Goal: Task Accomplishment & Management: Manage account settings

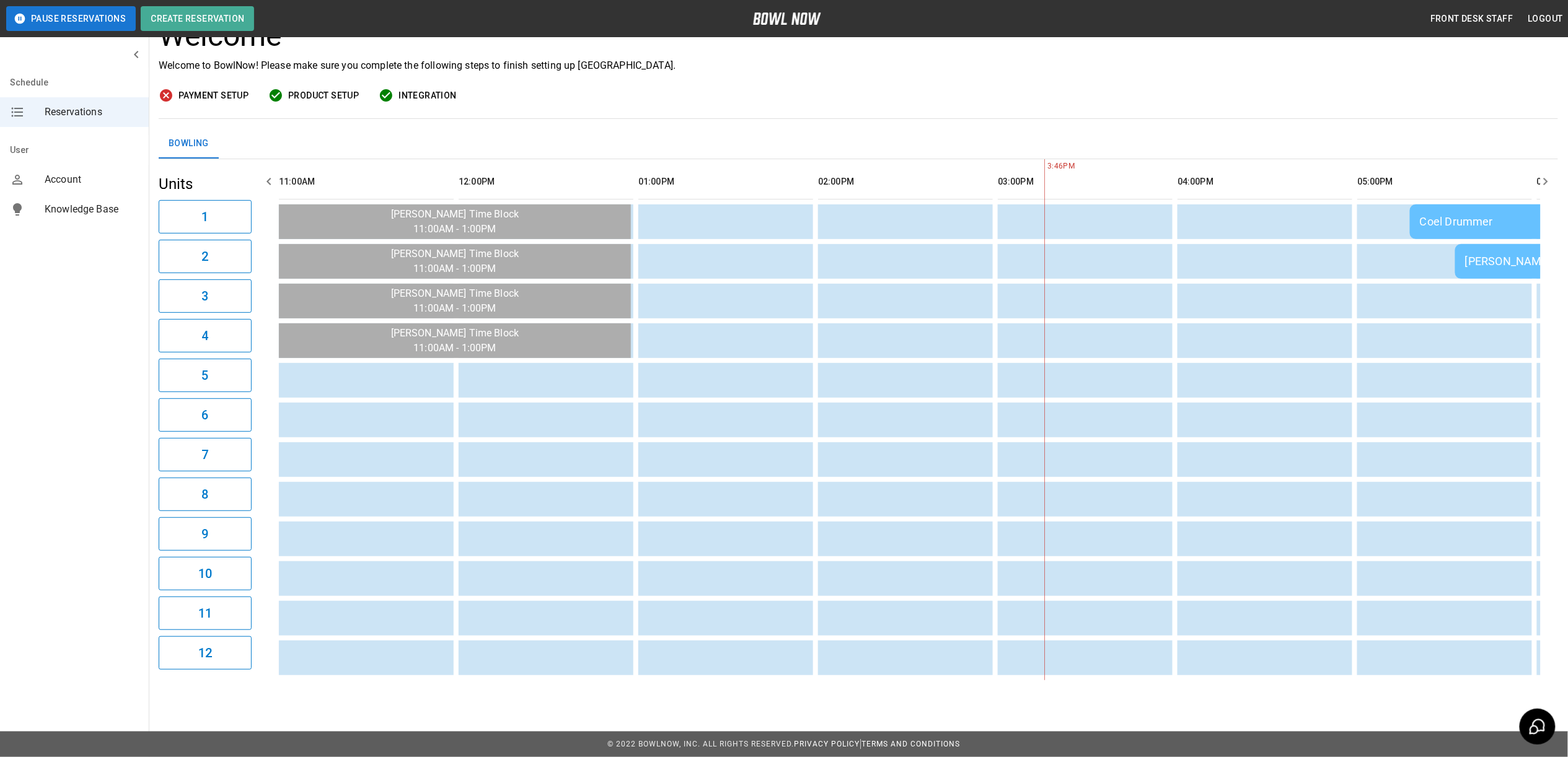
scroll to position [0, 719]
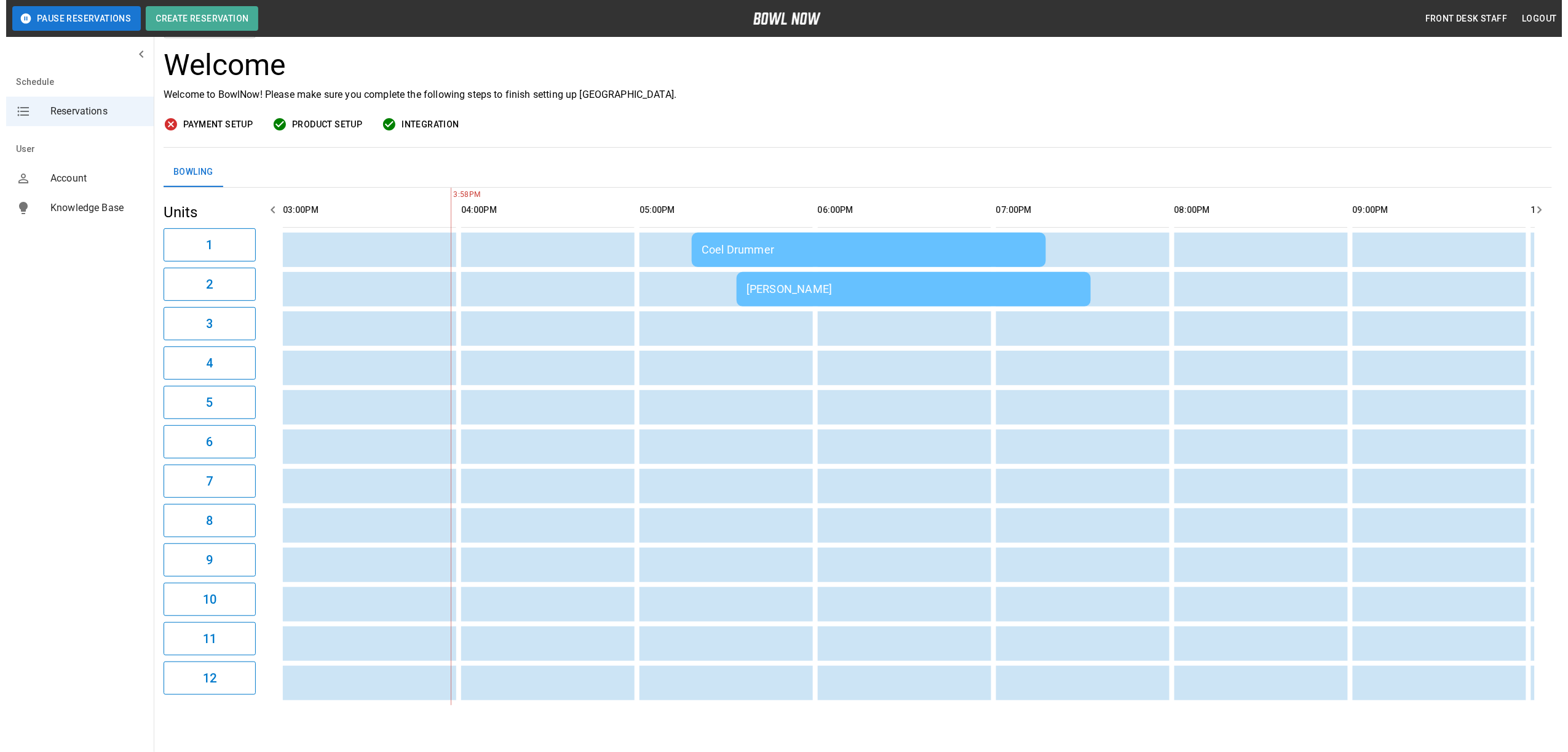
scroll to position [112, 0]
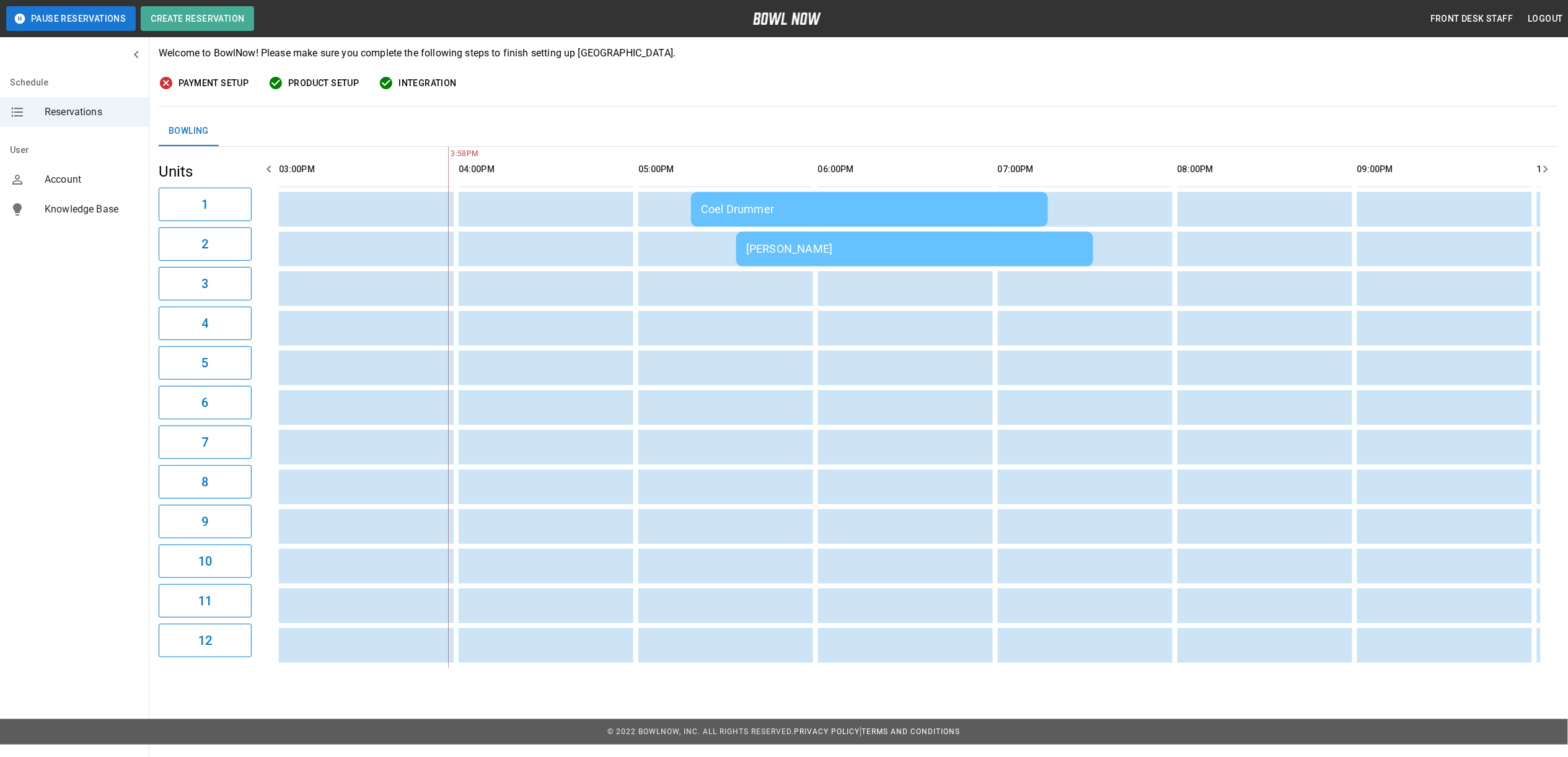
click at [831, 233] on td "[PERSON_NAME]" at bounding box center [915, 249] width 357 height 35
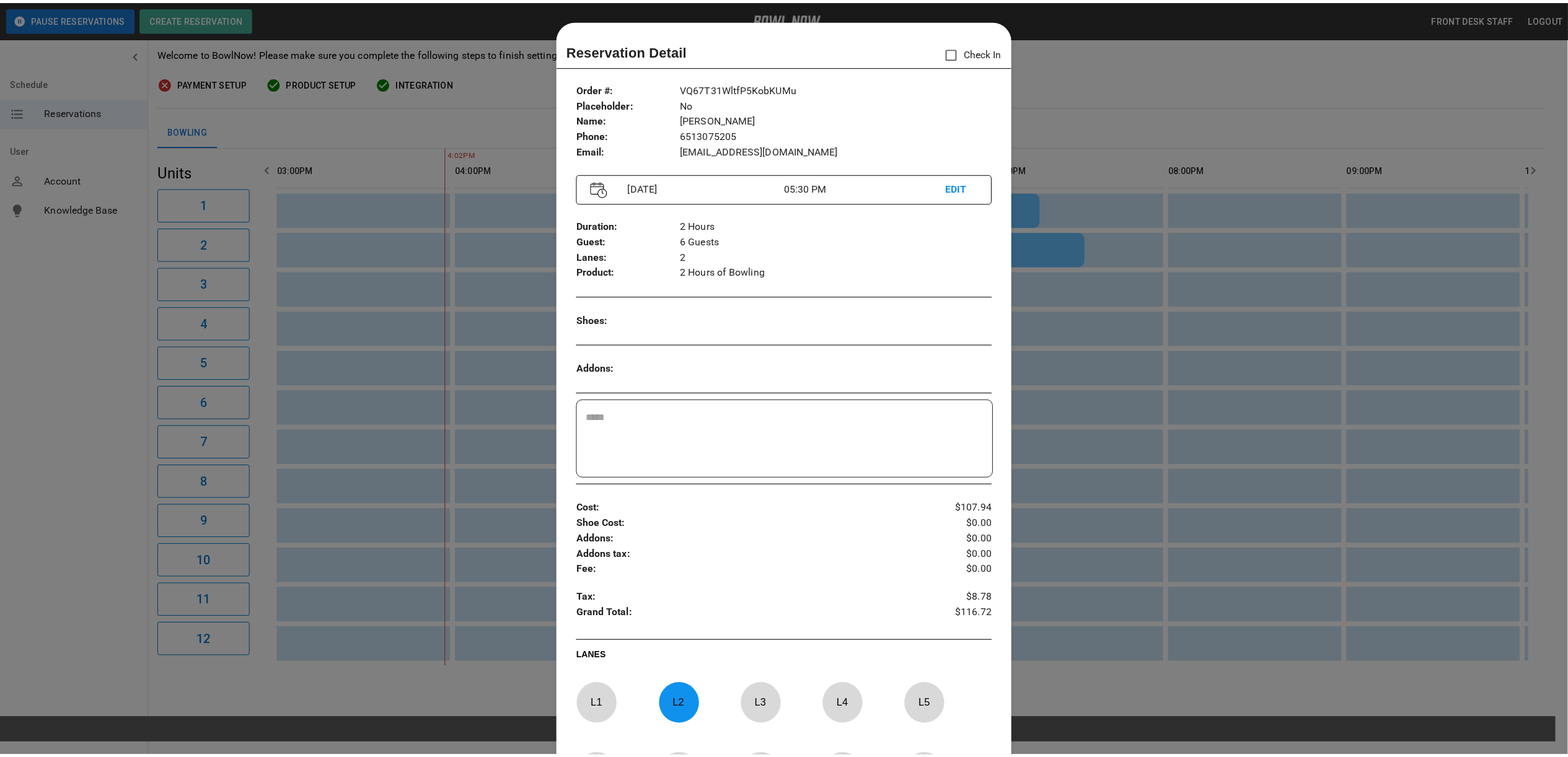
scroll to position [20, 0]
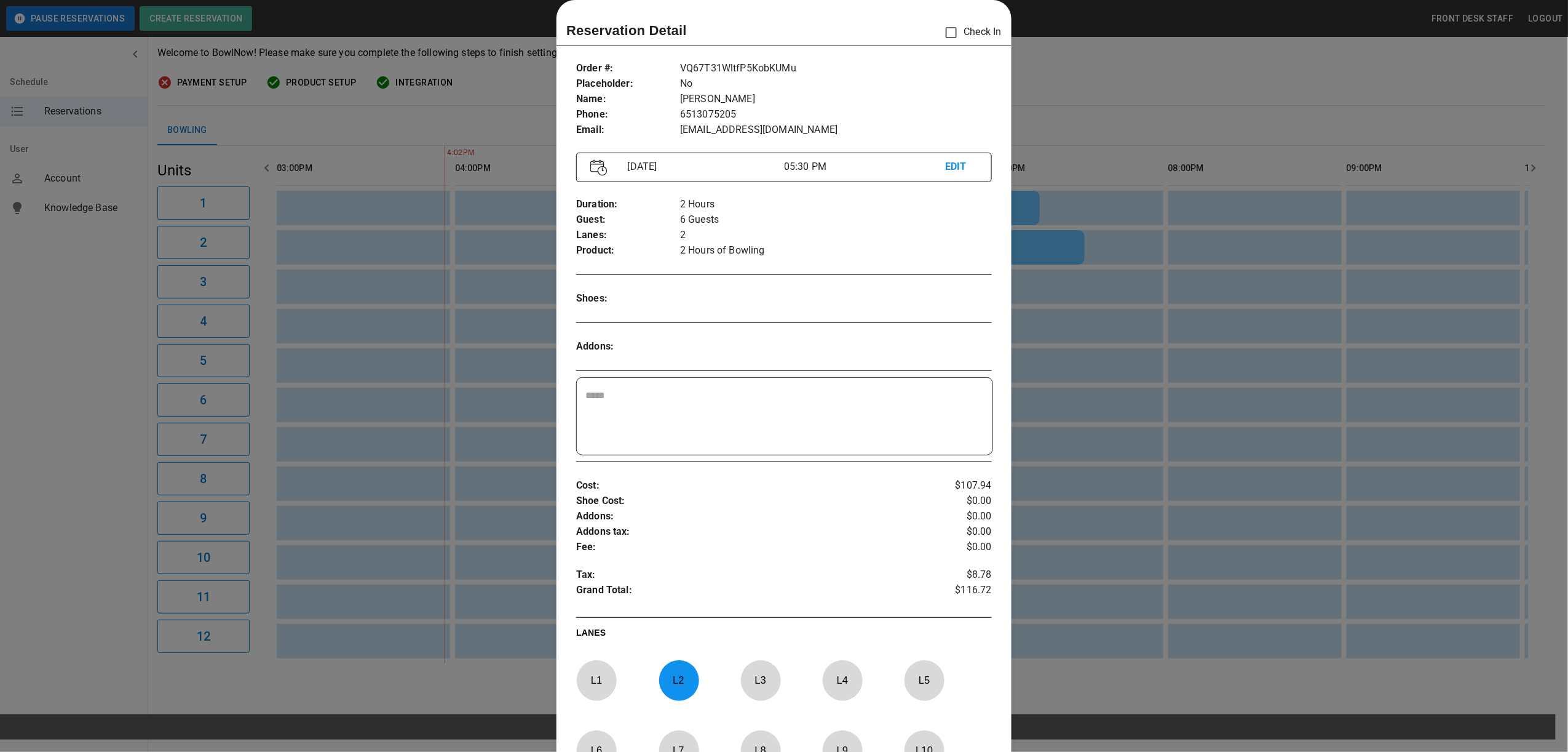
click at [1232, 456] on div at bounding box center [784, 376] width 1568 height 752
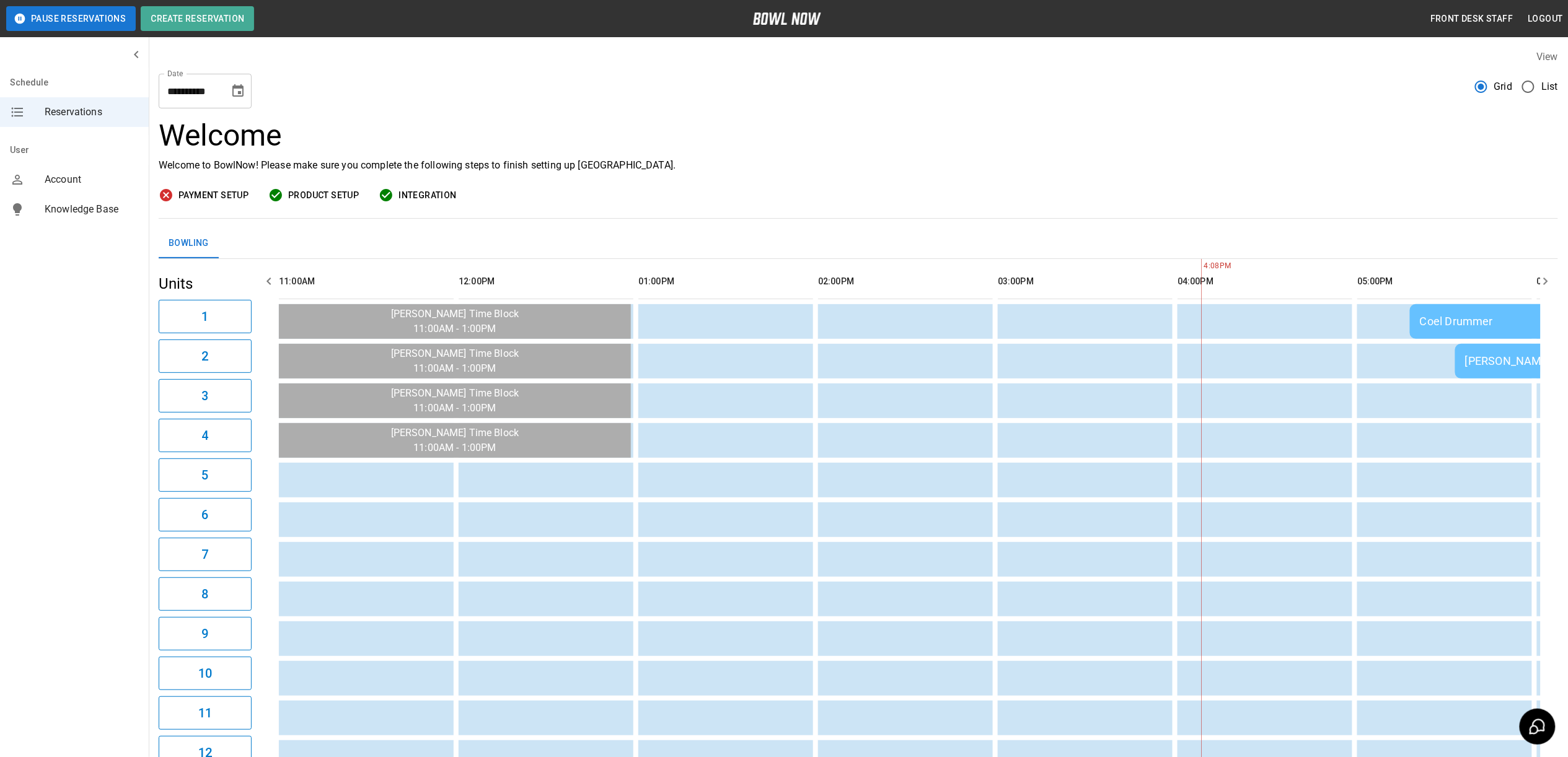
scroll to position [0, 899]
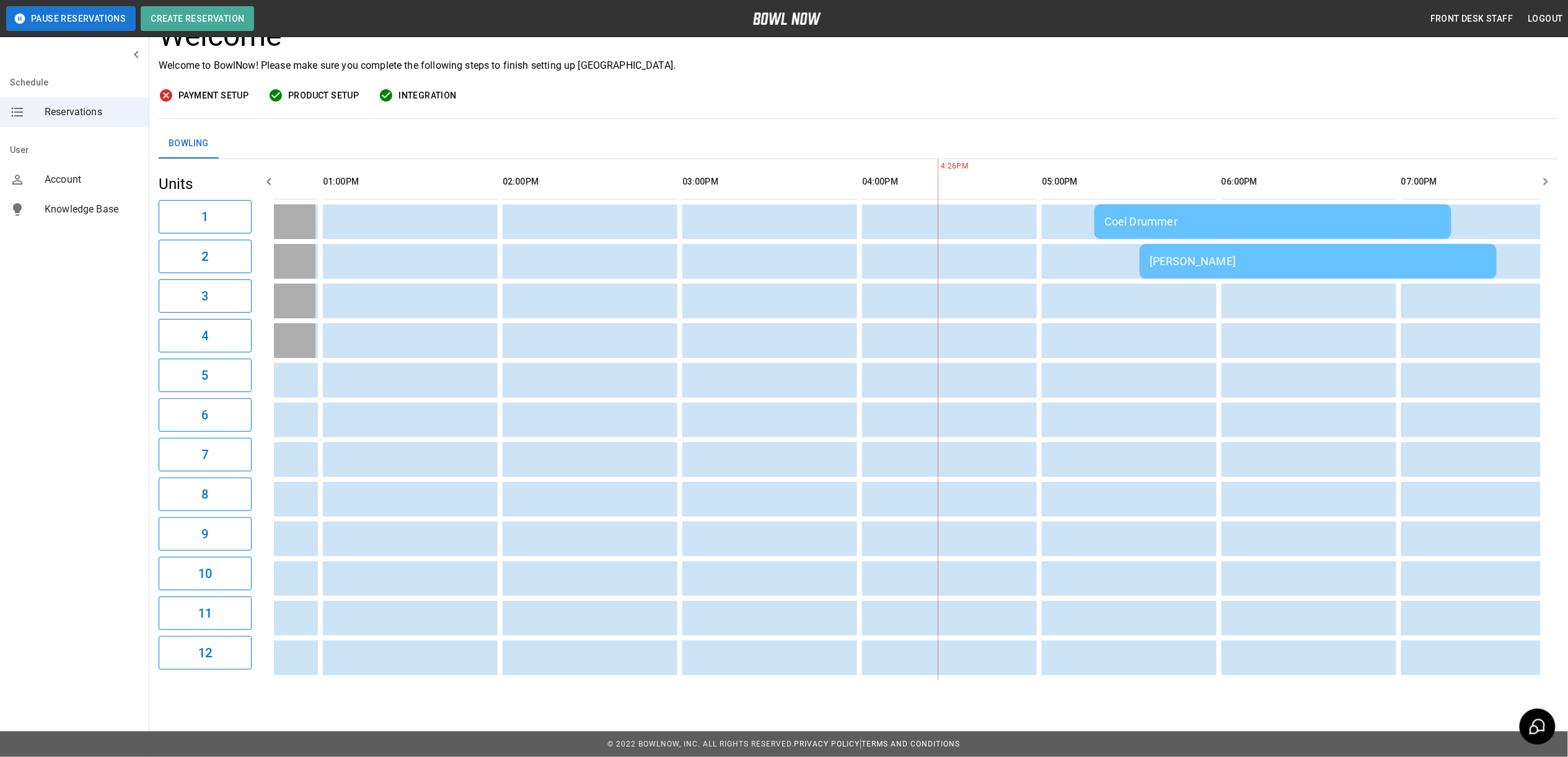
scroll to position [0, 899]
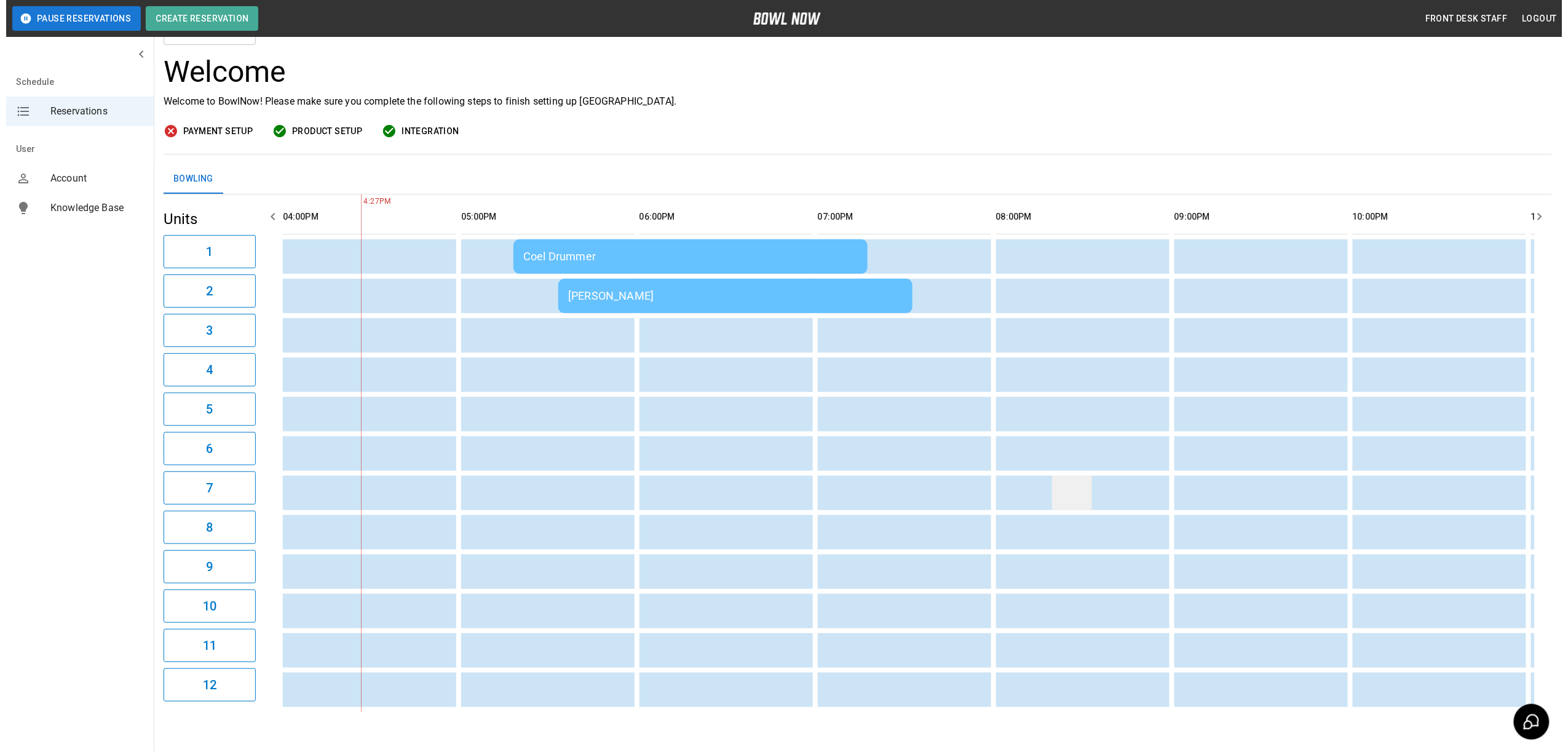
scroll to position [112, 0]
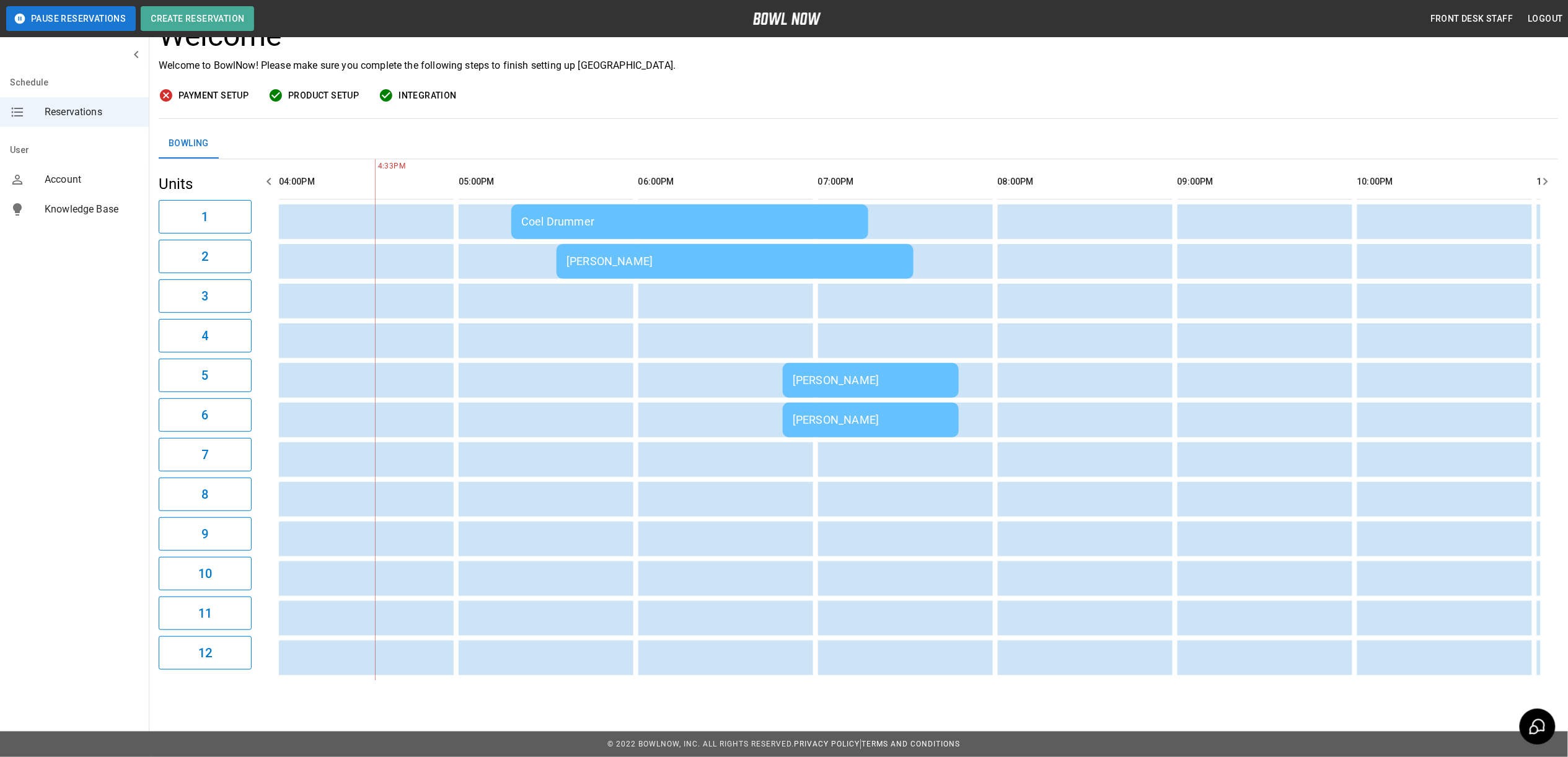
click at [515, 204] on td "Coel Drummer" at bounding box center [690, 221] width 357 height 35
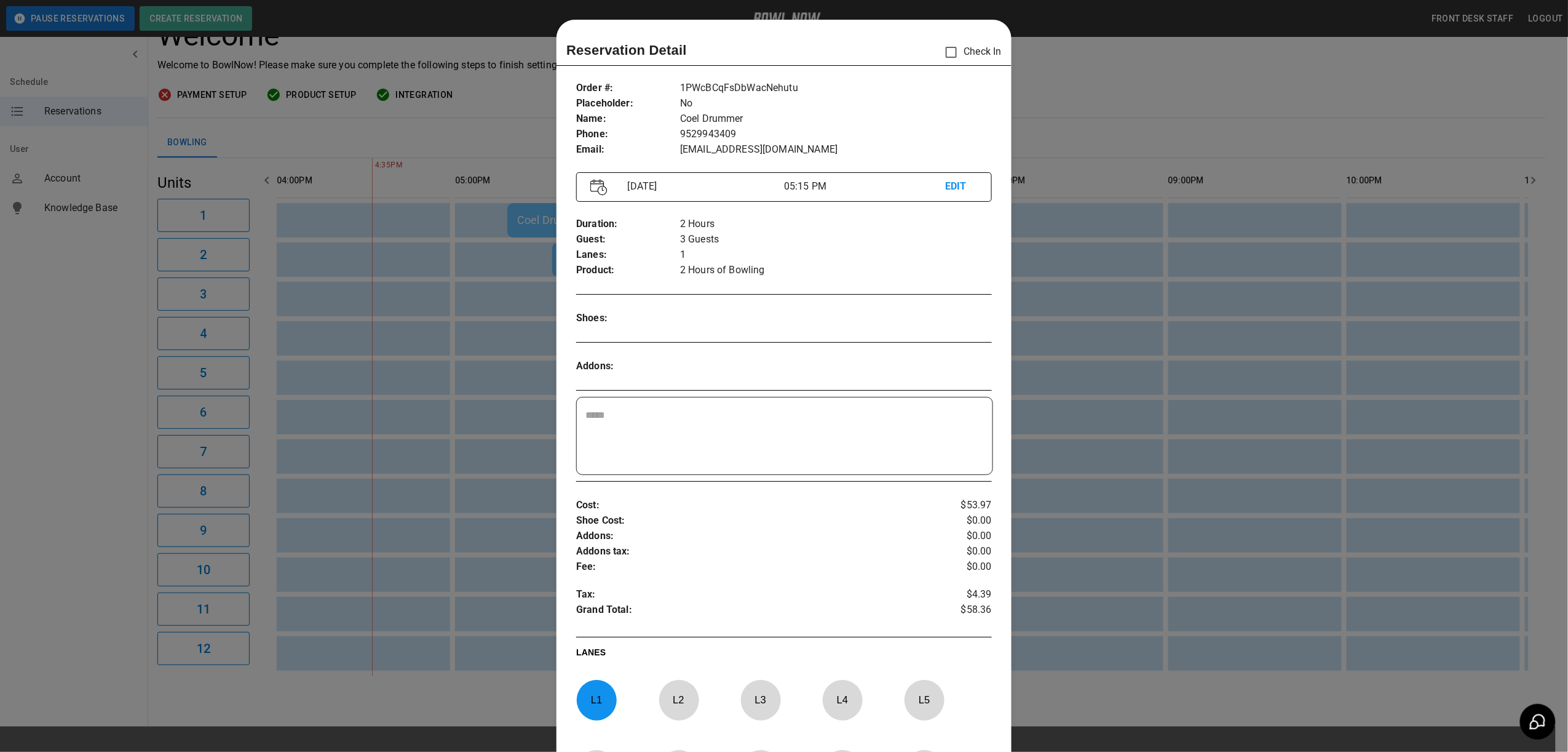
scroll to position [20, 0]
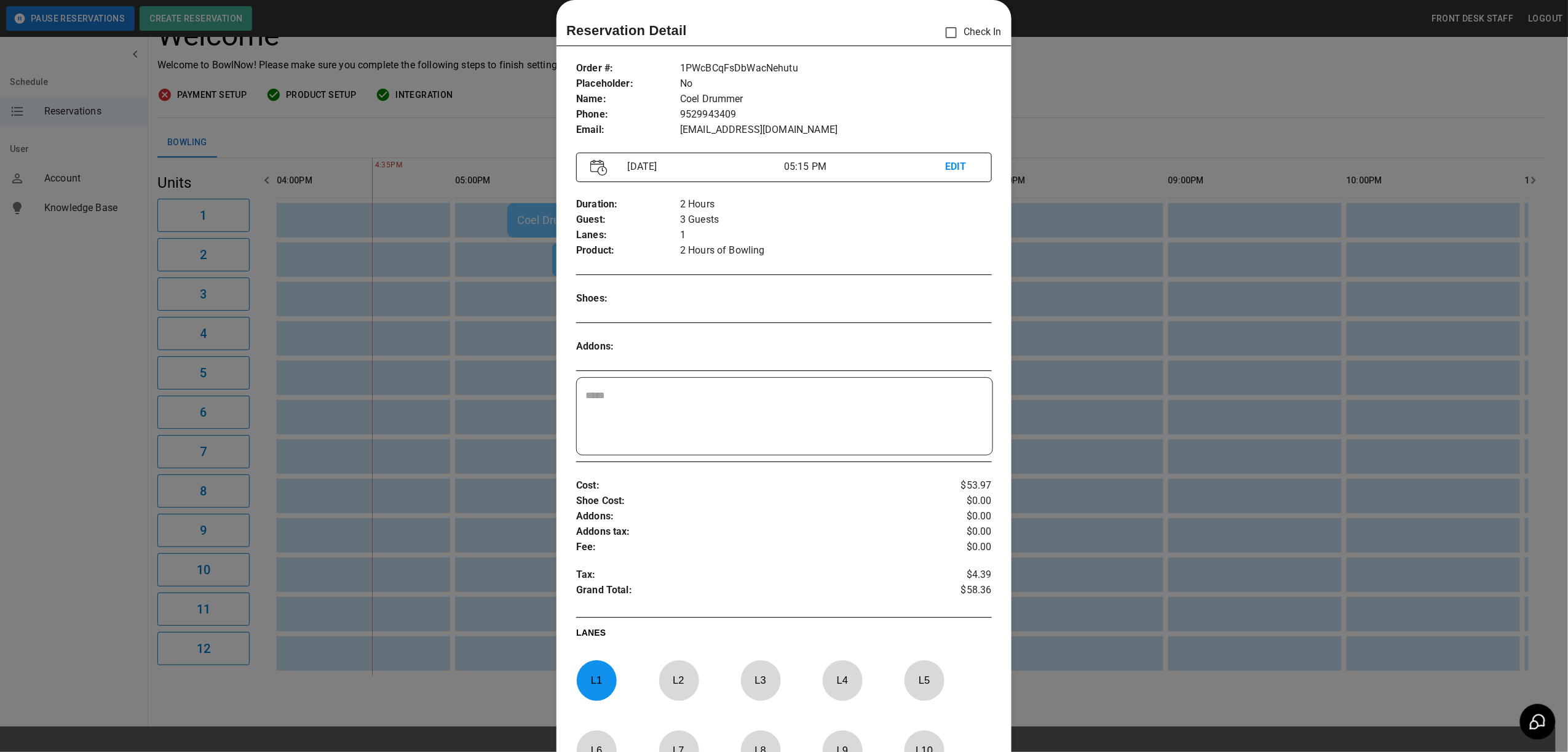
drag, startPoint x: 1093, startPoint y: 419, endPoint x: 734, endPoint y: 646, distance: 424.7
click at [1093, 419] on div at bounding box center [784, 376] width 1568 height 752
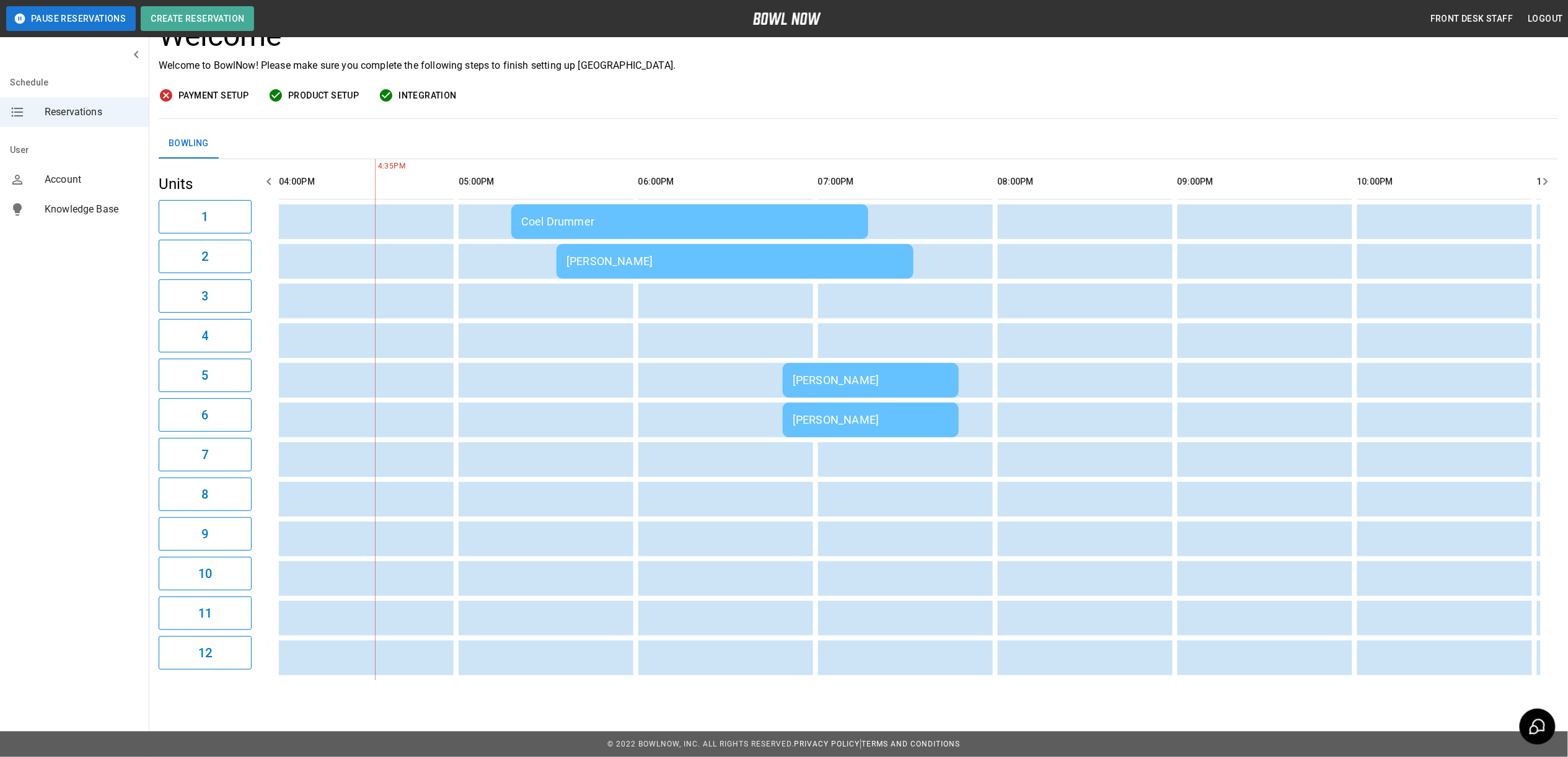
click at [637, 215] on div "Coel Drummer" at bounding box center [690, 221] width 337 height 13
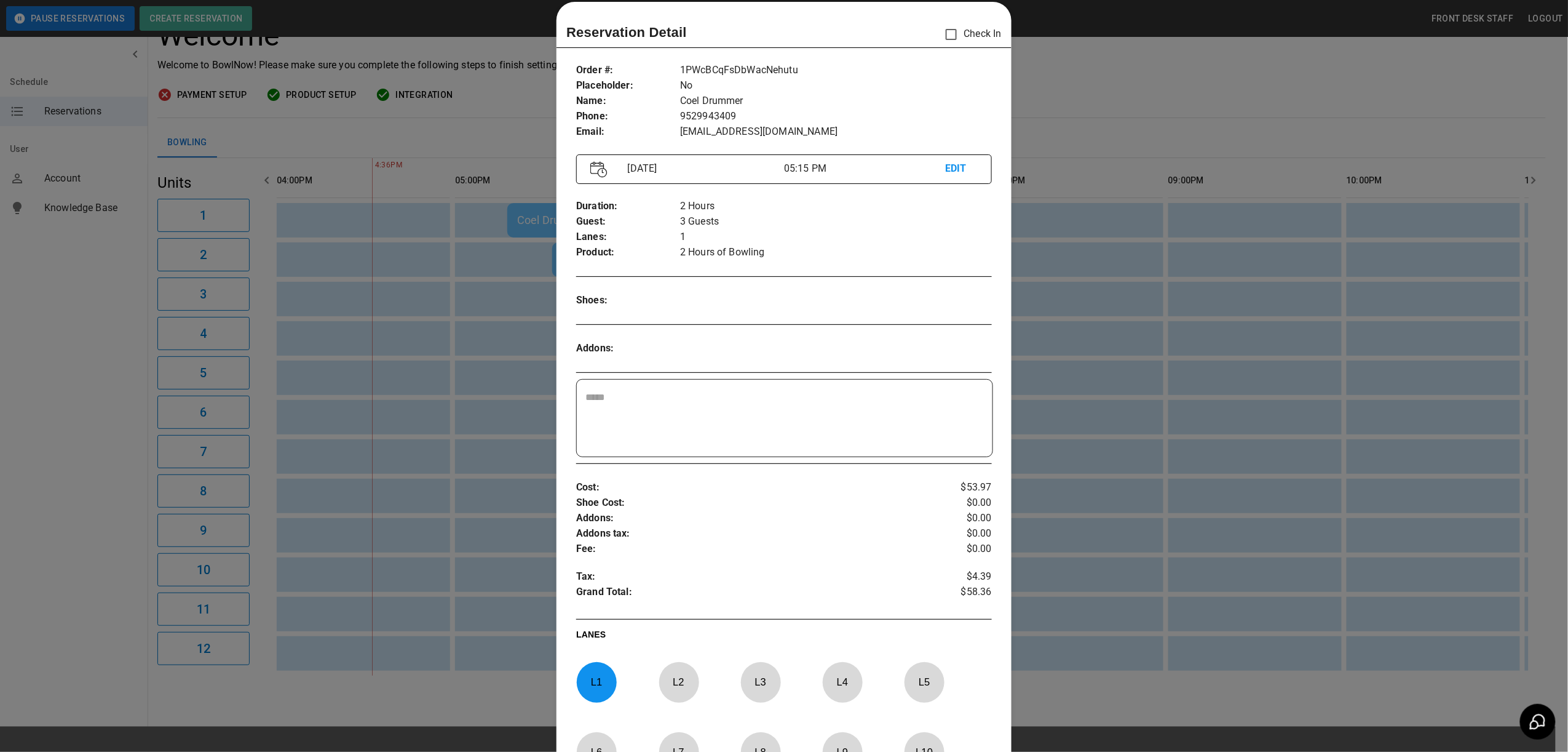
scroll to position [0, 0]
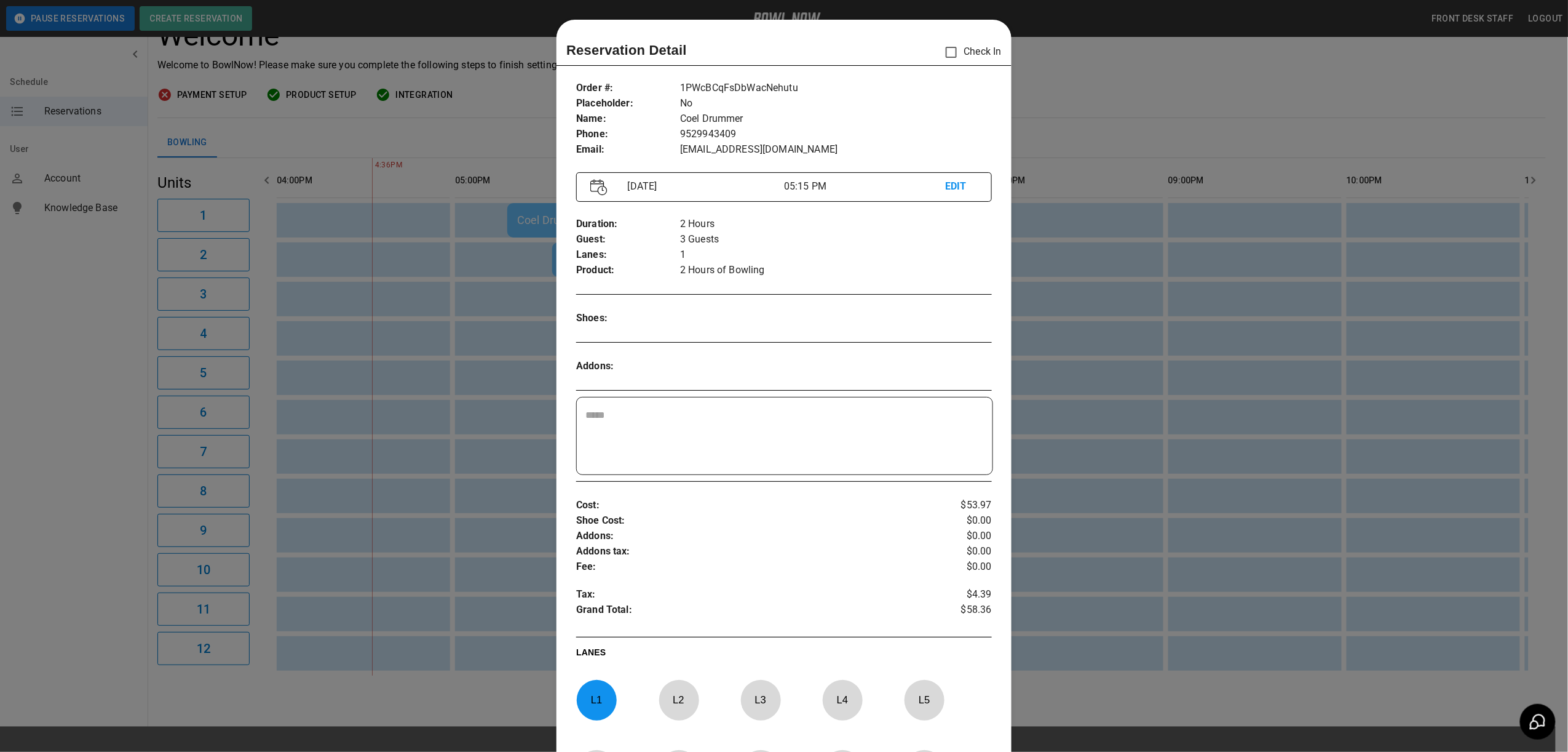
click at [1249, 352] on div at bounding box center [784, 376] width 1568 height 752
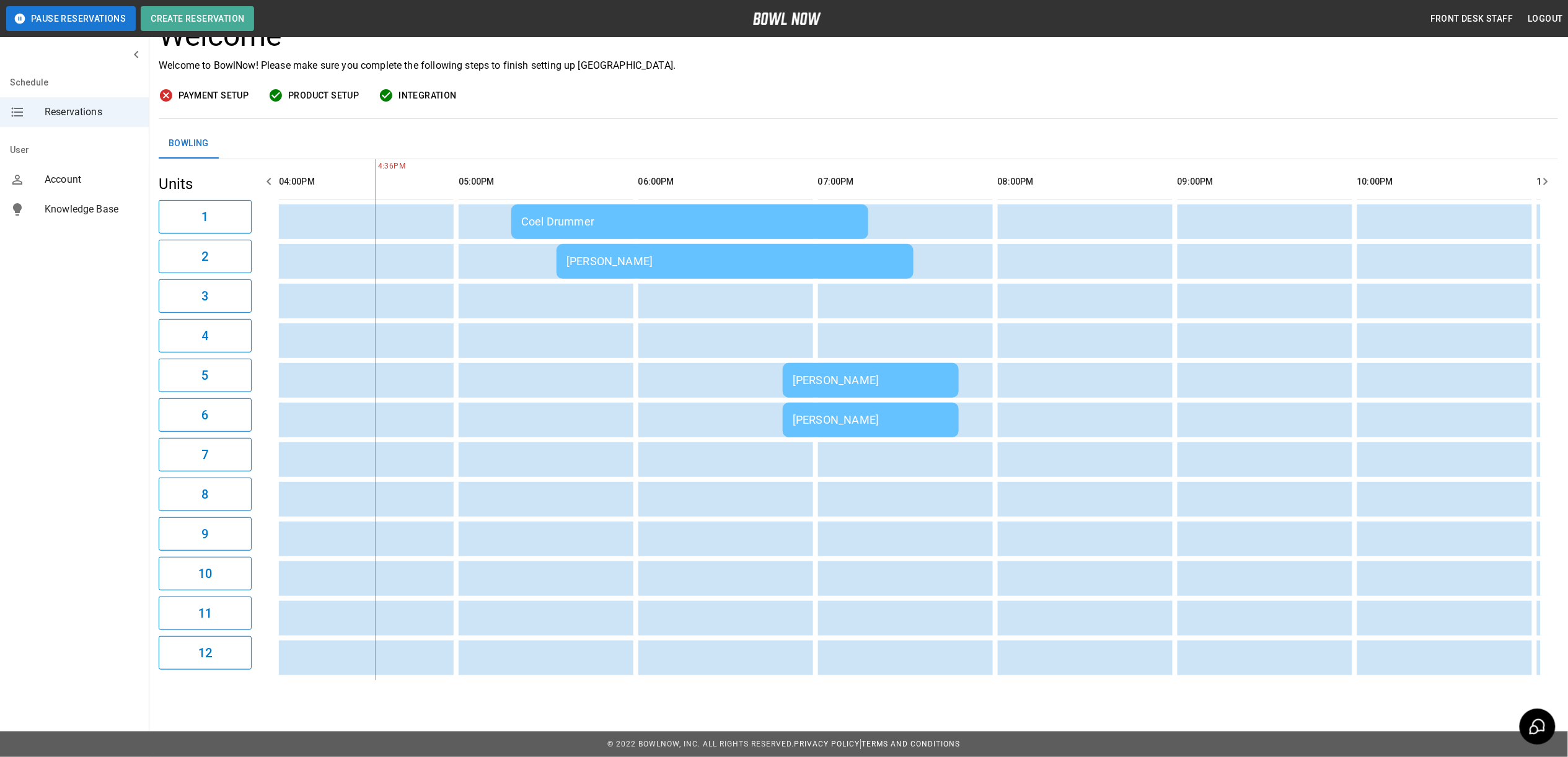
click at [679, 254] on div "[PERSON_NAME]" at bounding box center [735, 261] width 337 height 13
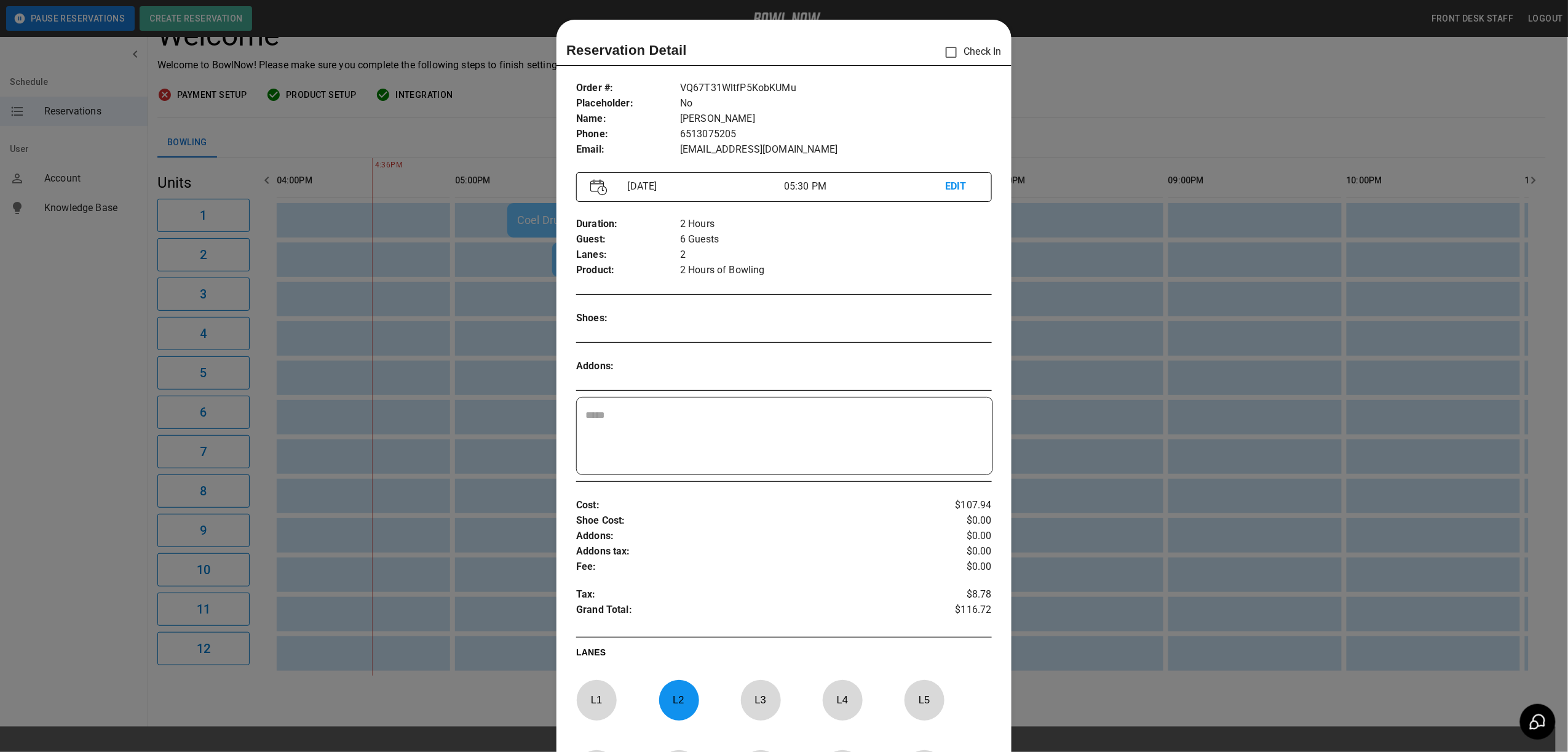
scroll to position [20, 0]
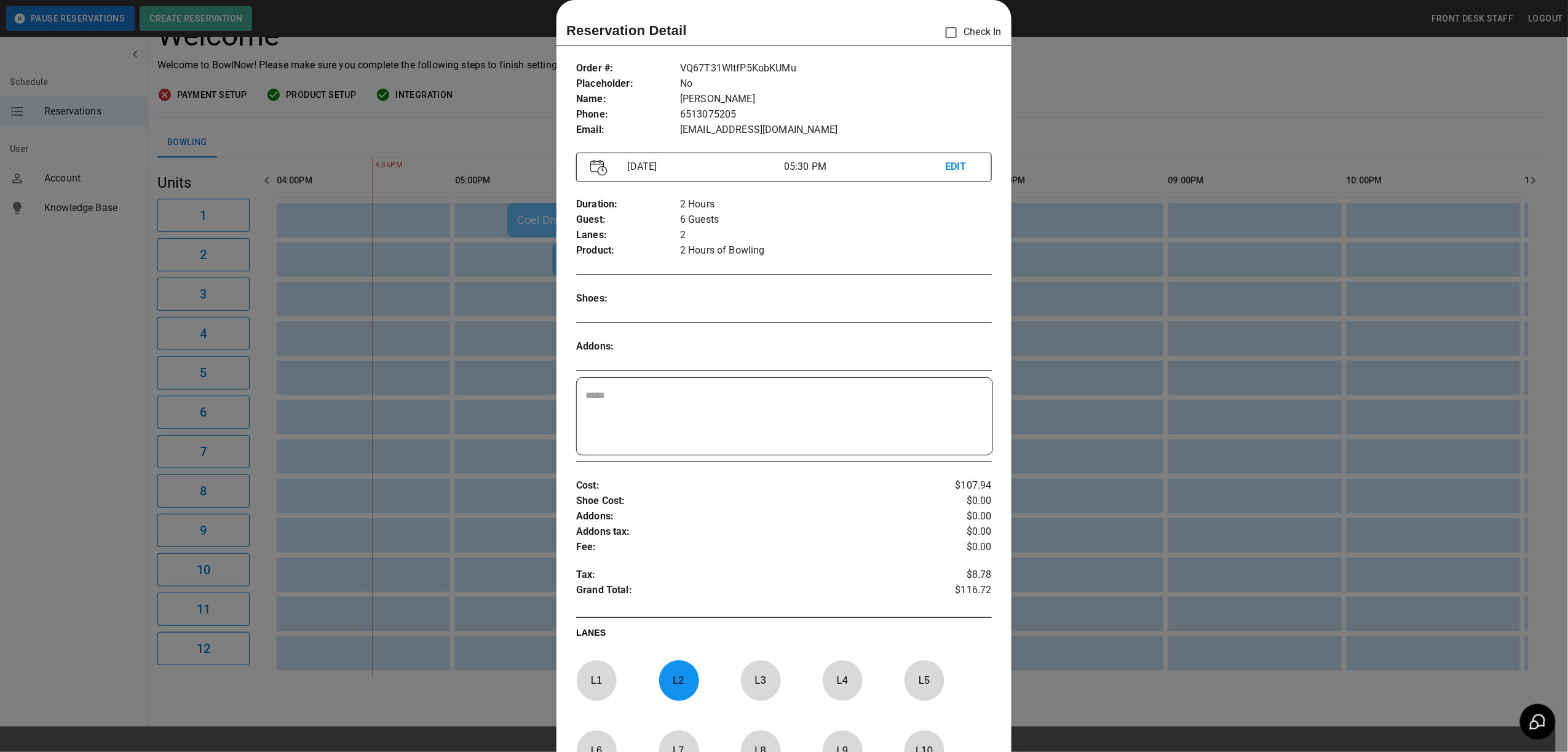
click at [1223, 266] on div at bounding box center [784, 376] width 1568 height 752
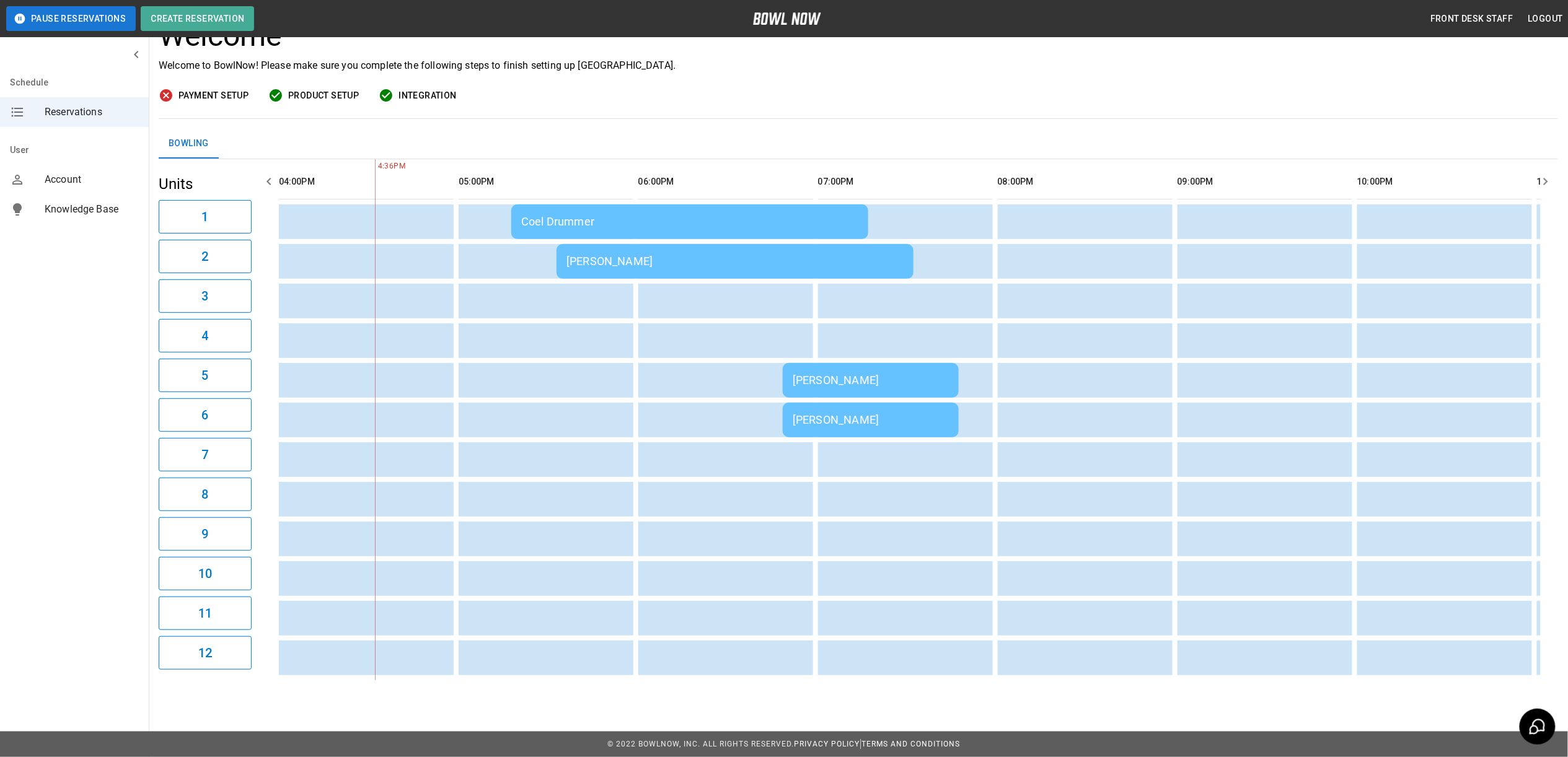
click at [876, 244] on td "[PERSON_NAME]" at bounding box center [735, 261] width 357 height 35
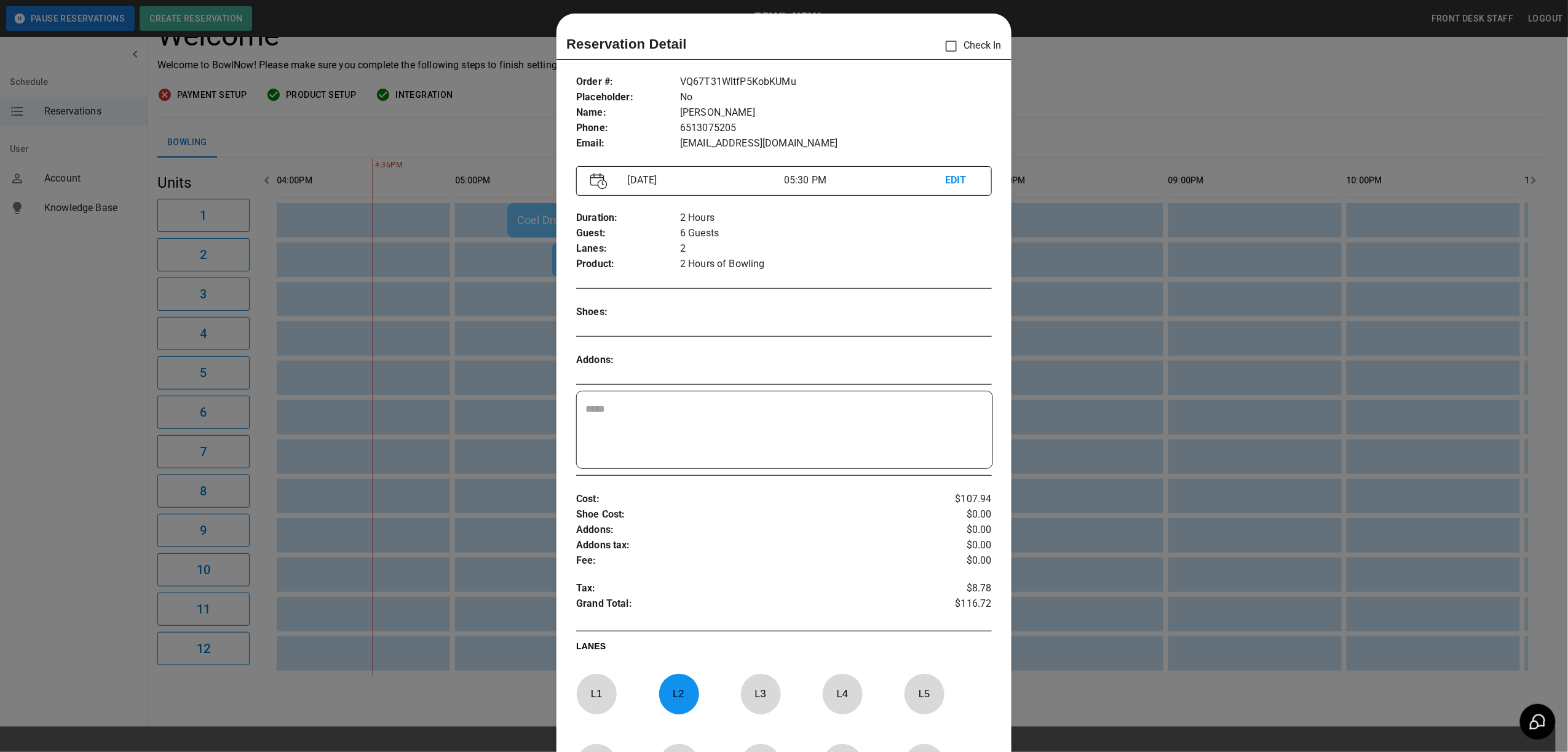
scroll to position [0, 0]
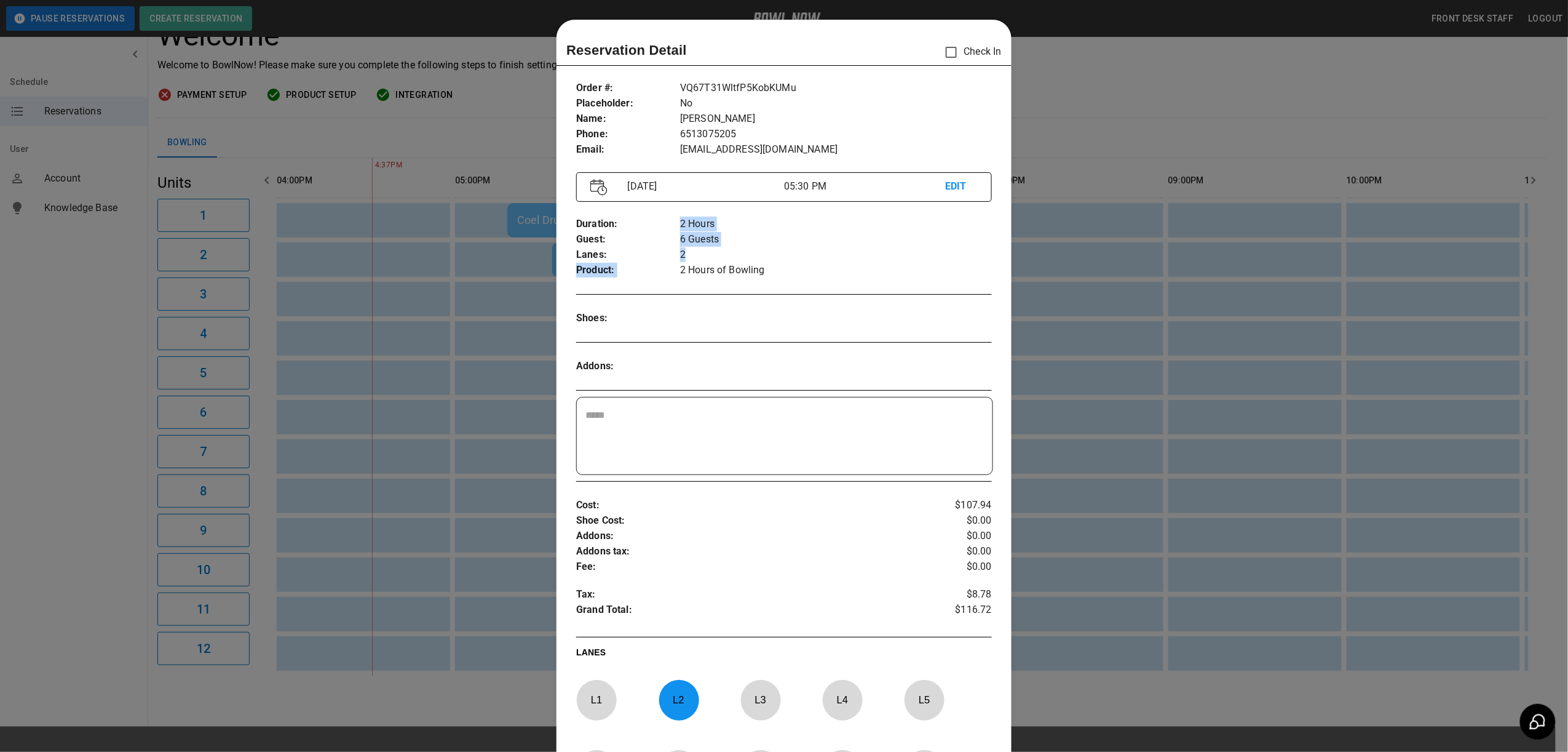
drag, startPoint x: 692, startPoint y: 262, endPoint x: 618, endPoint y: 260, distance: 74.0
click at [618, 260] on div "Duration : Guest : Lanes : Product : 2 Hours 6 Guests 2 2 Hours of Bowling" at bounding box center [784, 247] width 416 height 81
click at [618, 260] on p "Lanes :" at bounding box center [628, 255] width 104 height 15
click at [1237, 264] on div at bounding box center [784, 376] width 1568 height 752
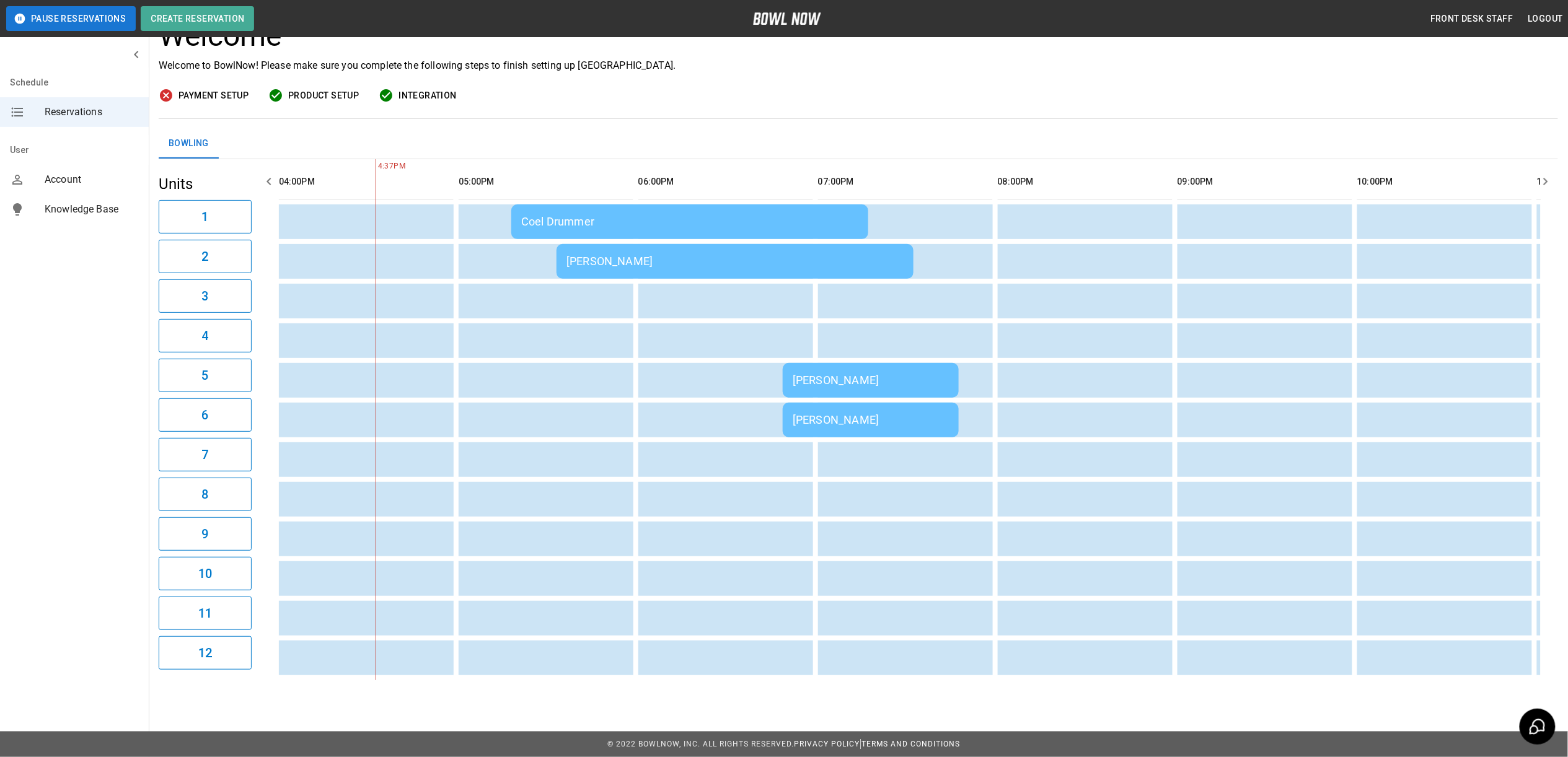
click at [620, 254] on div "[PERSON_NAME]" at bounding box center [735, 261] width 337 height 13
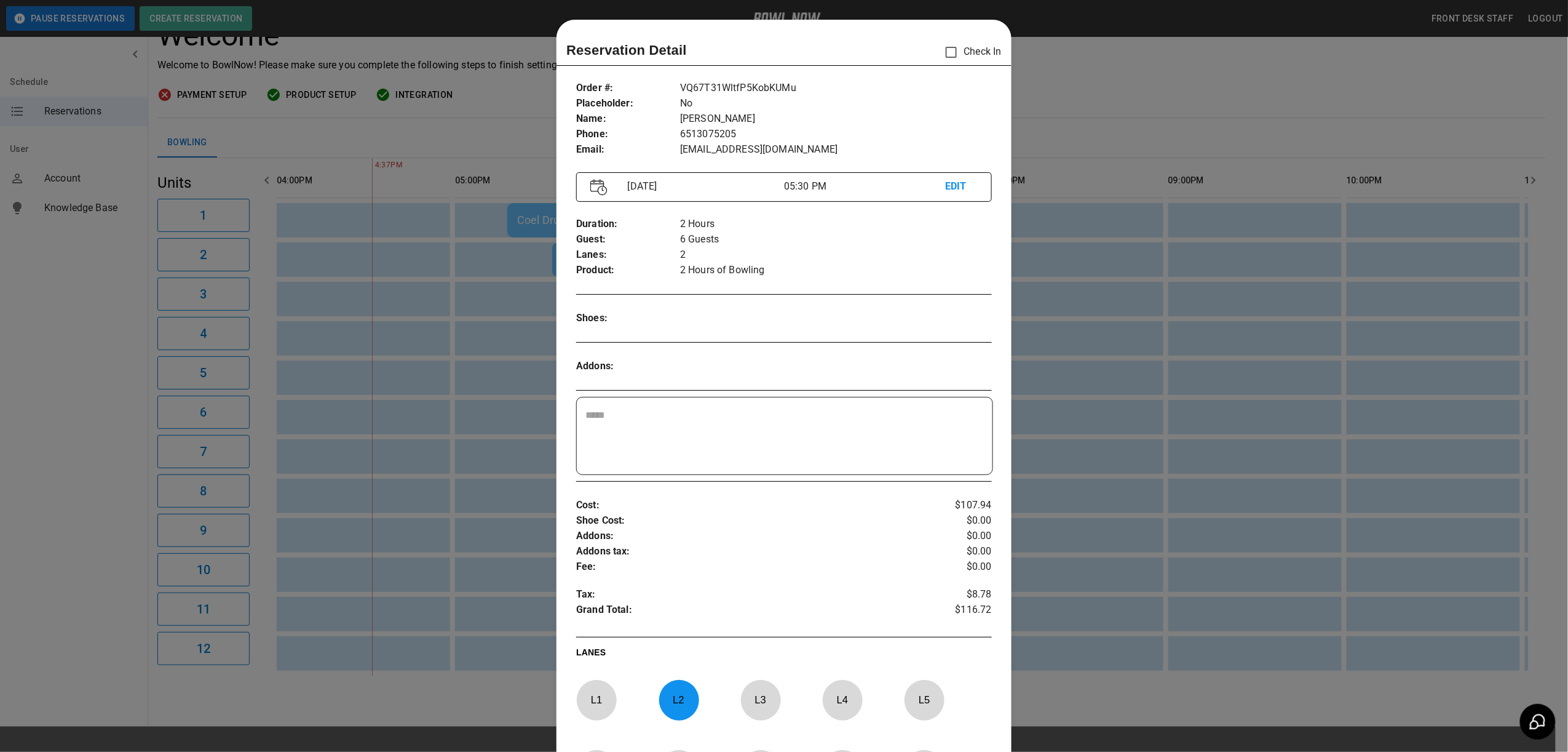
scroll to position [20, 0]
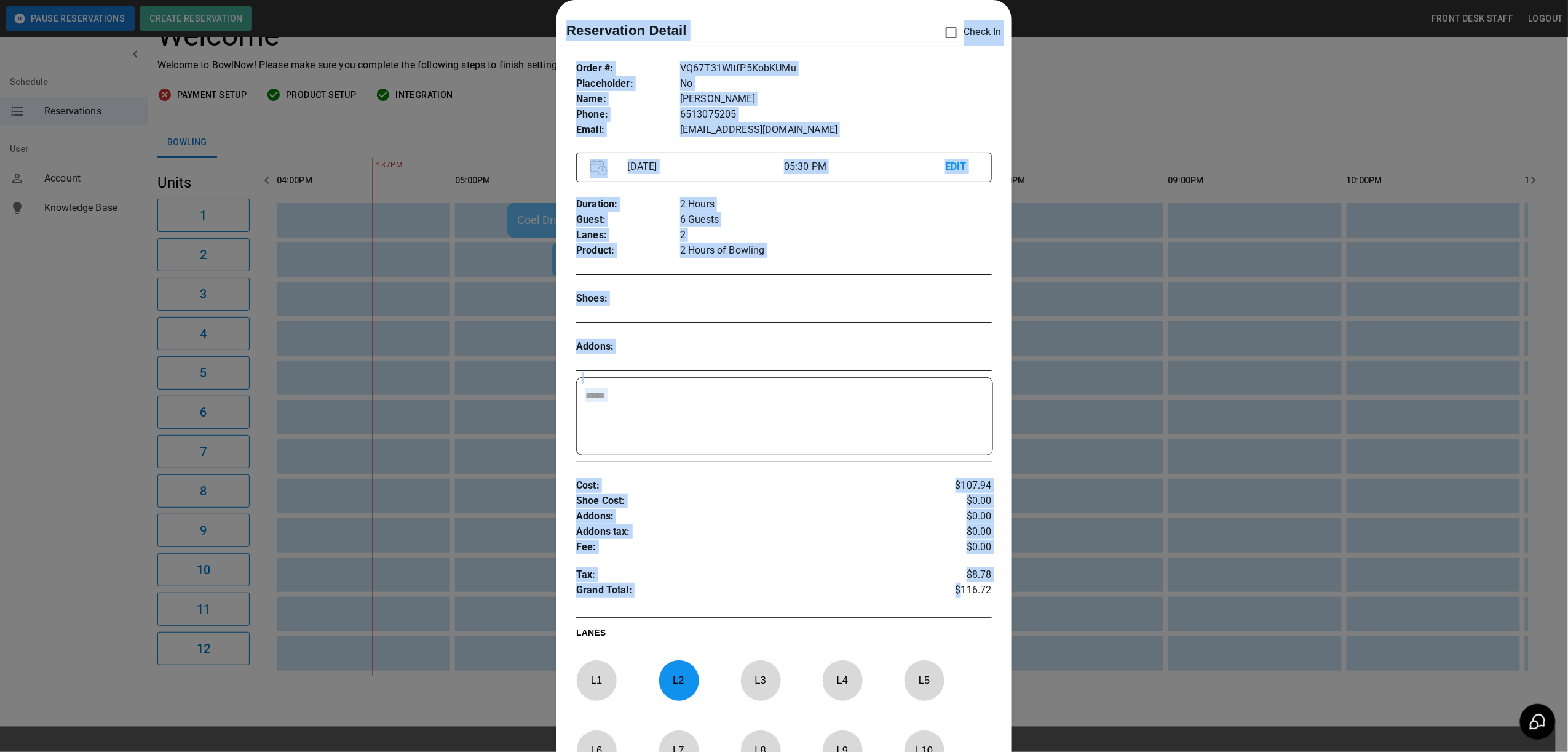
drag, startPoint x: 952, startPoint y: 598, endPoint x: 1062, endPoint y: 602, distance: 110.1
click at [1062, 602] on div "Reservation Detail Check In Order # : Placeholder : Name : Phone : Email : VQ67…" at bounding box center [784, 376] width 1568 height 752
click at [1118, 473] on div at bounding box center [784, 376] width 1568 height 752
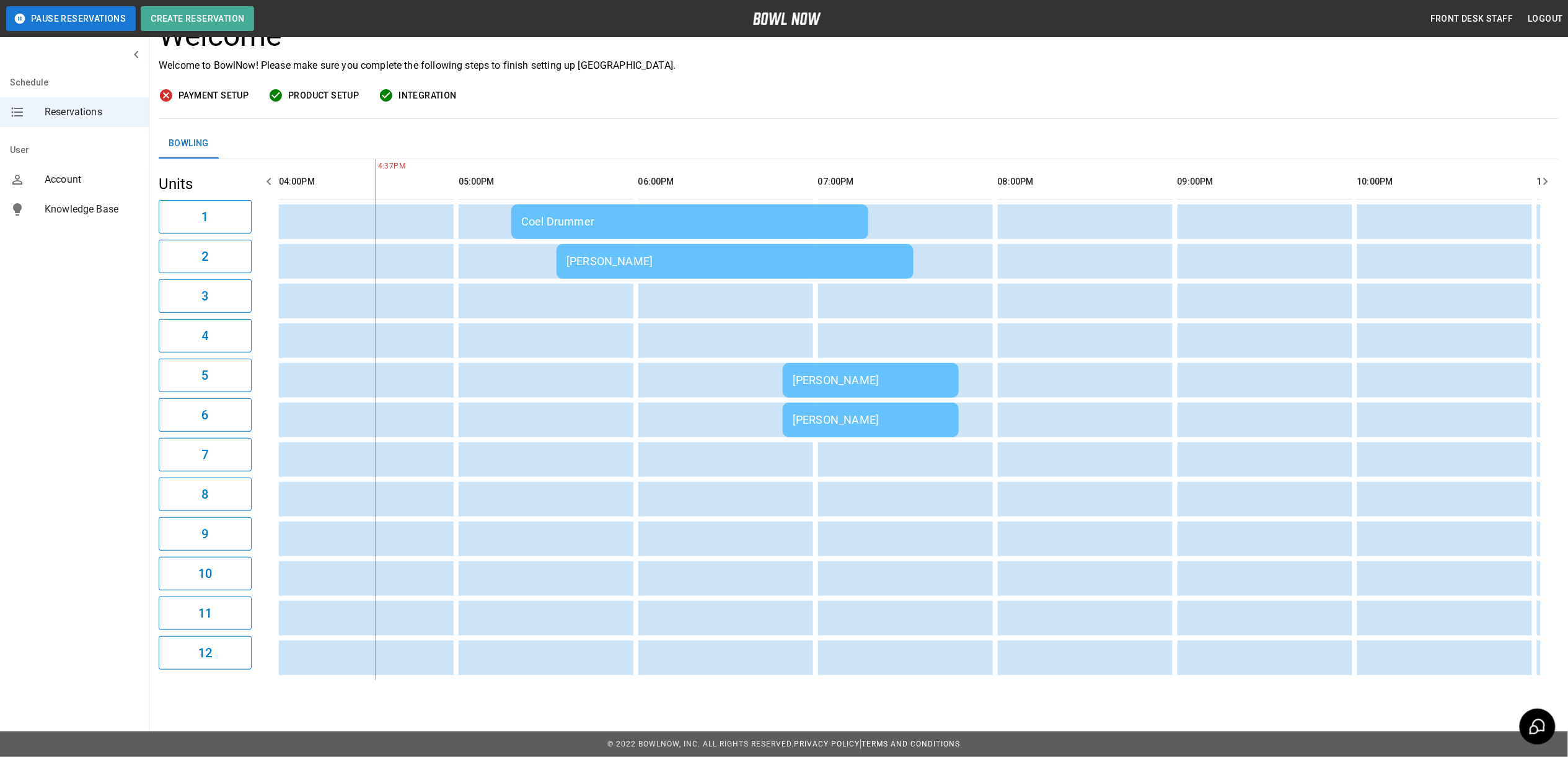
click at [589, 225] on td "Coel Drummer" at bounding box center [690, 221] width 357 height 35
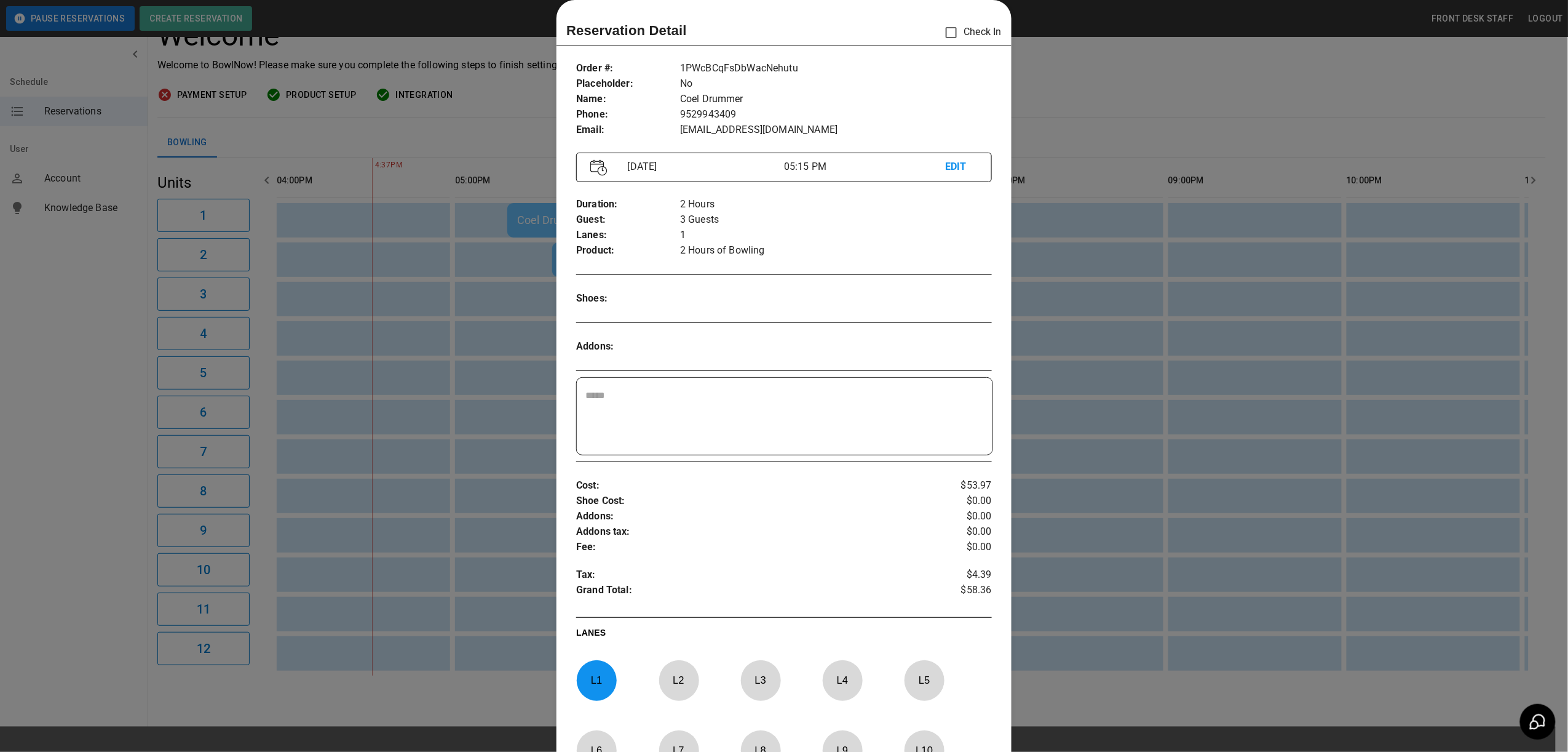
click at [1410, 198] on div at bounding box center [784, 376] width 1568 height 752
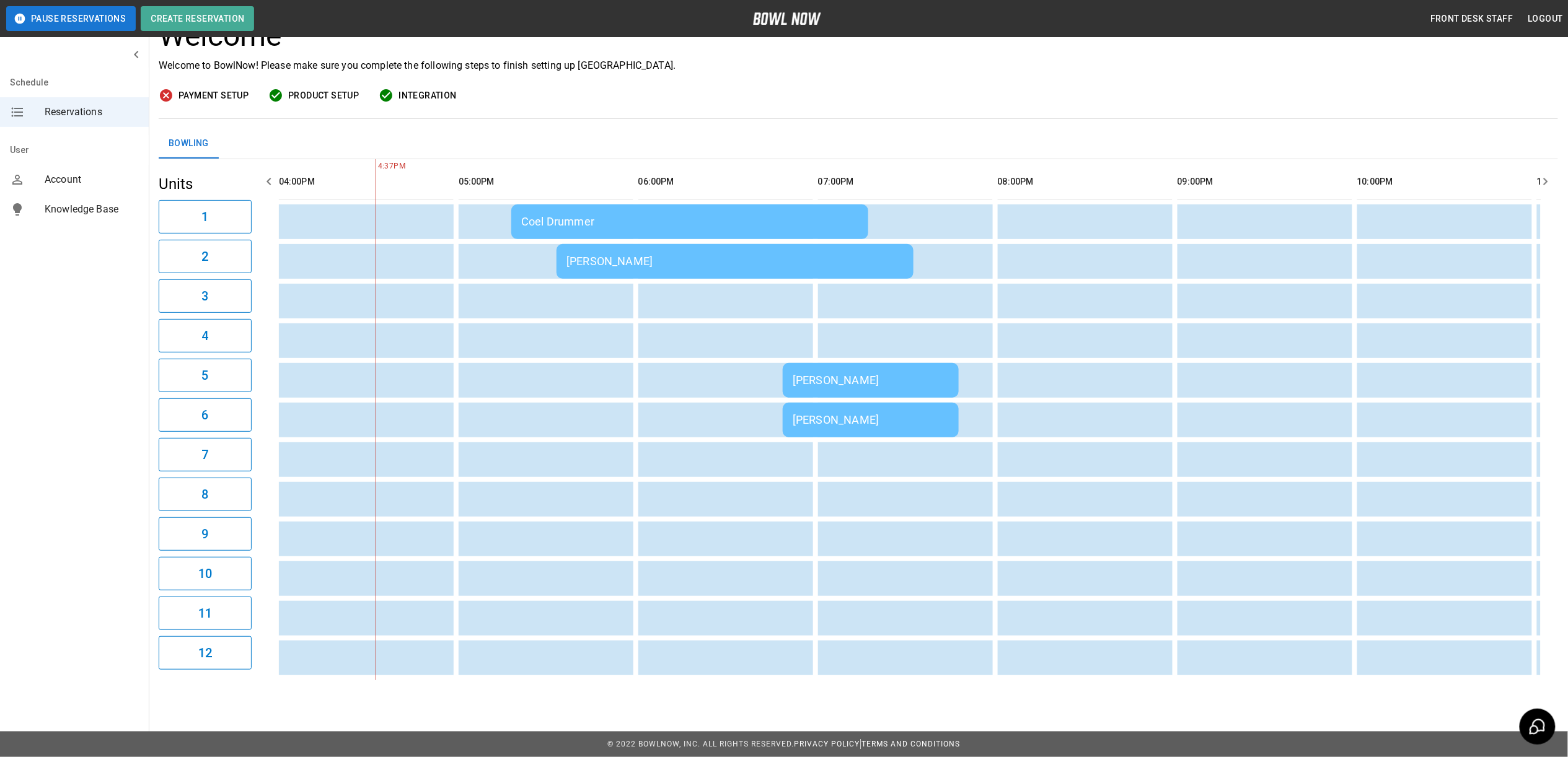
click at [816, 375] on td "[PERSON_NAME]" at bounding box center [870, 380] width 176 height 35
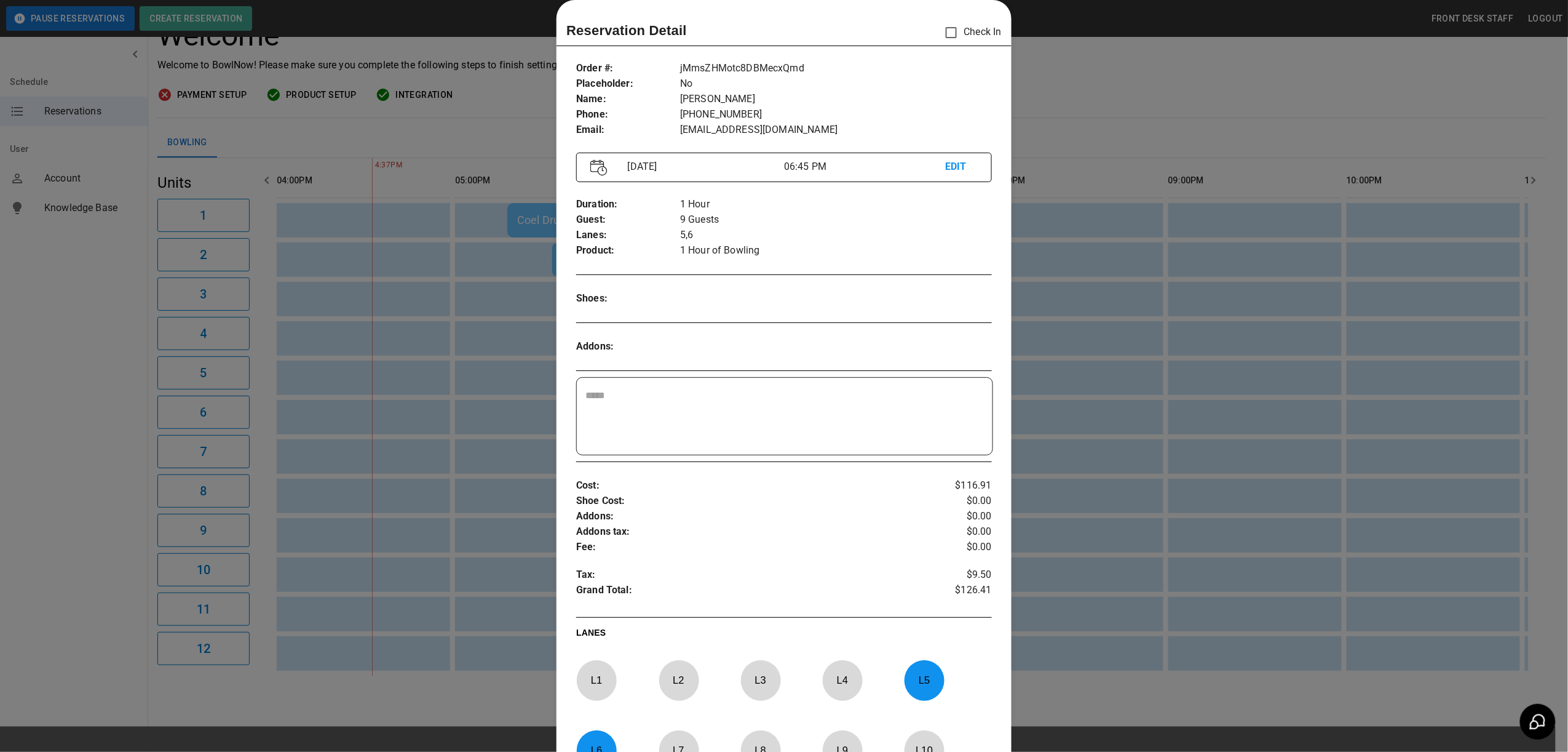
click at [1131, 129] on div at bounding box center [784, 376] width 1568 height 752
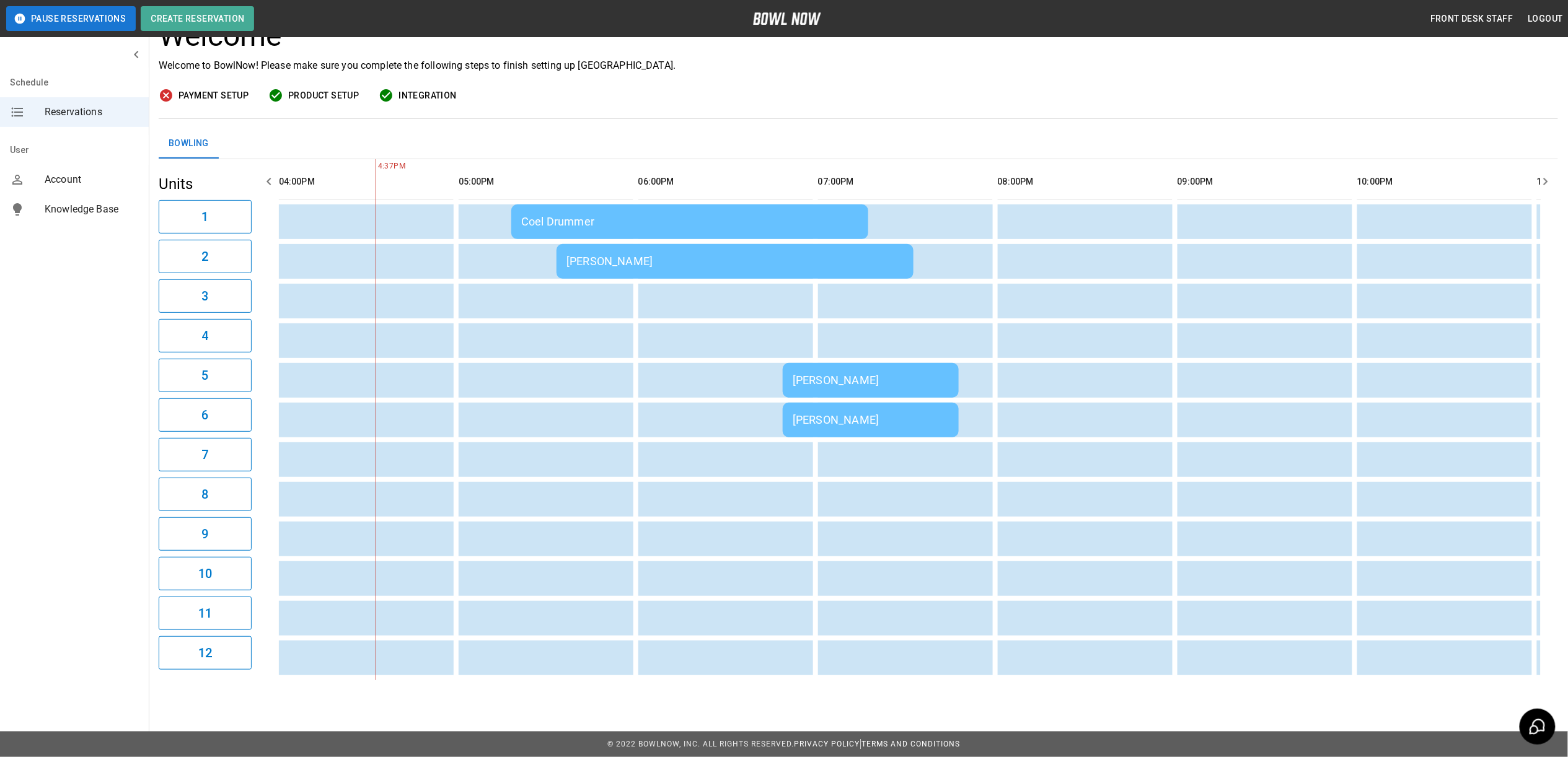
click at [705, 225] on td "Coel Drummer" at bounding box center [690, 221] width 357 height 35
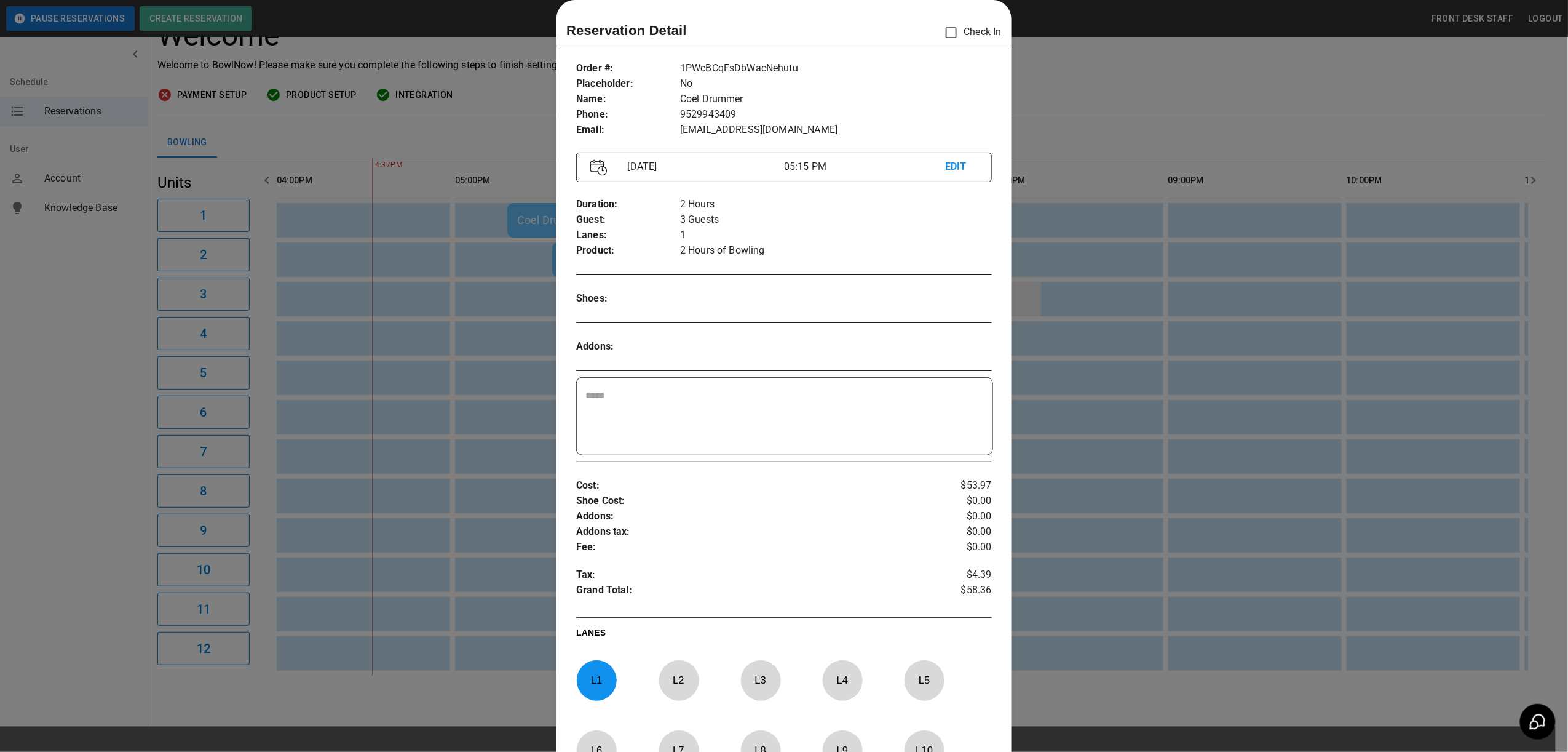
drag, startPoint x: 1133, startPoint y: 283, endPoint x: 1036, endPoint y: 280, distance: 97.0
click at [1133, 283] on div at bounding box center [784, 376] width 1568 height 752
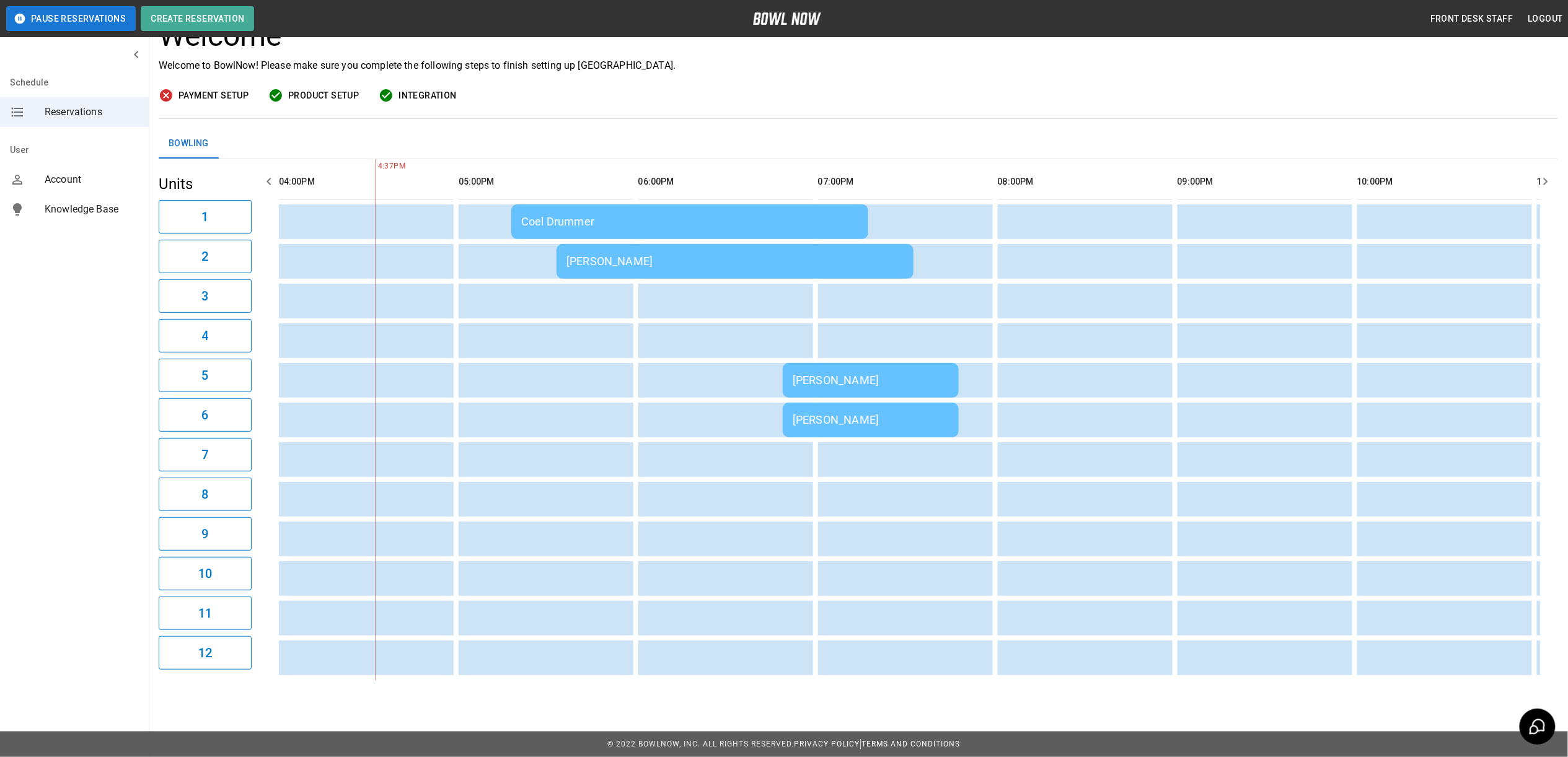
click at [630, 244] on td "[PERSON_NAME]" at bounding box center [735, 261] width 357 height 35
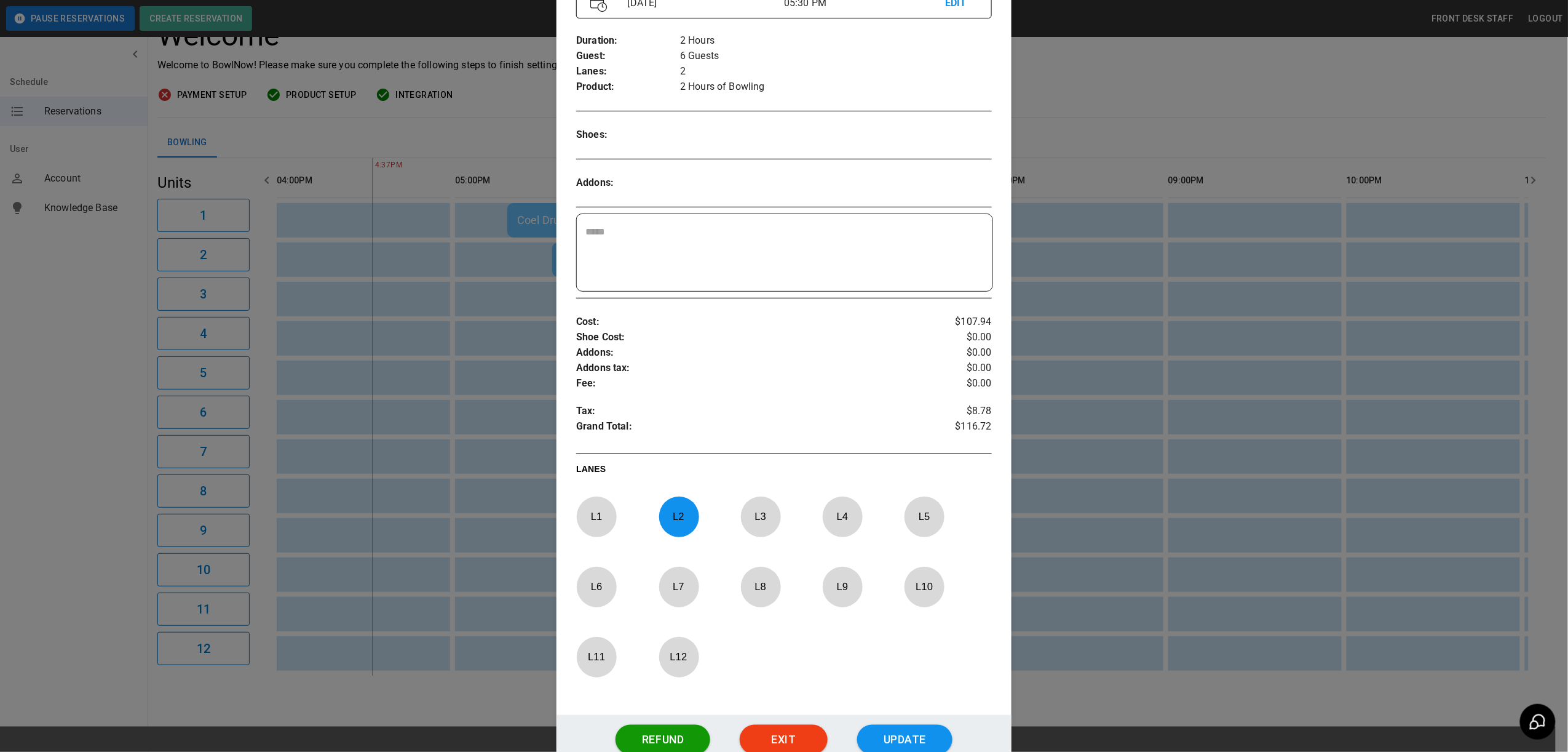
scroll to position [283, 0]
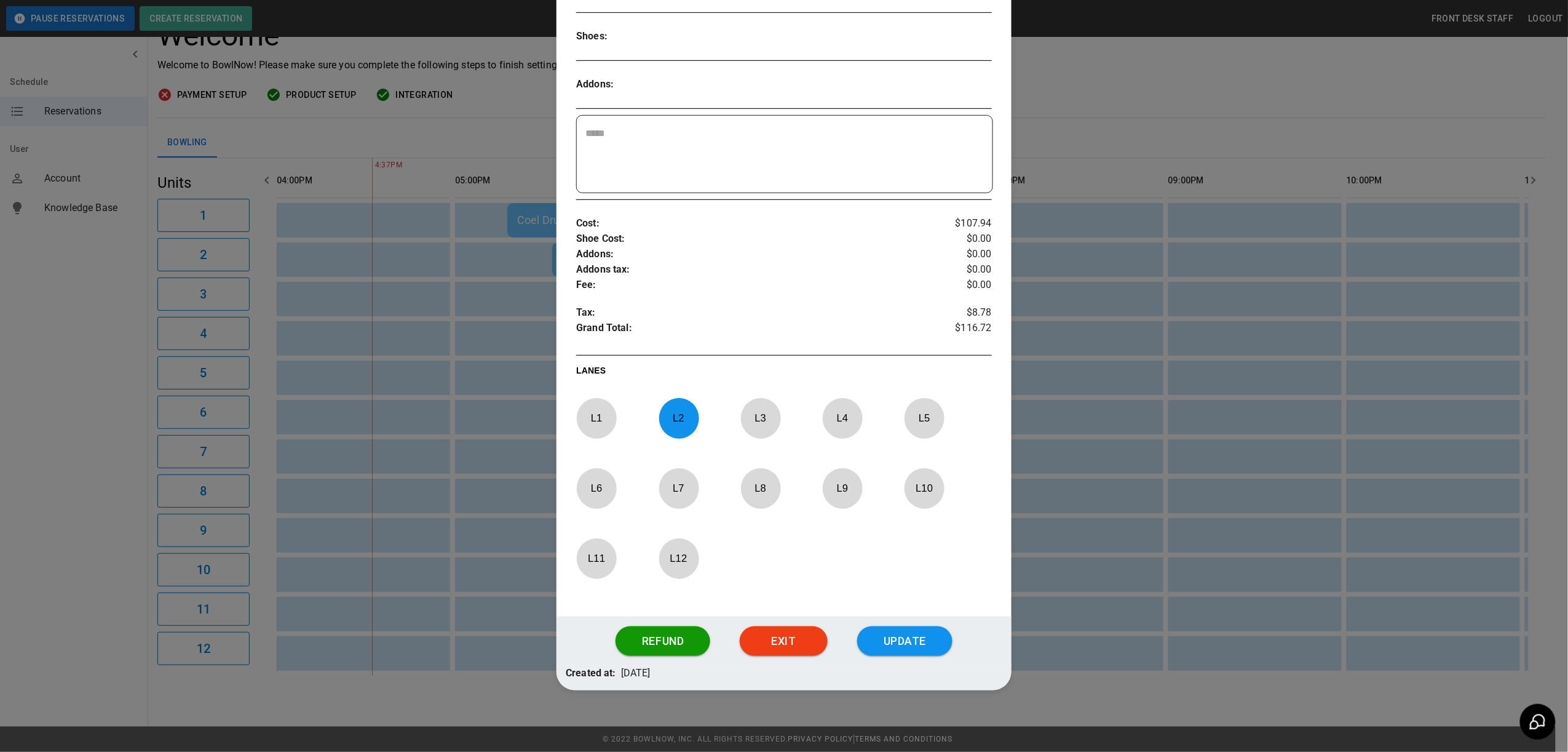
click at [764, 432] on p "L 3" at bounding box center [761, 418] width 41 height 29
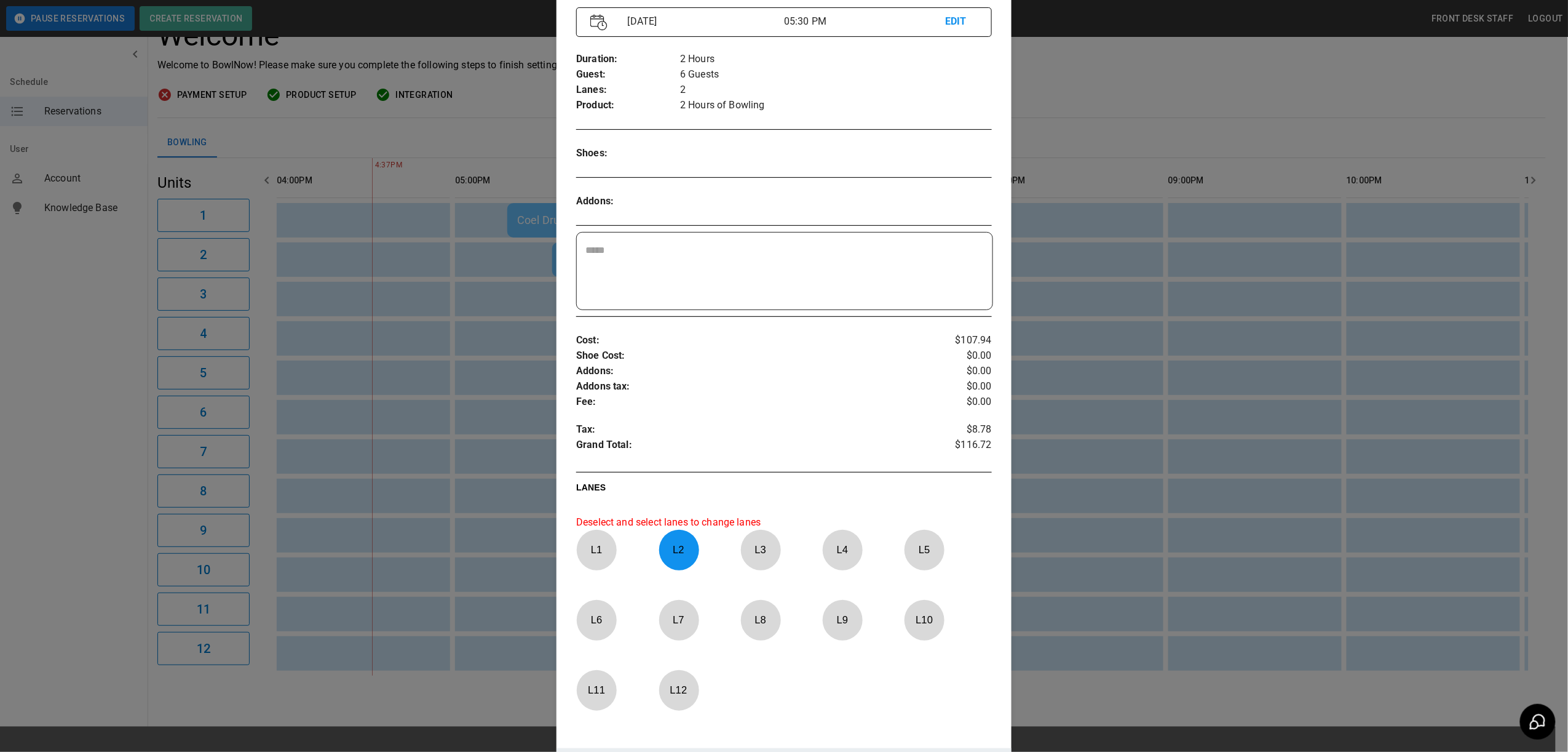
scroll to position [0, 0]
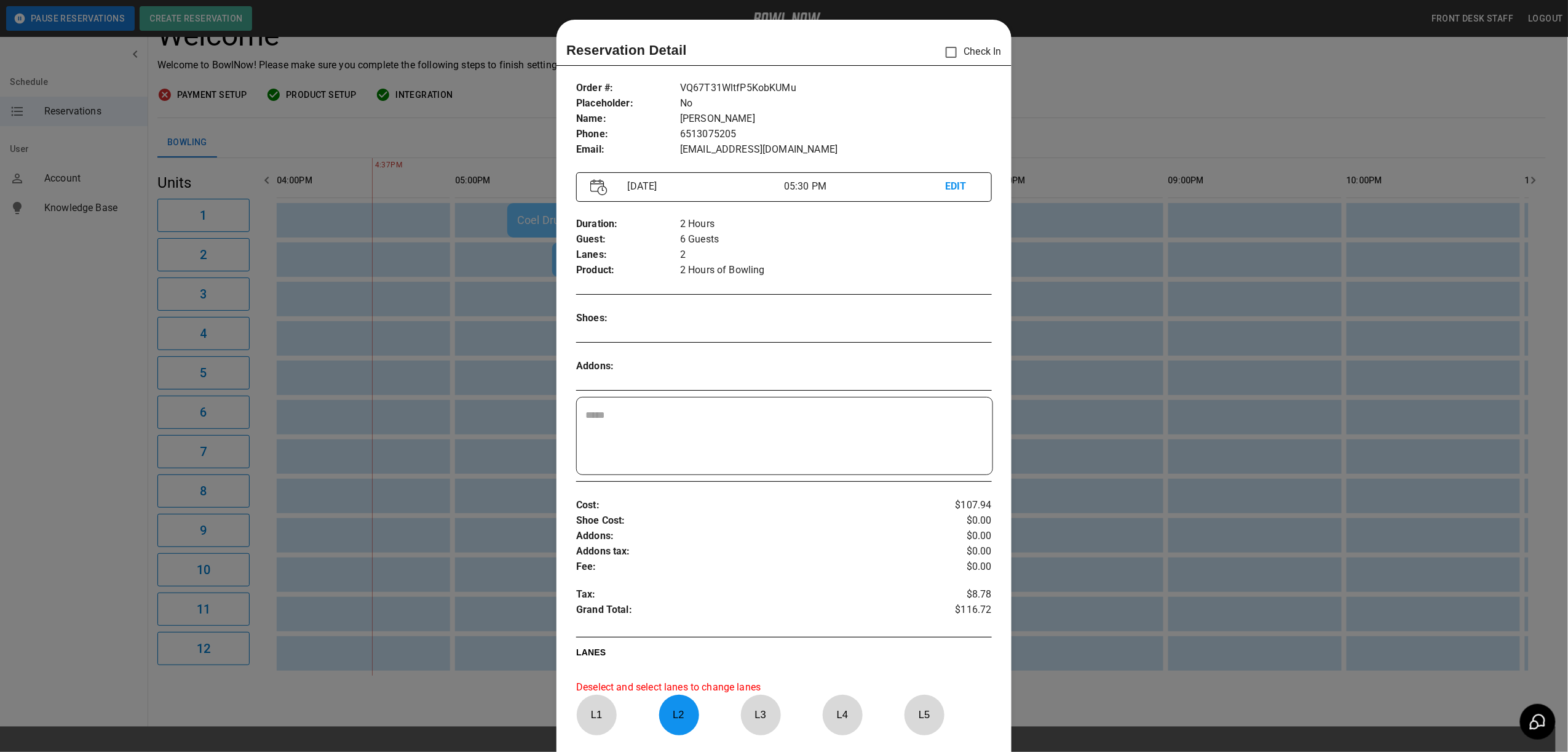
click at [1267, 421] on div at bounding box center [784, 376] width 1568 height 752
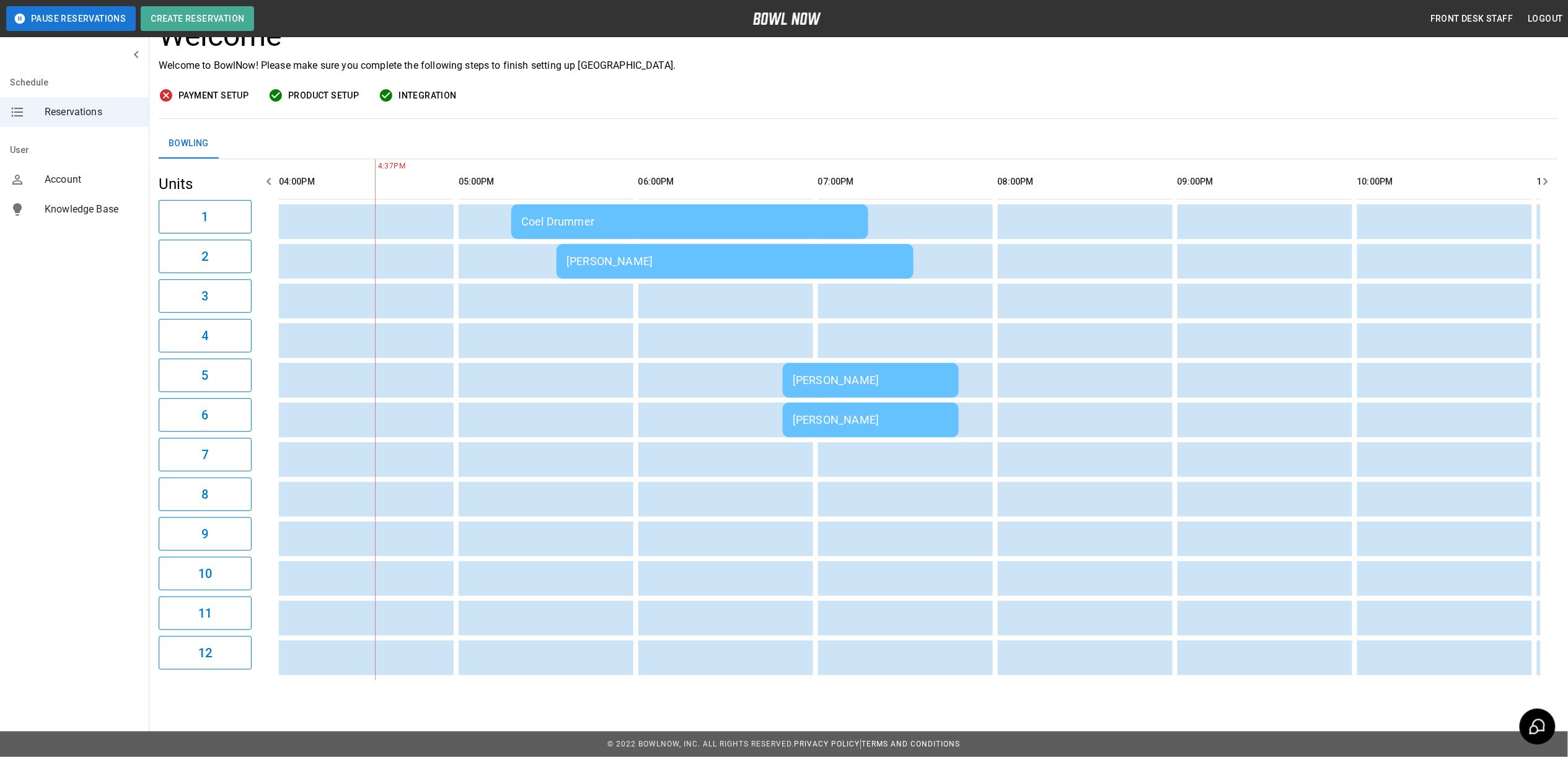
click at [687, 266] on td "[PERSON_NAME]" at bounding box center [735, 261] width 357 height 35
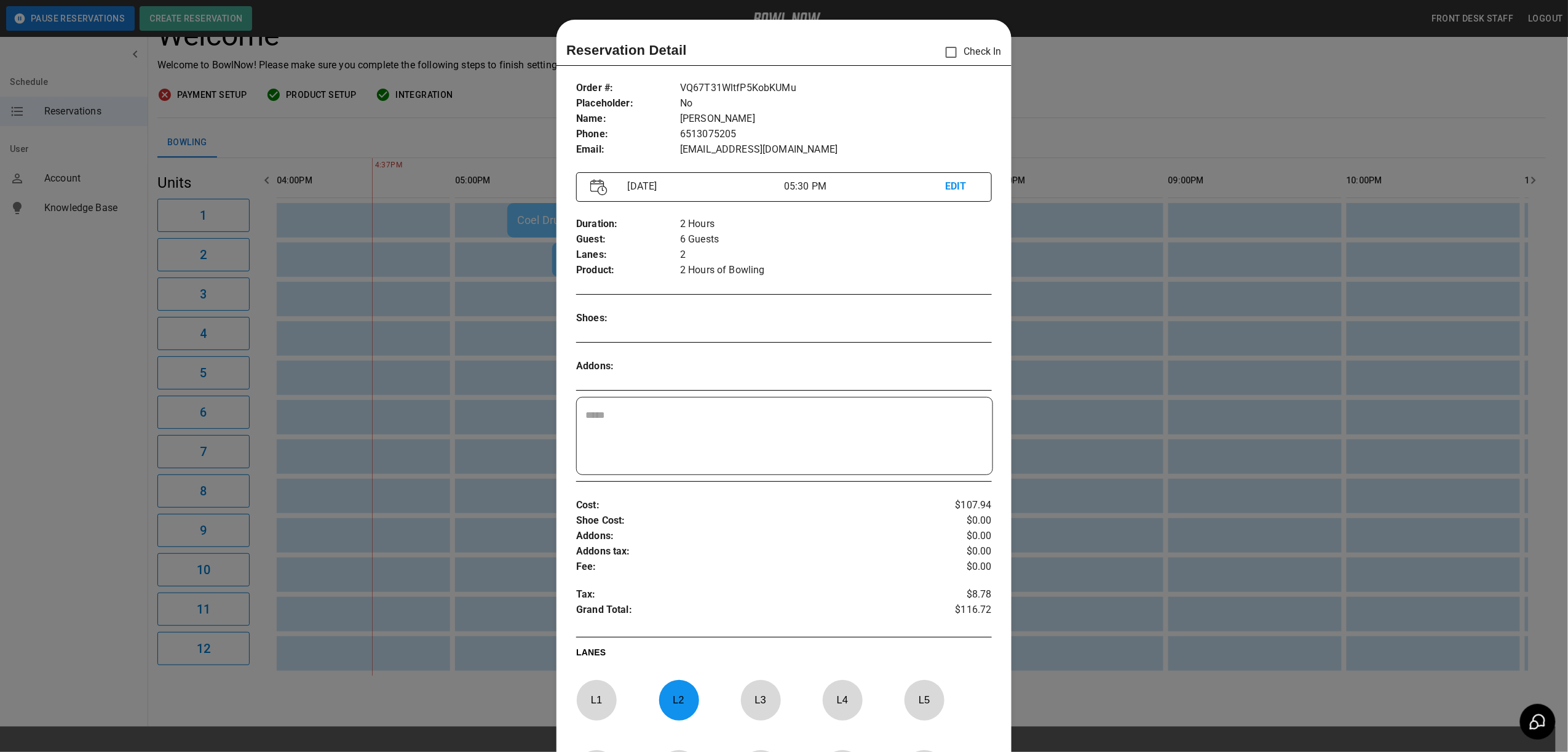
scroll to position [20, 0]
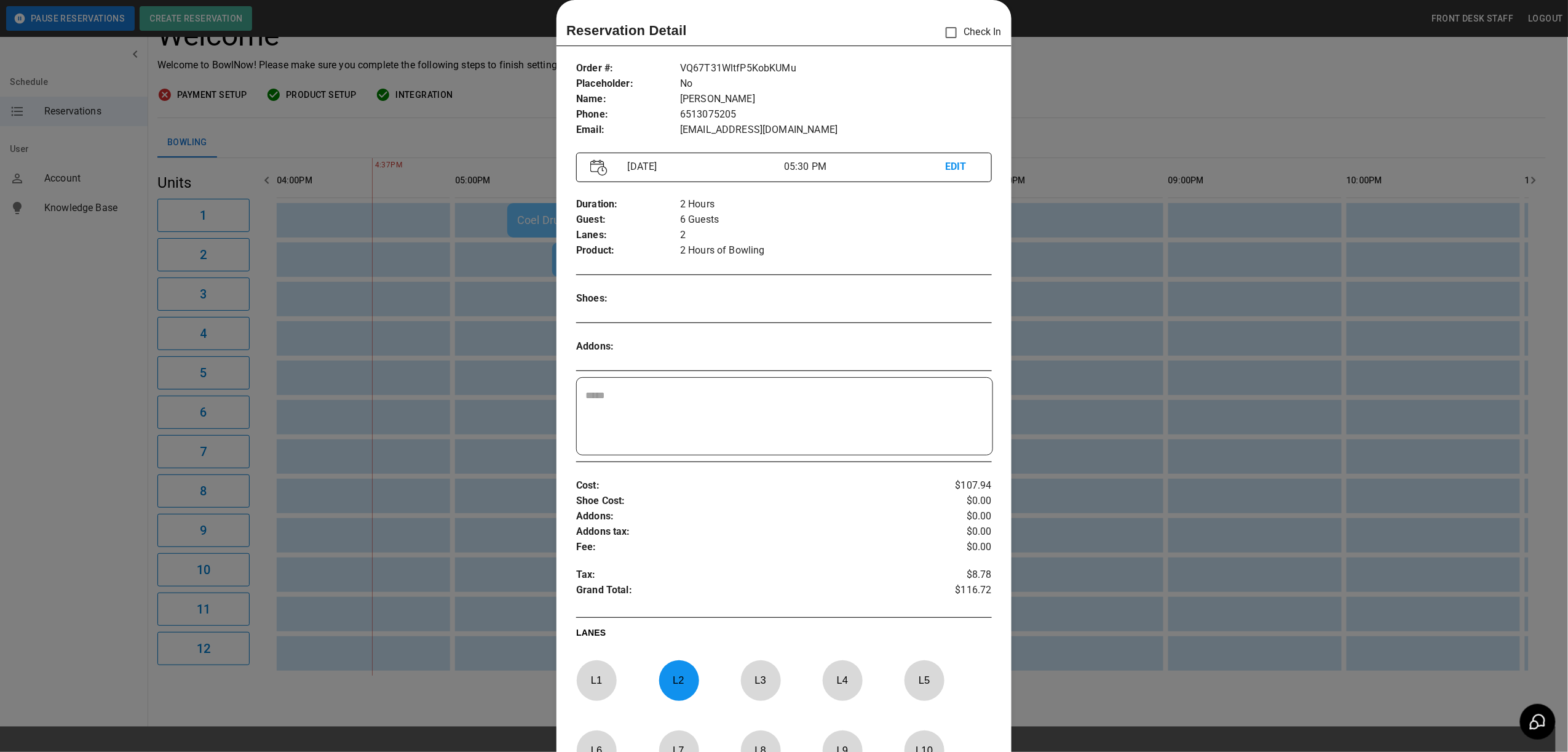
click at [670, 701] on div at bounding box center [679, 680] width 40 height 41
click at [761, 676] on p "L 3" at bounding box center [761, 680] width 41 height 29
click at [1157, 372] on div at bounding box center [784, 376] width 1568 height 752
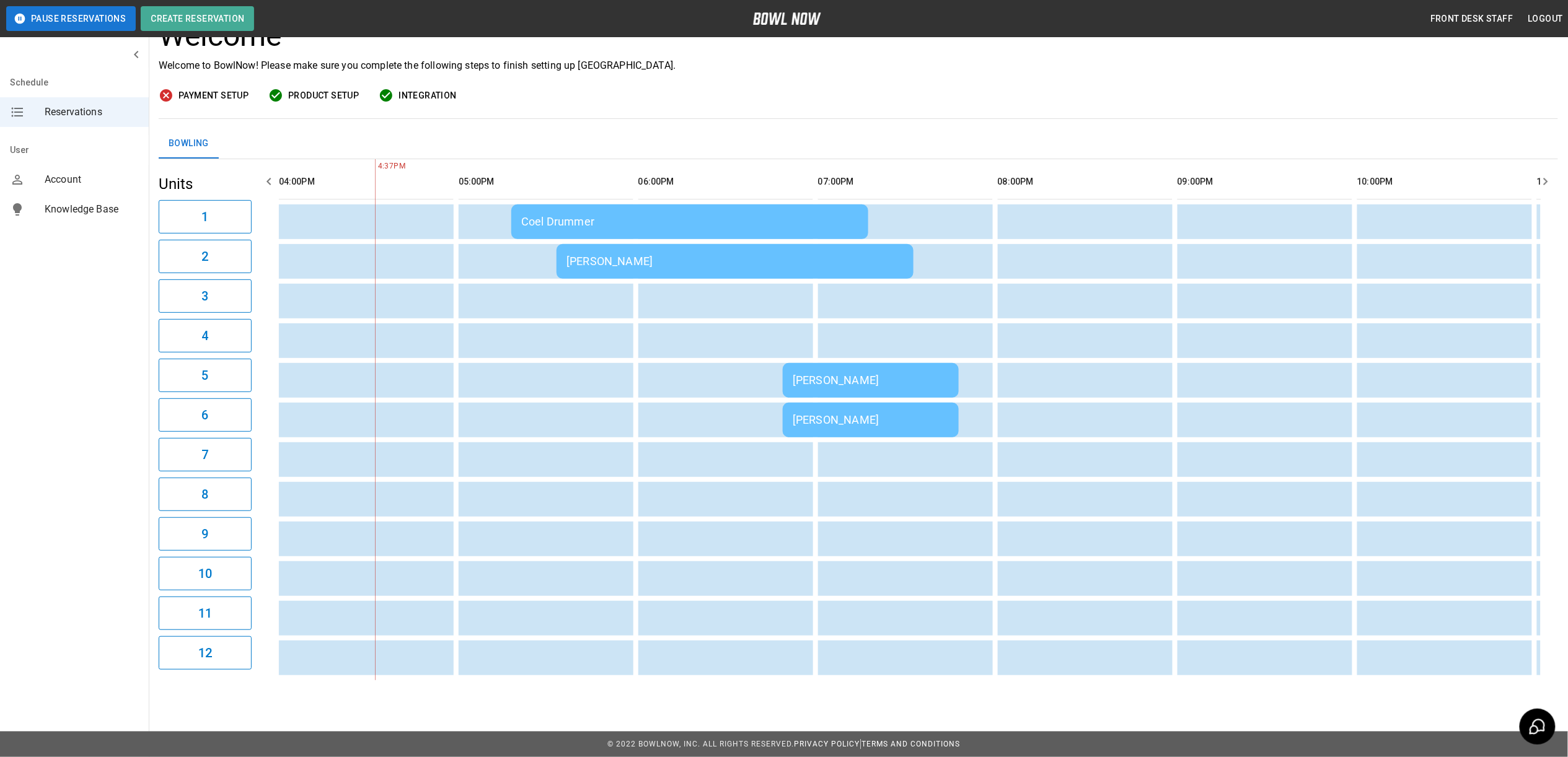
click at [610, 256] on td "[PERSON_NAME]" at bounding box center [735, 261] width 357 height 35
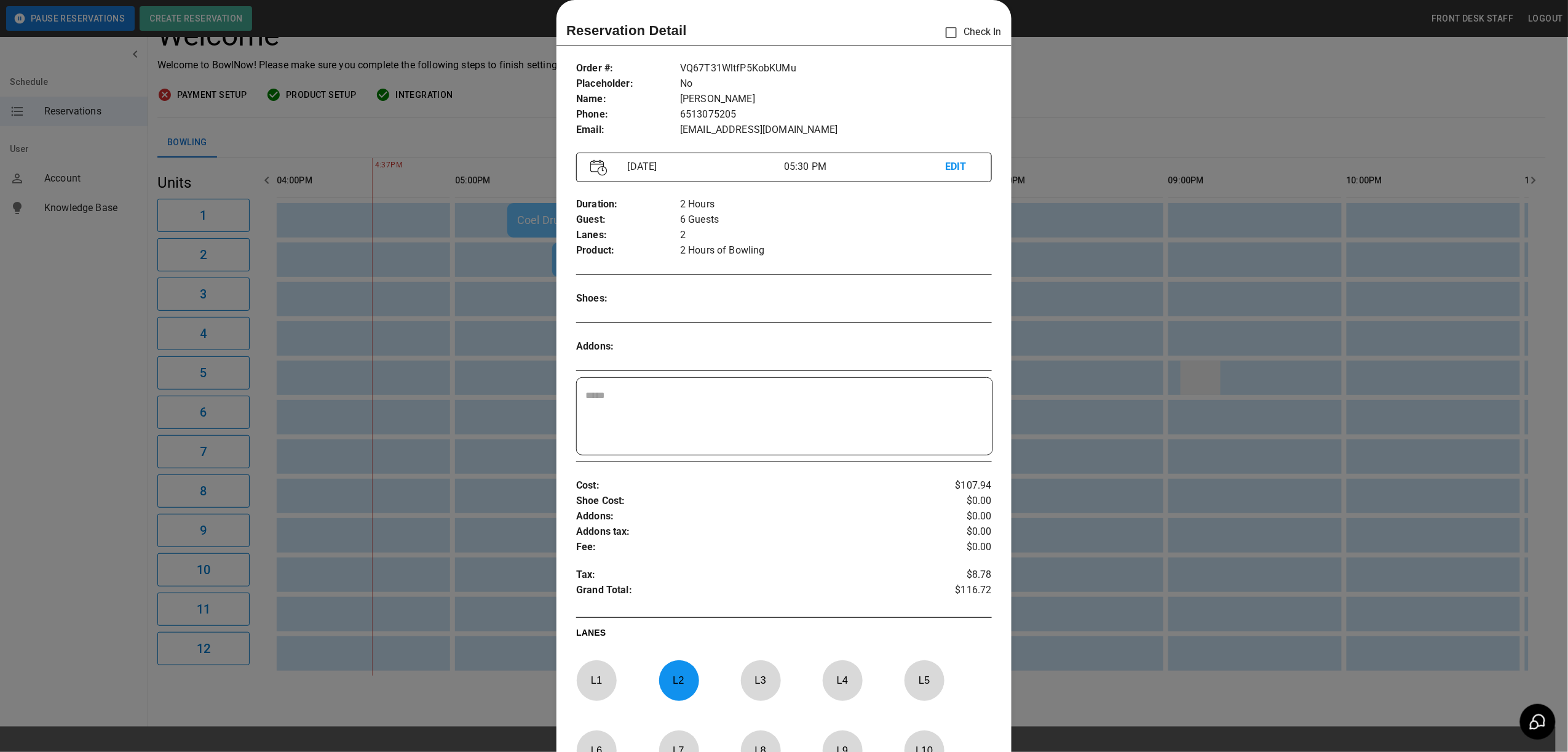
click at [1203, 373] on div at bounding box center [784, 376] width 1568 height 752
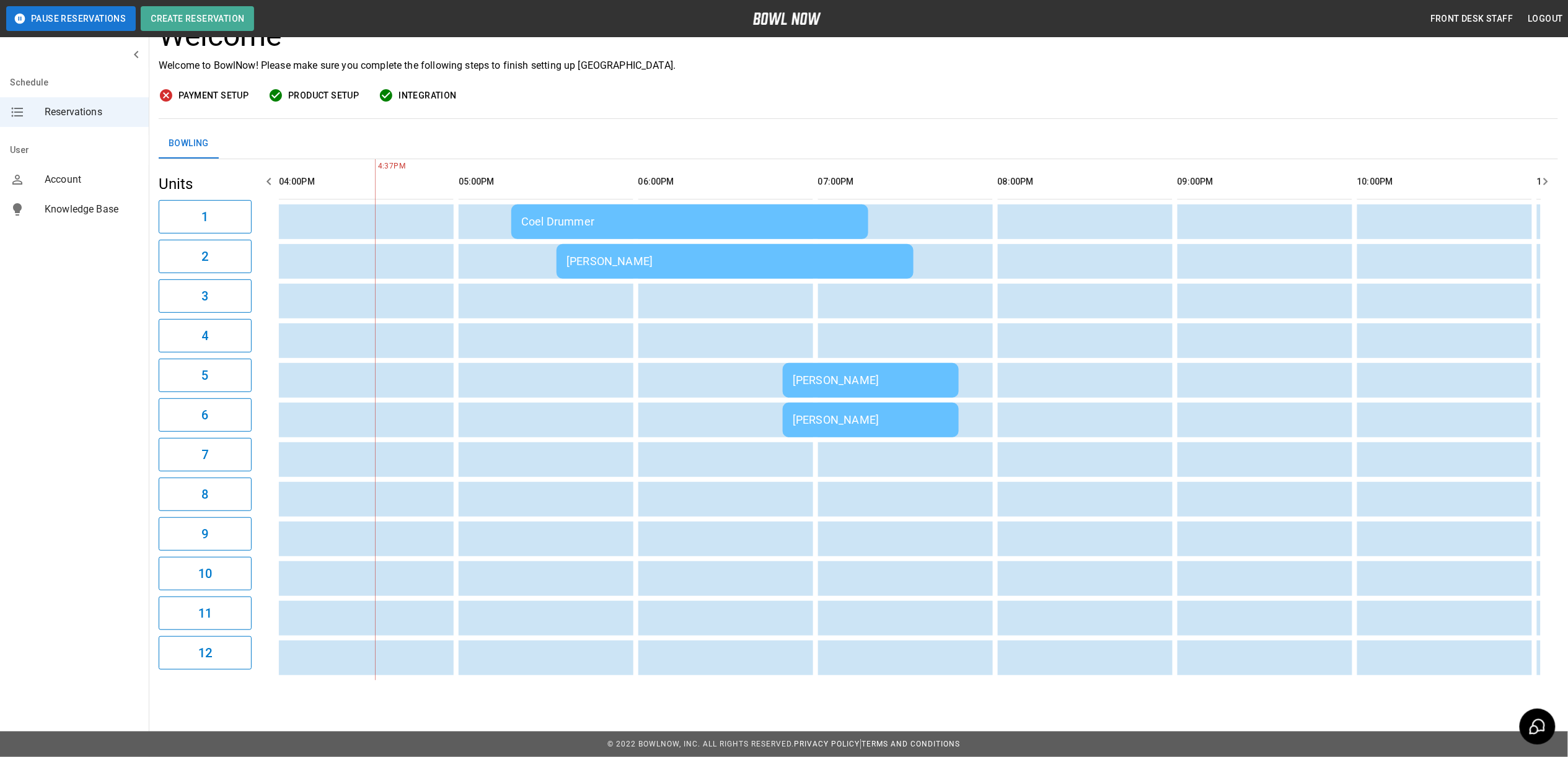
click at [580, 270] on table "Coel Drummer Mark Hoffman Sydnie Erickson Sydnie Erickson" at bounding box center [554, 419] width 2357 height 521
click at [603, 255] on div "[PERSON_NAME]" at bounding box center [735, 261] width 337 height 13
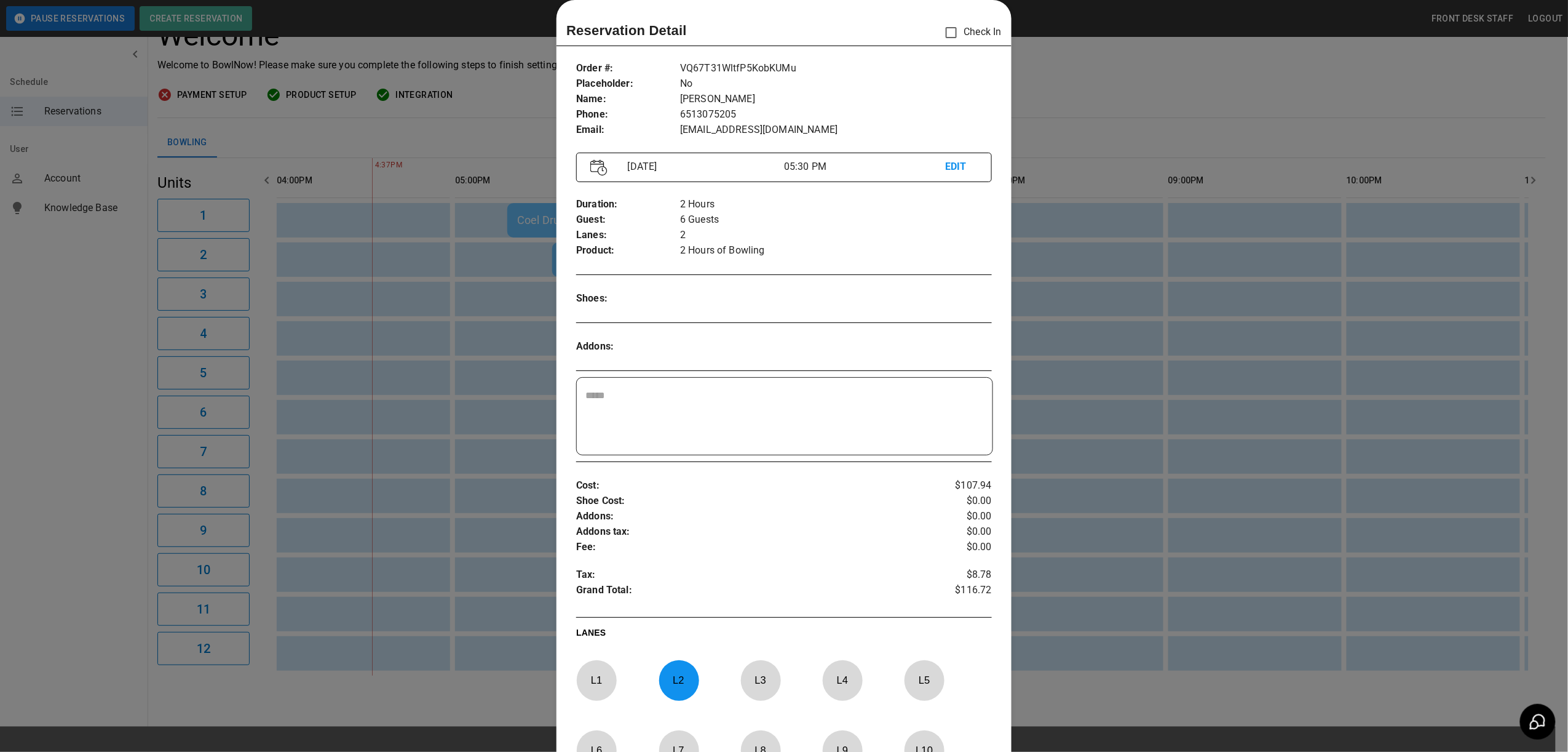
click at [666, 667] on div at bounding box center [679, 680] width 40 height 41
click at [755, 678] on p "L 3" at bounding box center [761, 680] width 41 height 29
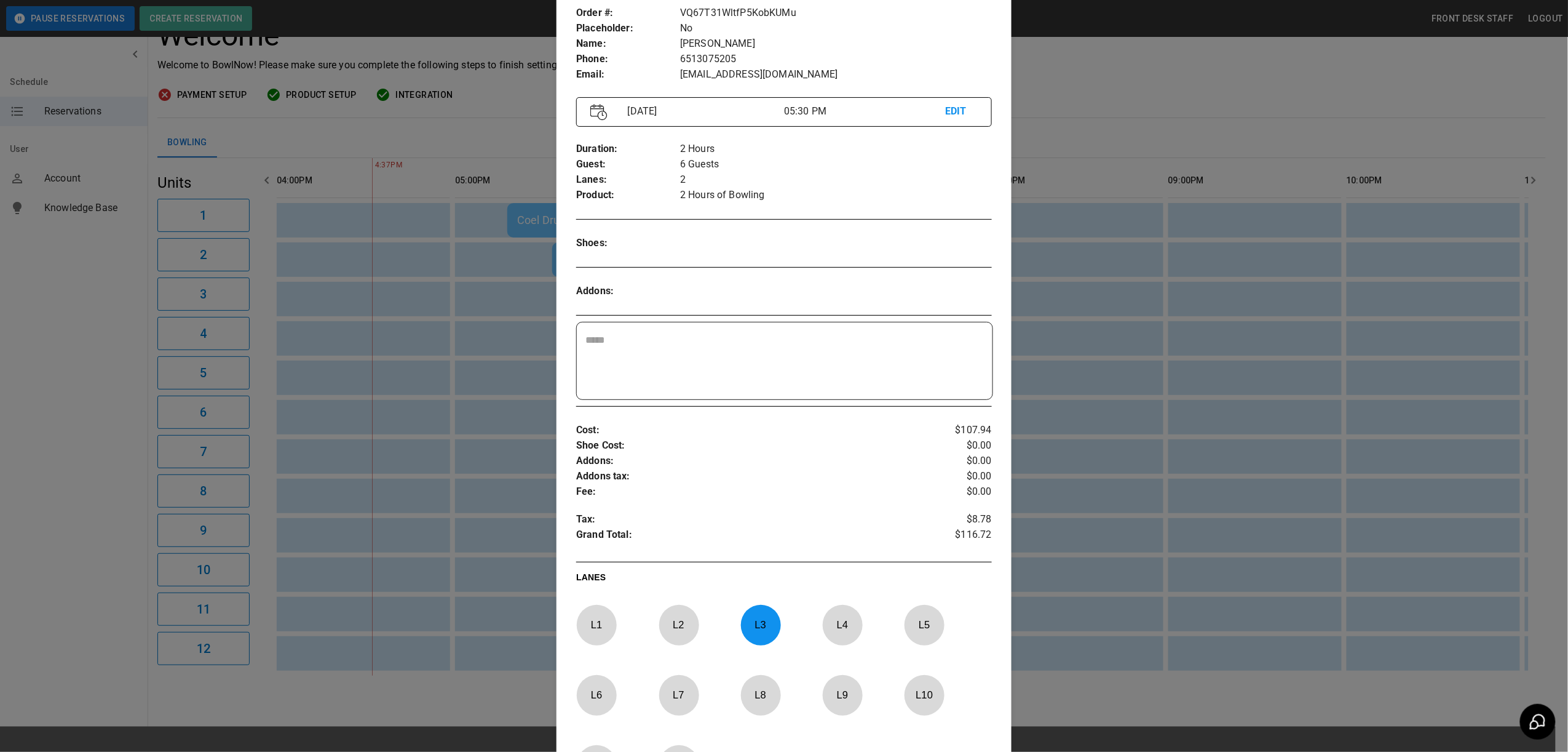
scroll to position [283, 0]
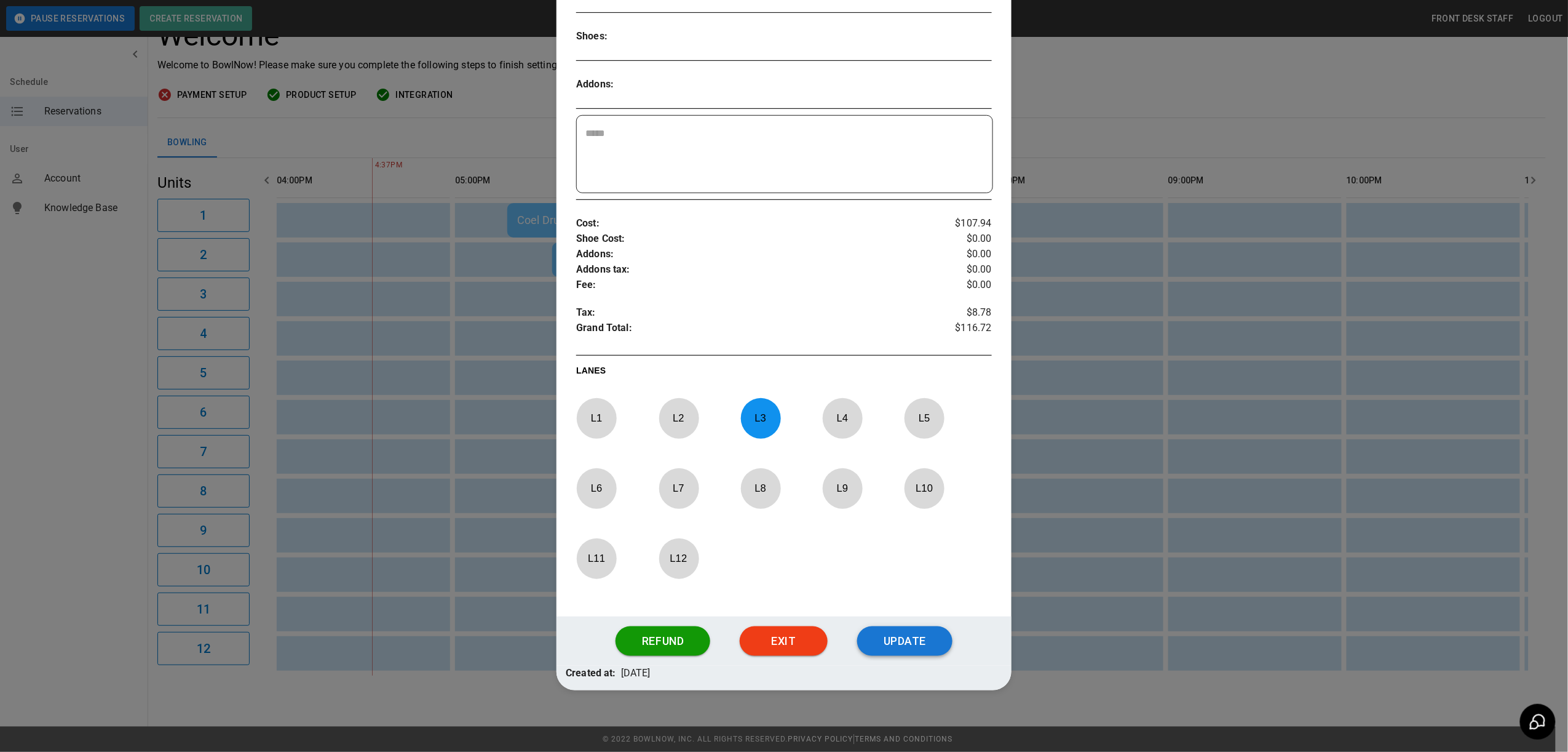
click at [874, 637] on button "Update" at bounding box center [904, 641] width 94 height 30
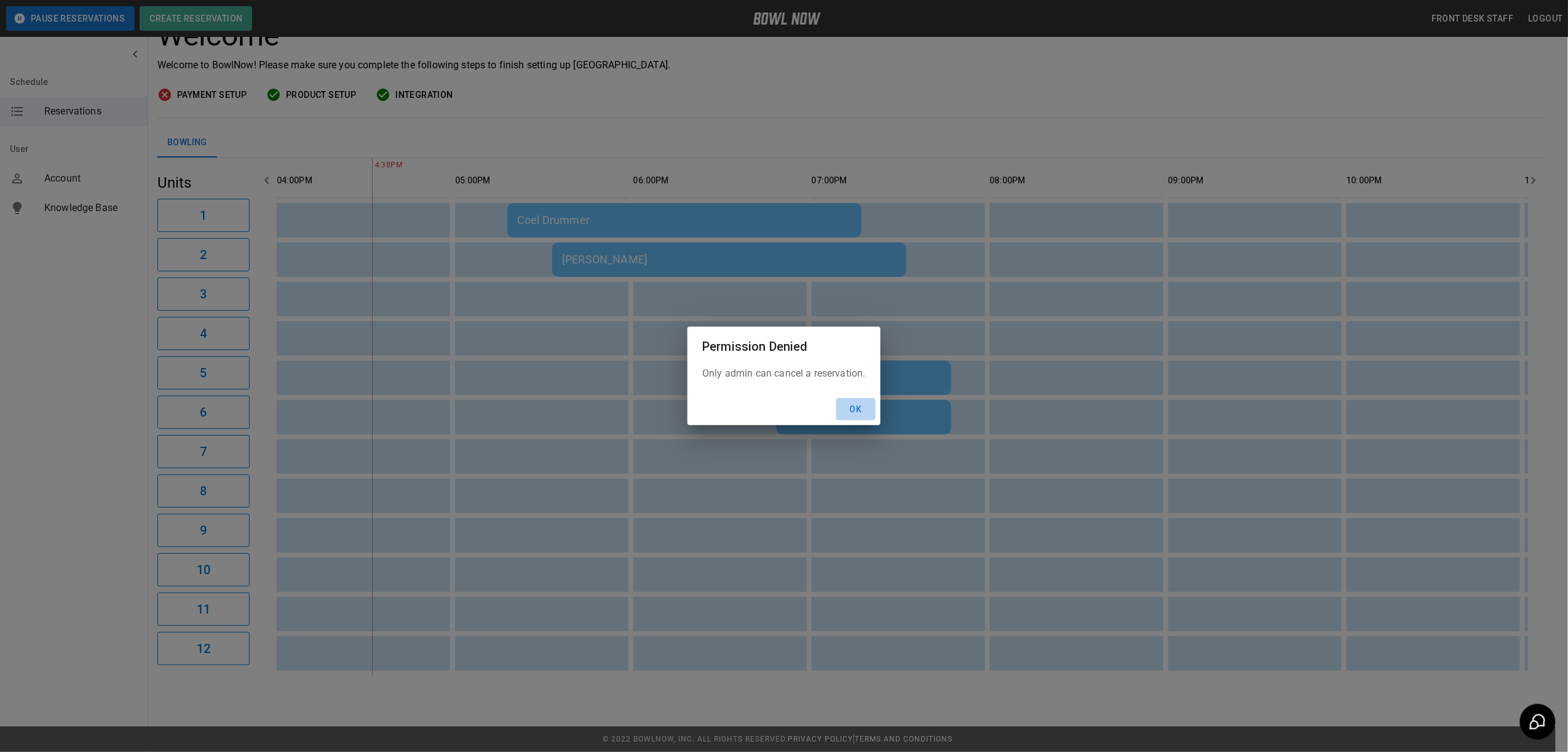
click at [845, 407] on button "Ok" at bounding box center [856, 409] width 39 height 23
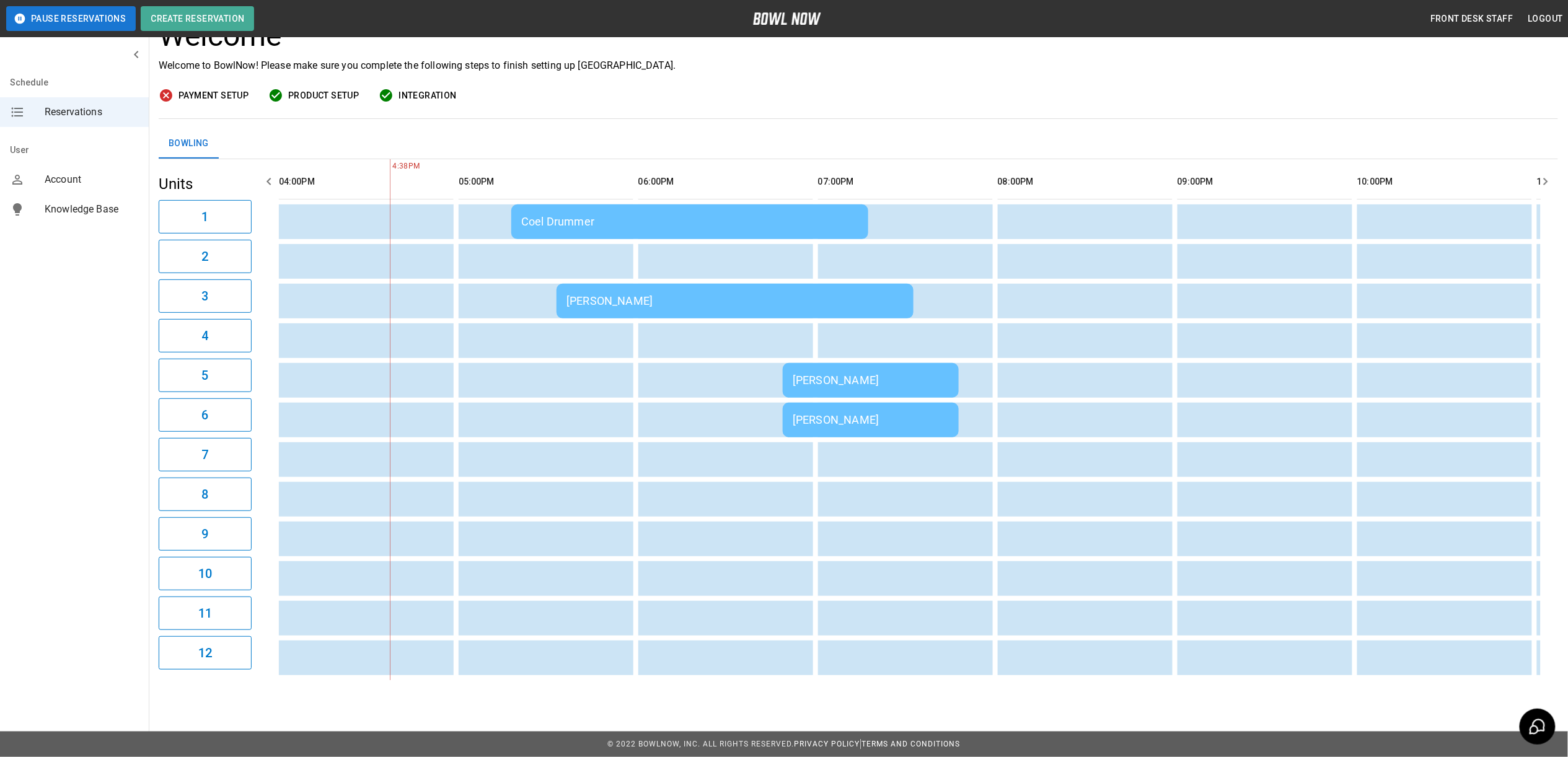
click at [615, 294] on div "[PERSON_NAME]" at bounding box center [735, 301] width 337 height 13
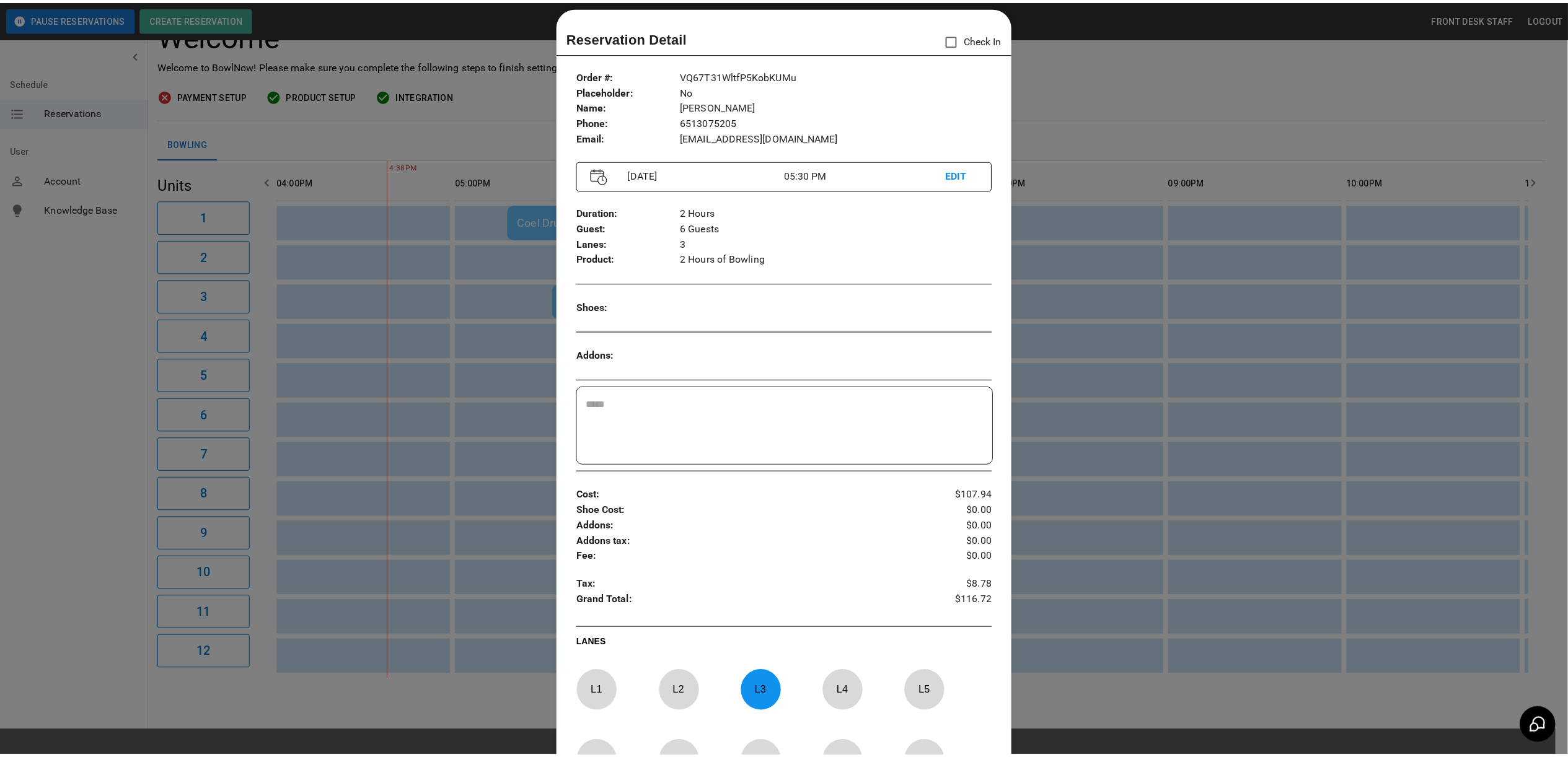
scroll to position [0, 0]
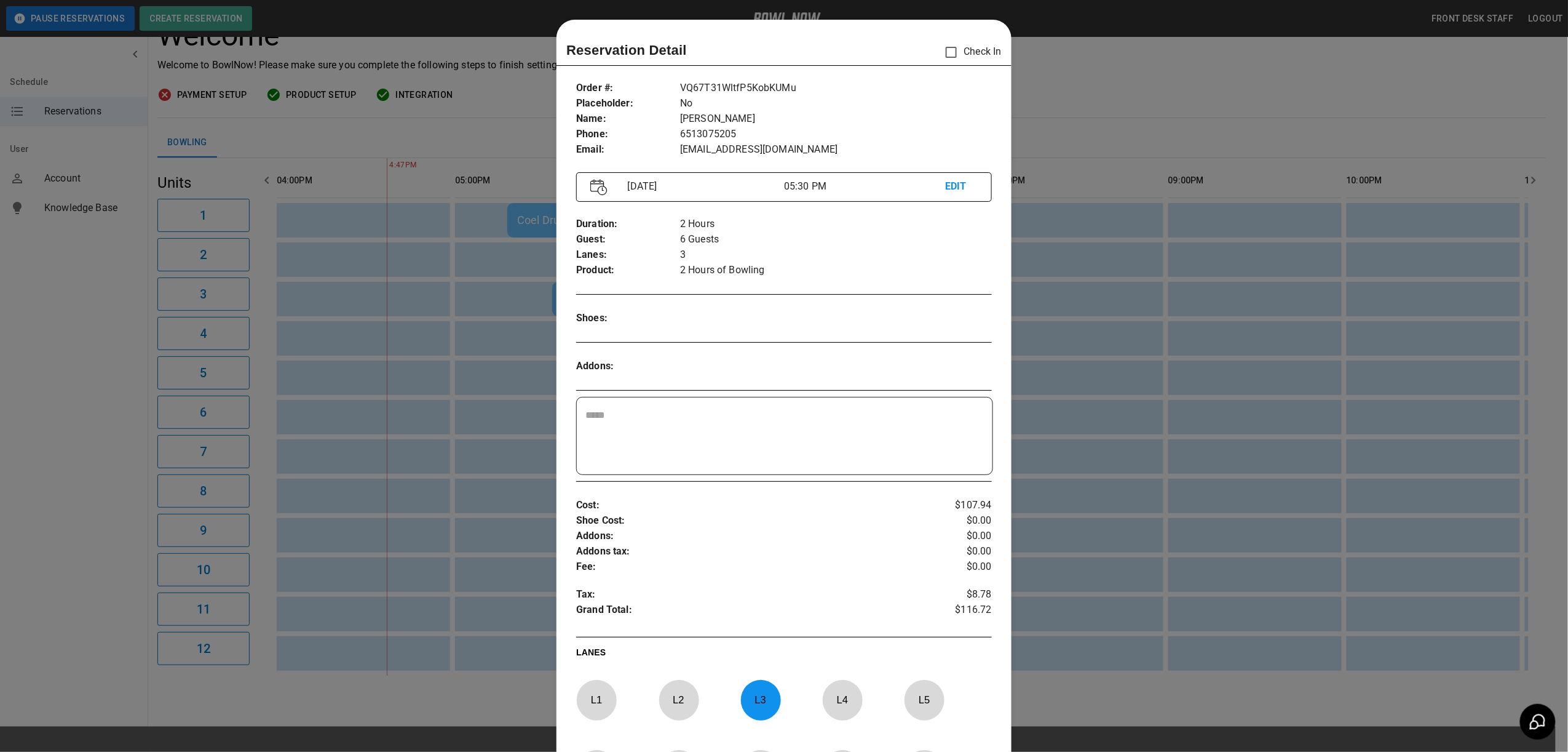
click at [518, 443] on div at bounding box center [784, 376] width 1568 height 752
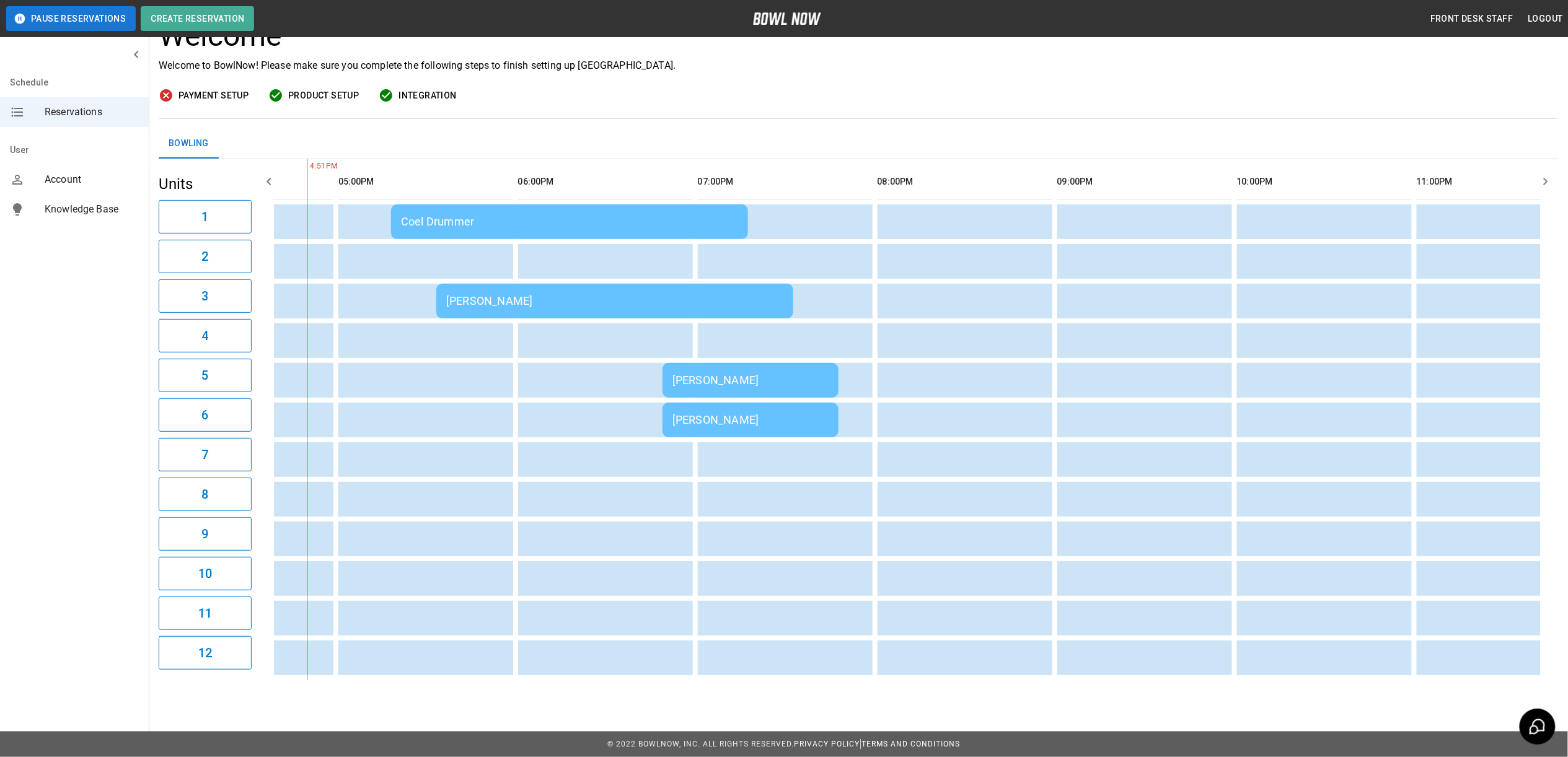
click at [514, 215] on div "Coel Drummer" at bounding box center [570, 221] width 337 height 13
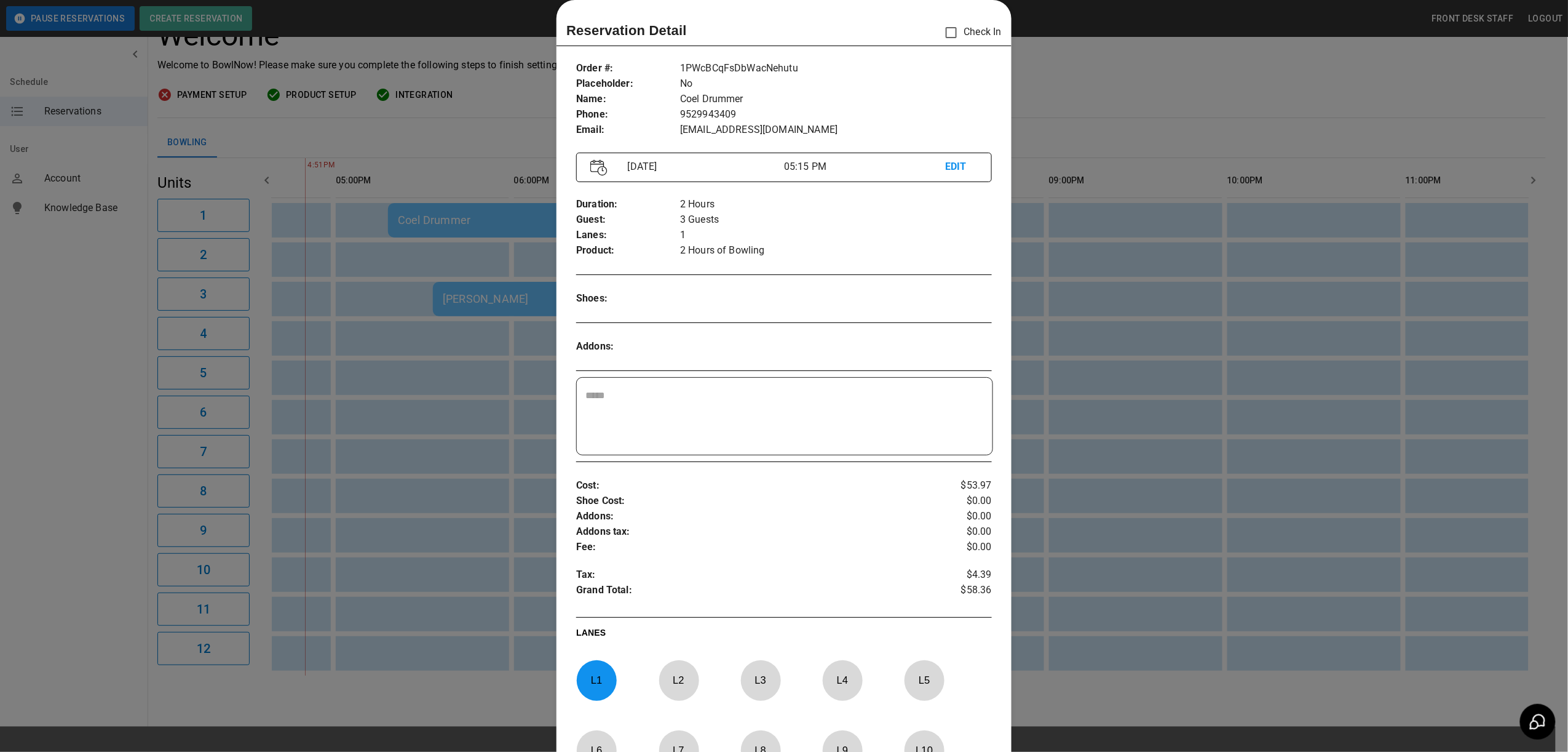
click at [1136, 66] on div at bounding box center [784, 376] width 1568 height 752
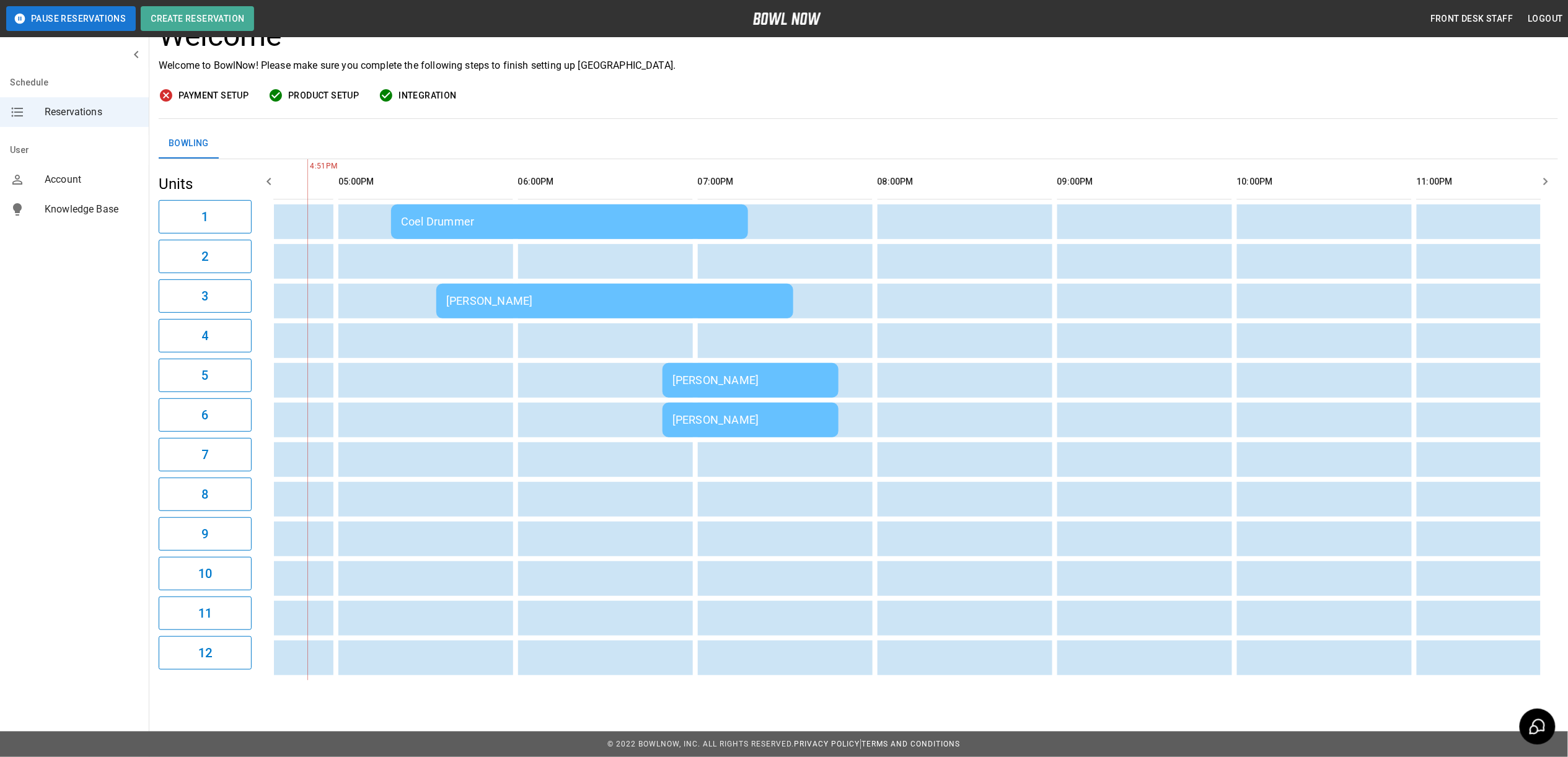
click at [628, 294] on div "[PERSON_NAME]" at bounding box center [615, 301] width 337 height 13
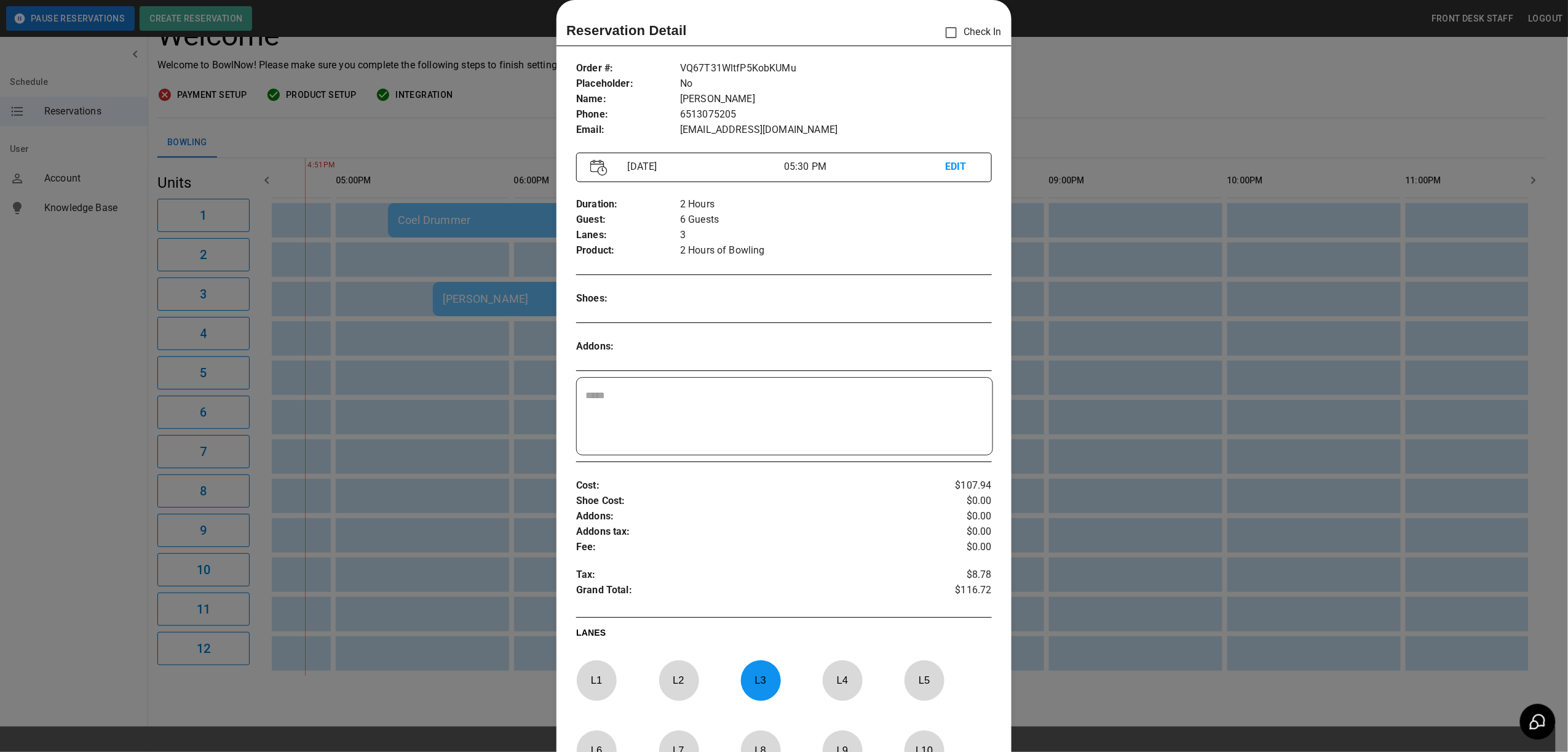
drag, startPoint x: 1108, startPoint y: 81, endPoint x: 1071, endPoint y: 173, distance: 99.2
click at [1108, 81] on div at bounding box center [784, 376] width 1568 height 752
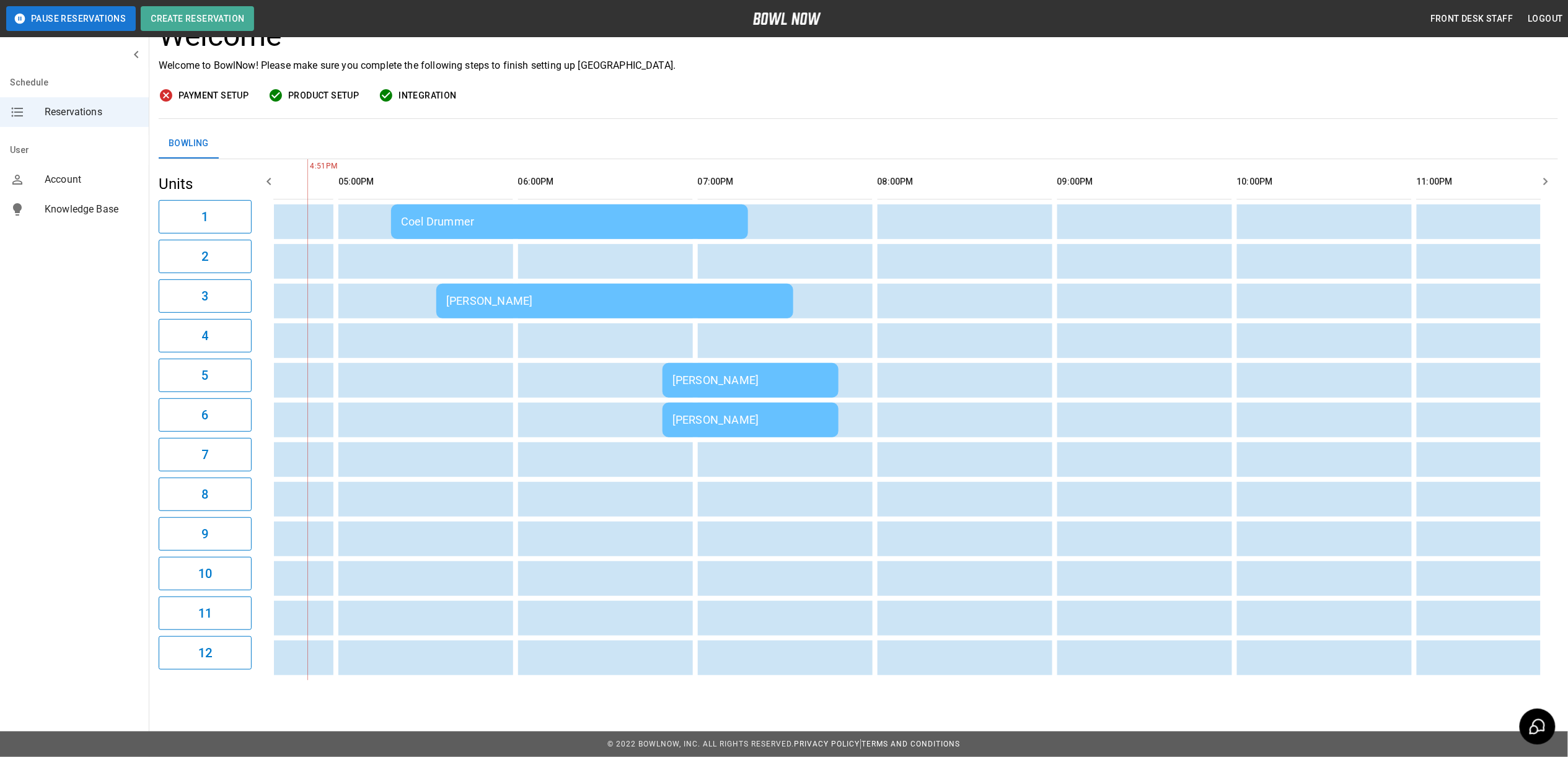
click at [762, 363] on td "[PERSON_NAME]" at bounding box center [750, 380] width 176 height 35
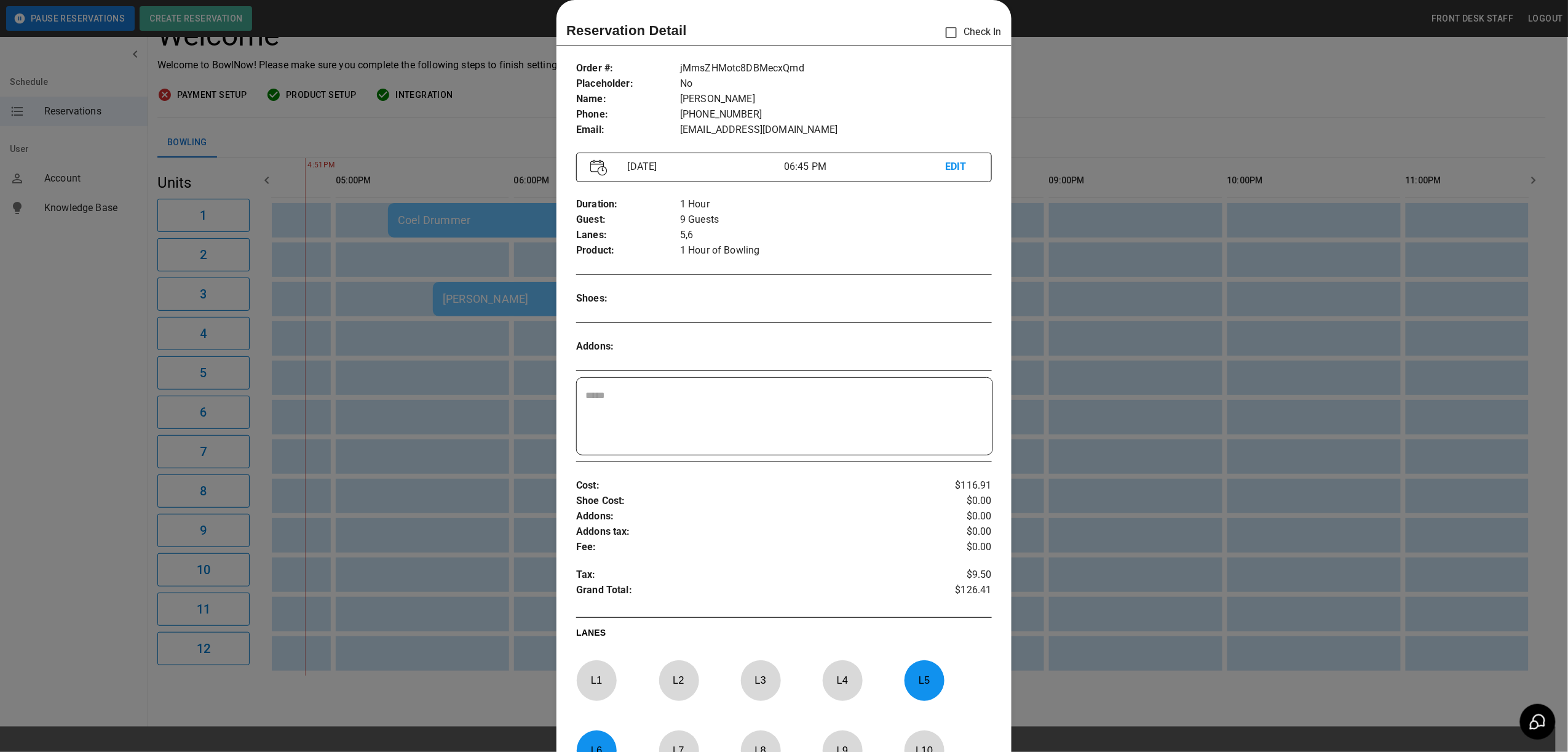
drag, startPoint x: 1068, startPoint y: 48, endPoint x: 1069, endPoint y: 54, distance: 6.1
click at [1068, 48] on div at bounding box center [784, 376] width 1568 height 752
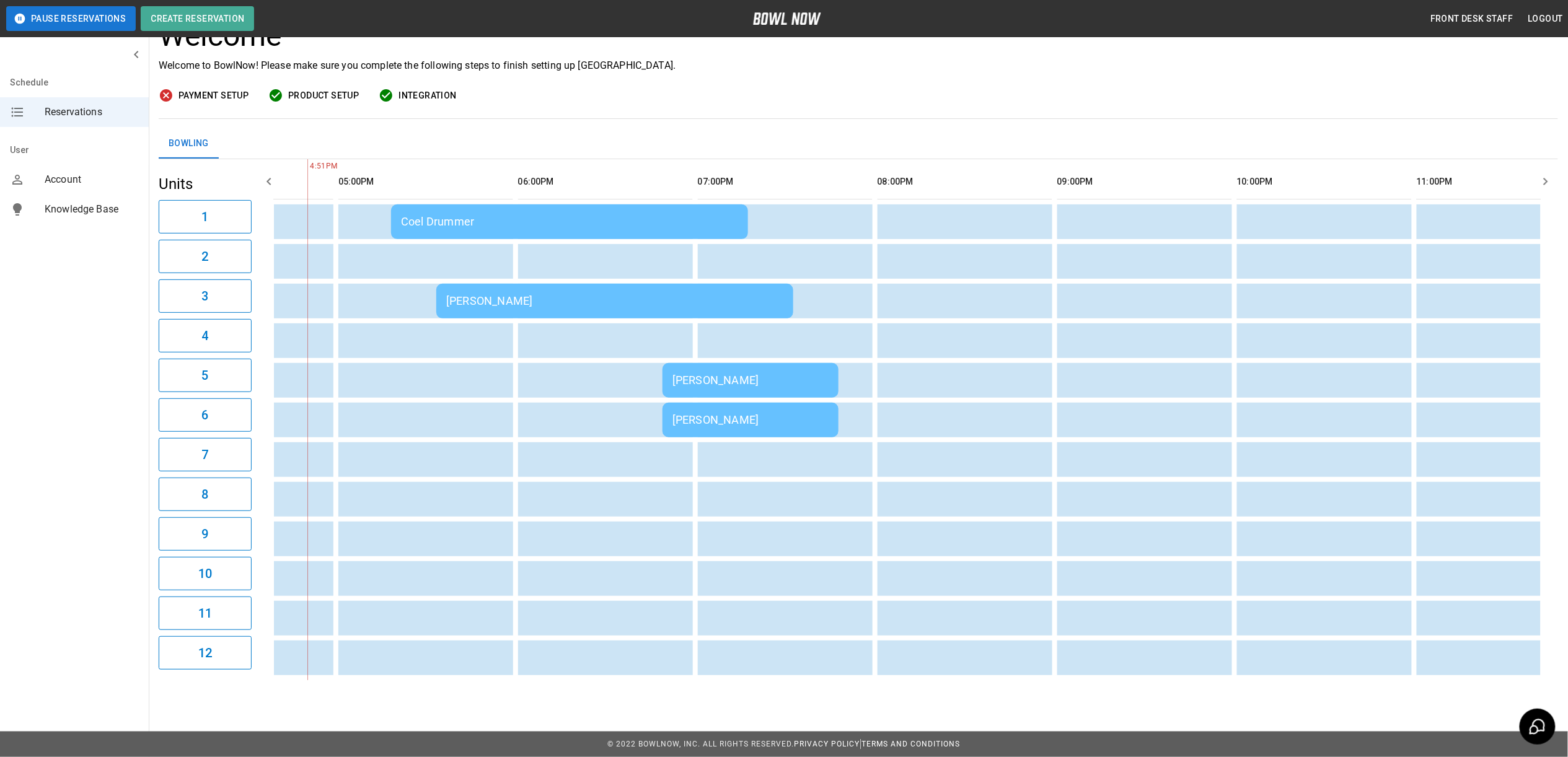
click at [558, 215] on div "Coel Drummer" at bounding box center [570, 221] width 337 height 13
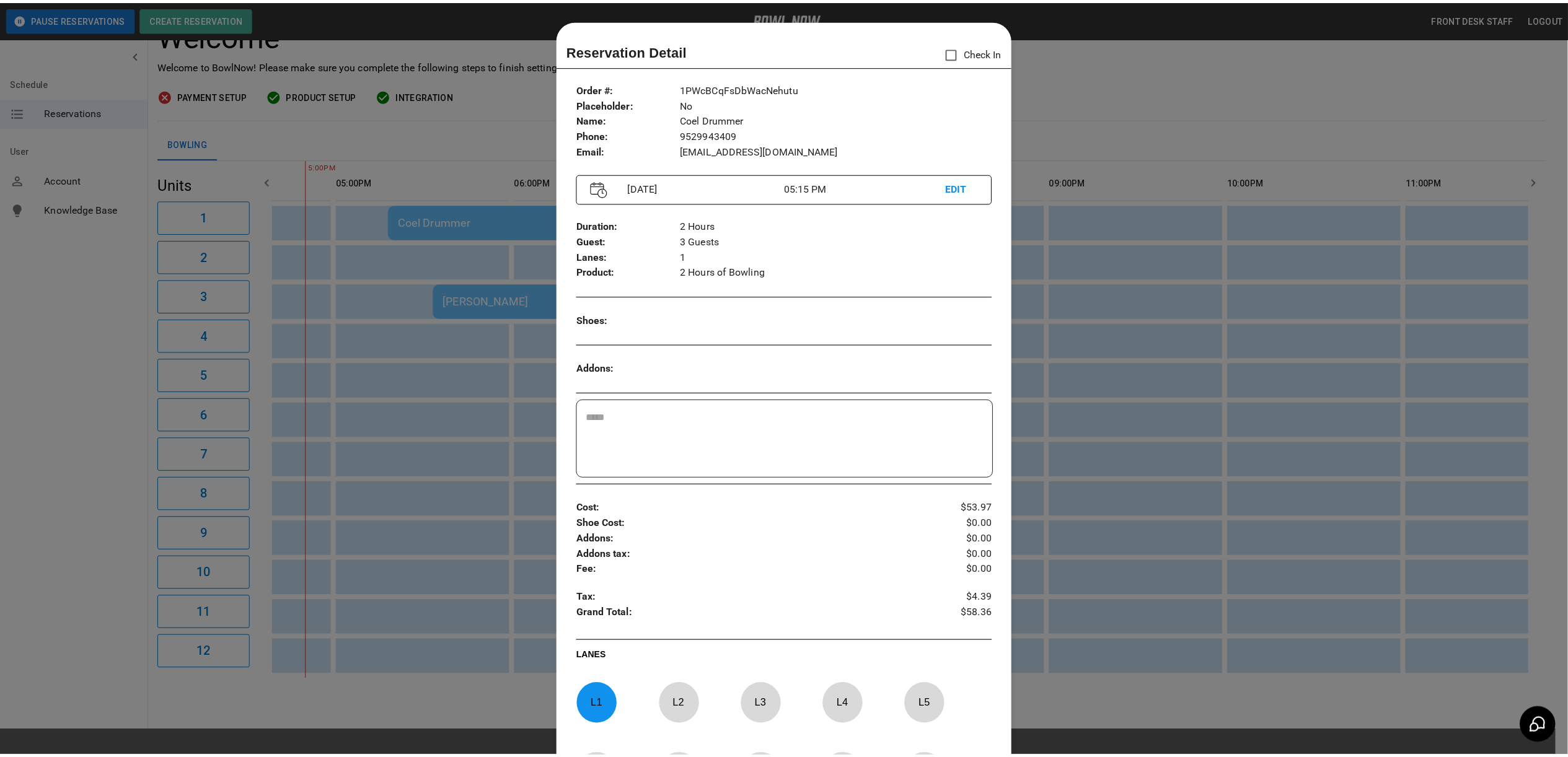
scroll to position [20, 0]
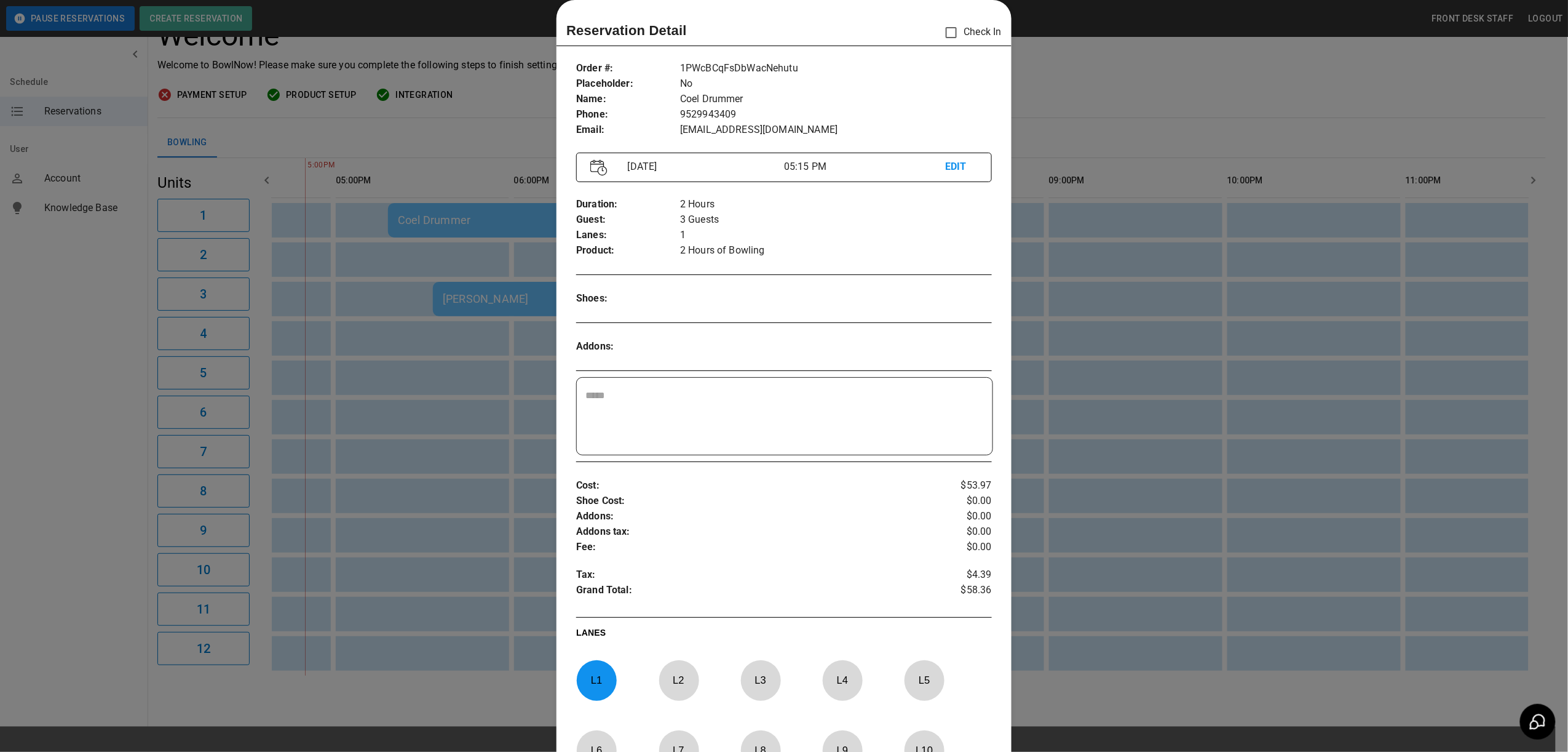
drag, startPoint x: 1255, startPoint y: 276, endPoint x: 987, endPoint y: 43, distance: 355.1
click at [1255, 276] on div at bounding box center [784, 376] width 1568 height 752
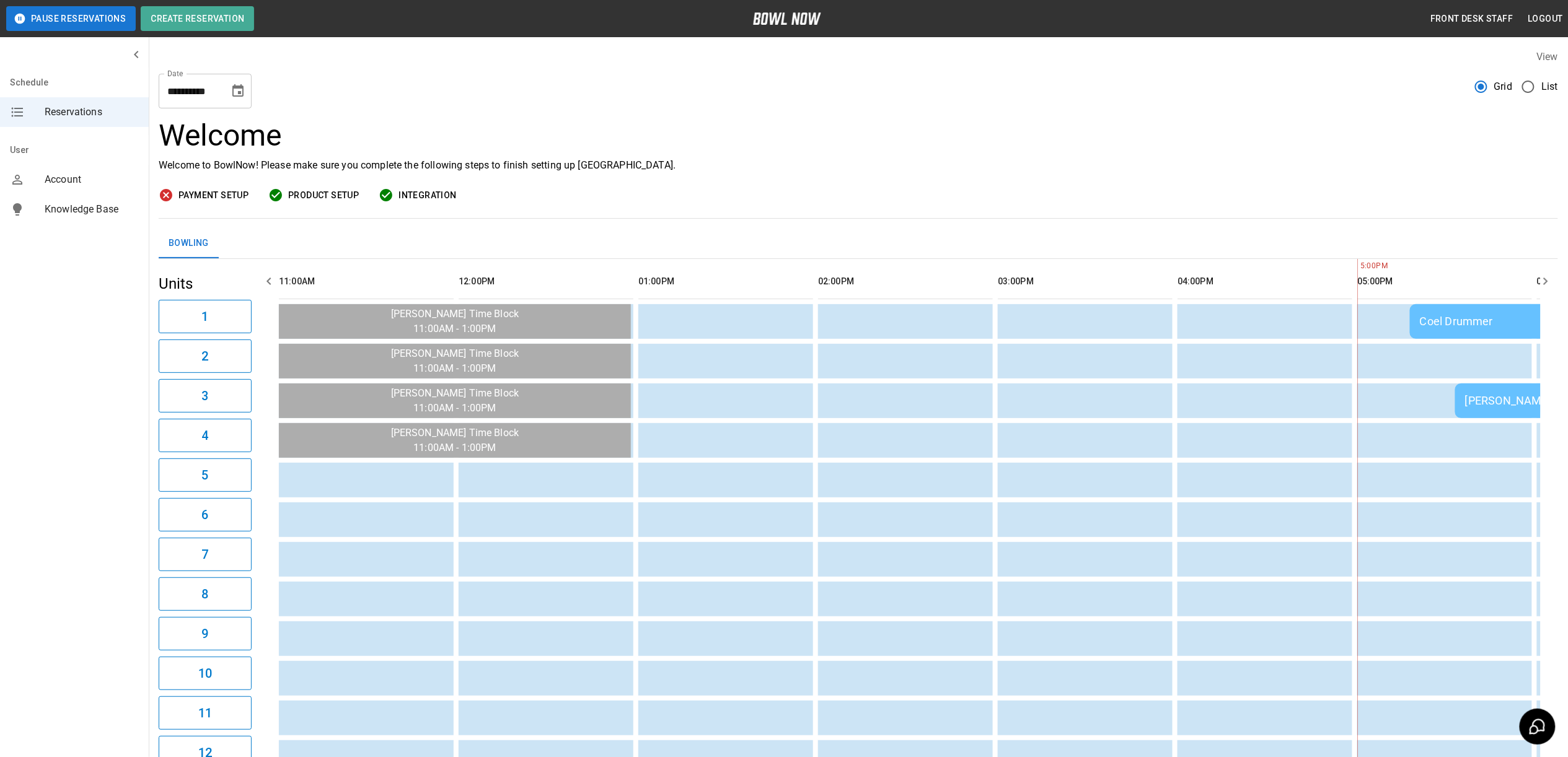
scroll to position [0, 1078]
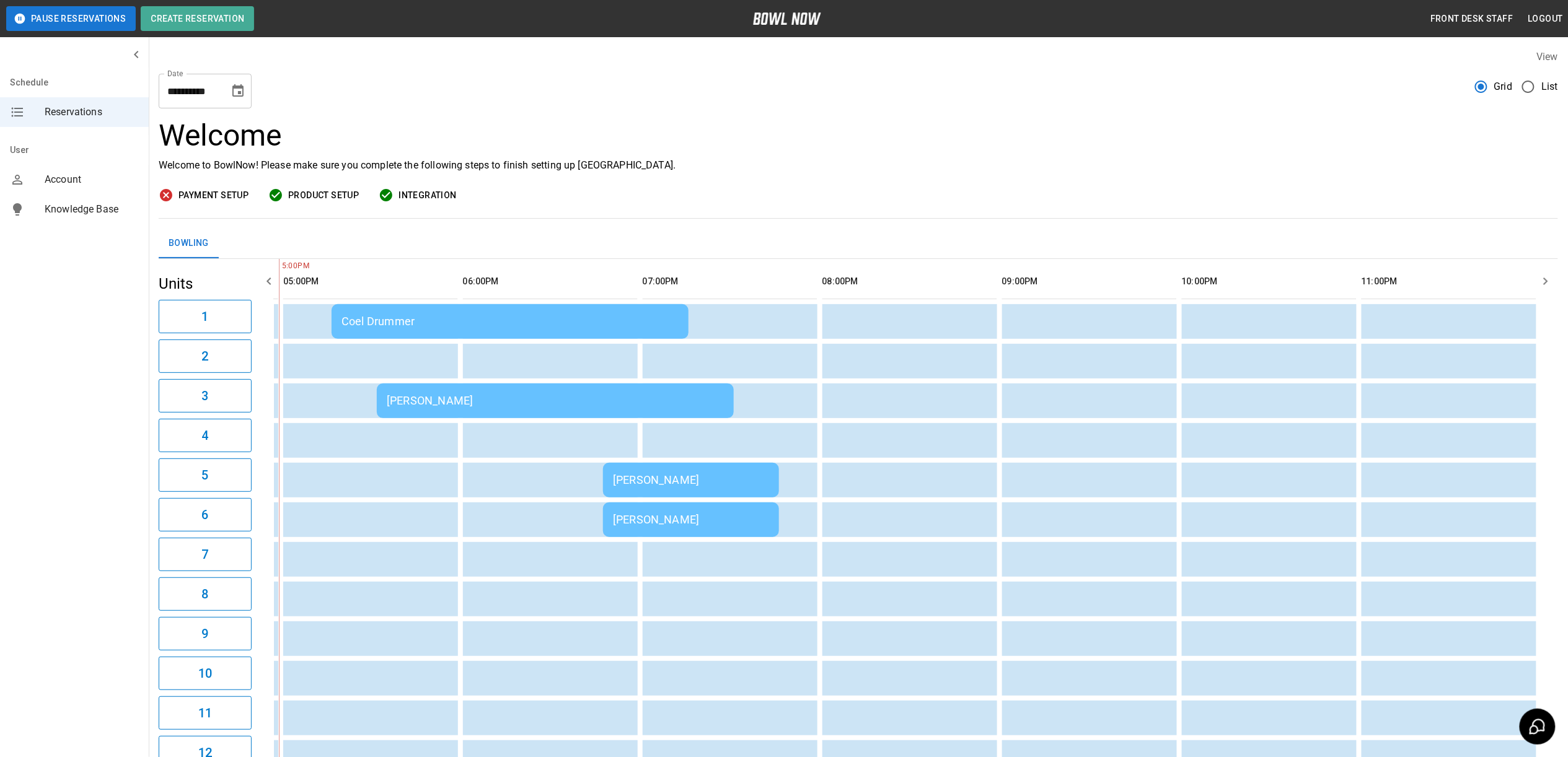
click at [585, 306] on td "Coel Drummer" at bounding box center [510, 321] width 357 height 35
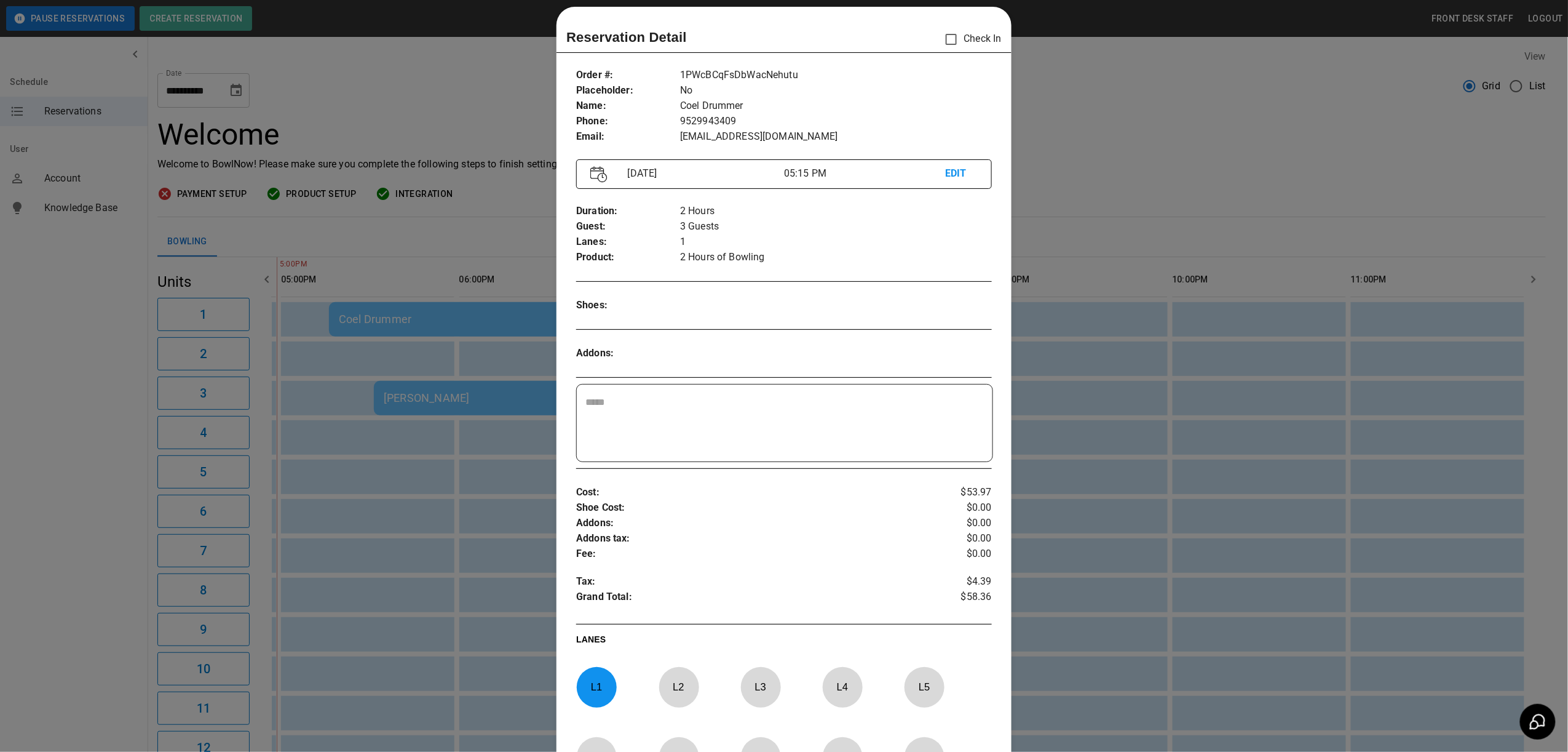
scroll to position [0, 0]
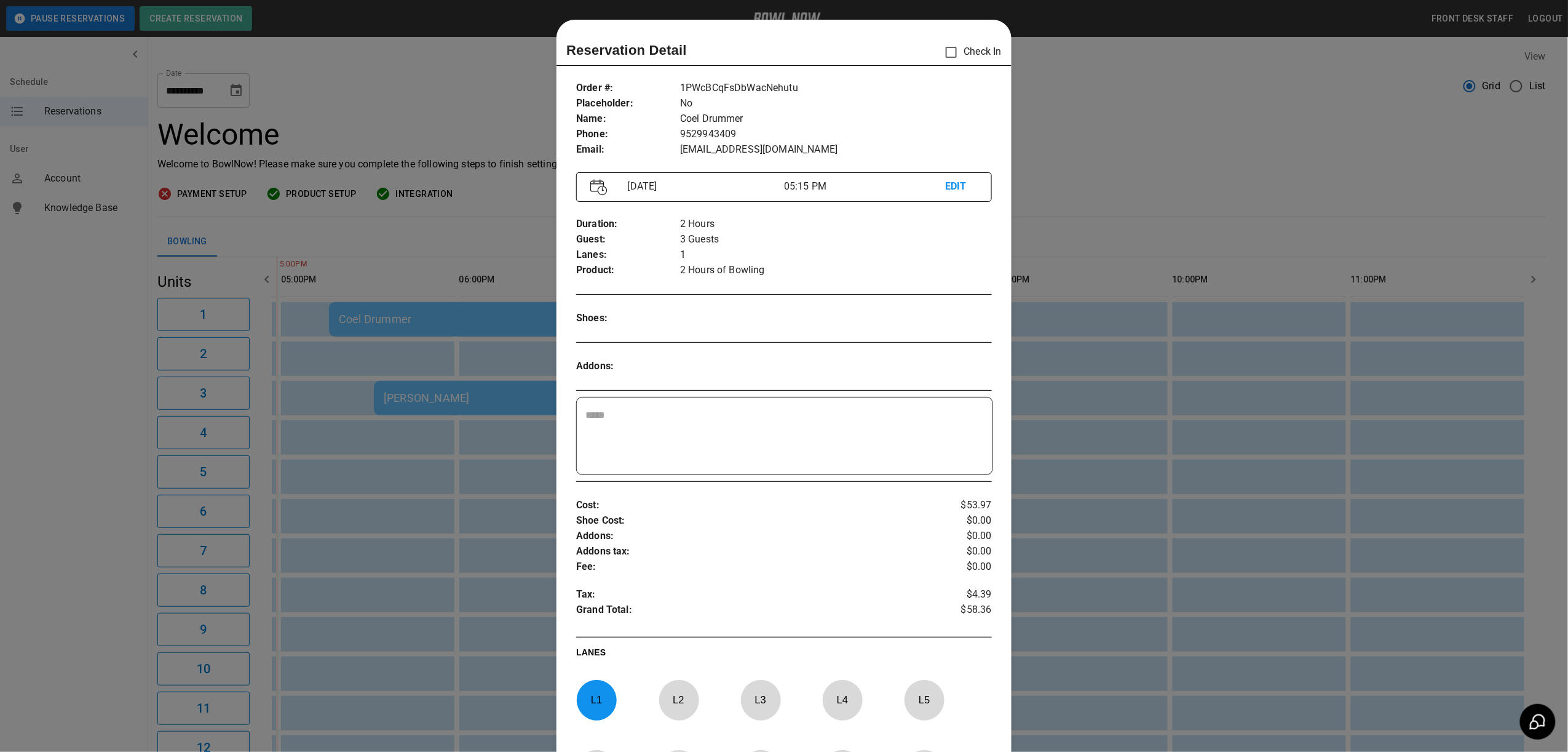
drag, startPoint x: 1190, startPoint y: 234, endPoint x: 1125, endPoint y: 234, distance: 65.0
click at [1190, 234] on div at bounding box center [784, 376] width 1568 height 752
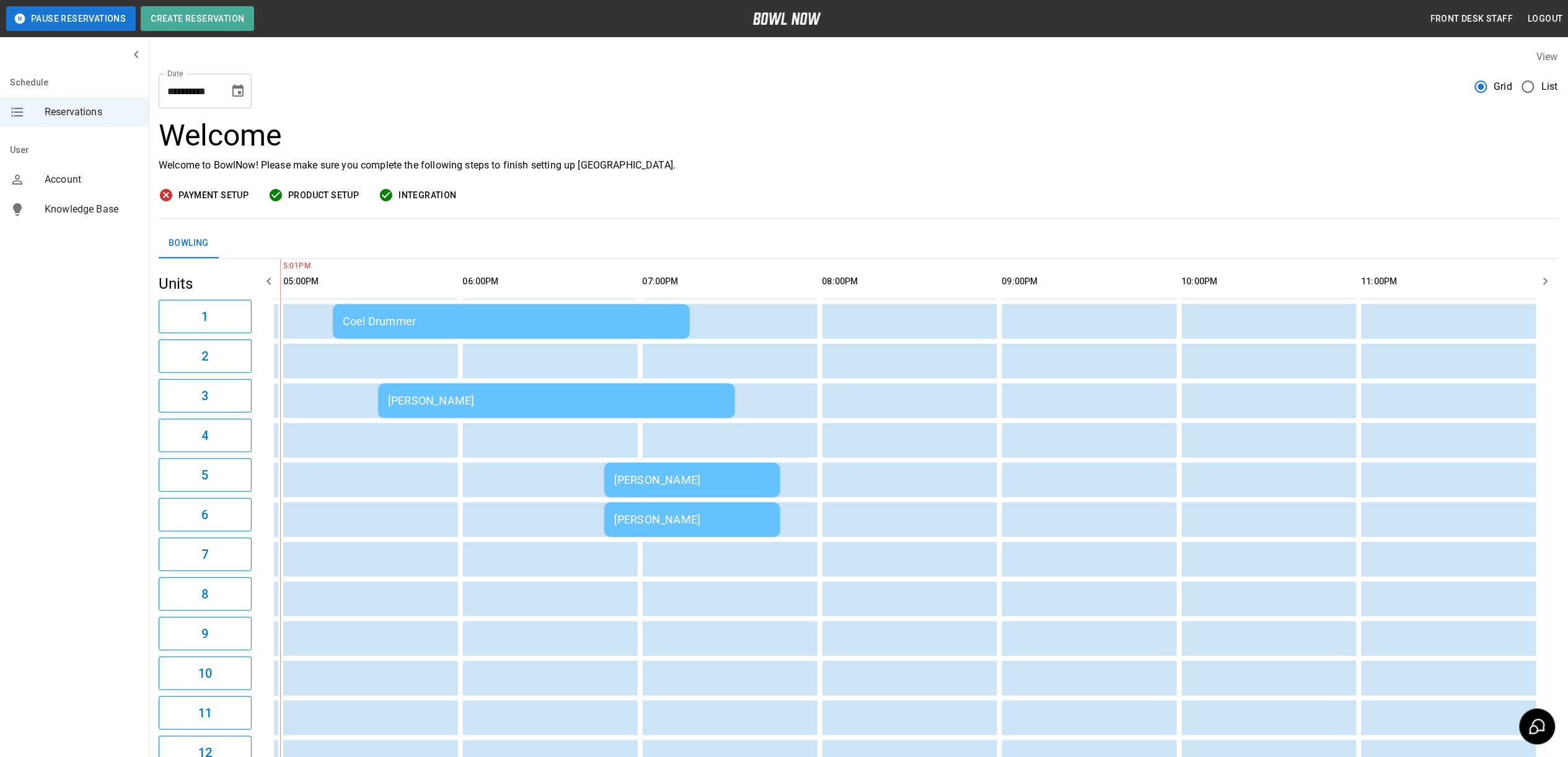
click at [556, 408] on td "[PERSON_NAME]" at bounding box center [556, 400] width 357 height 35
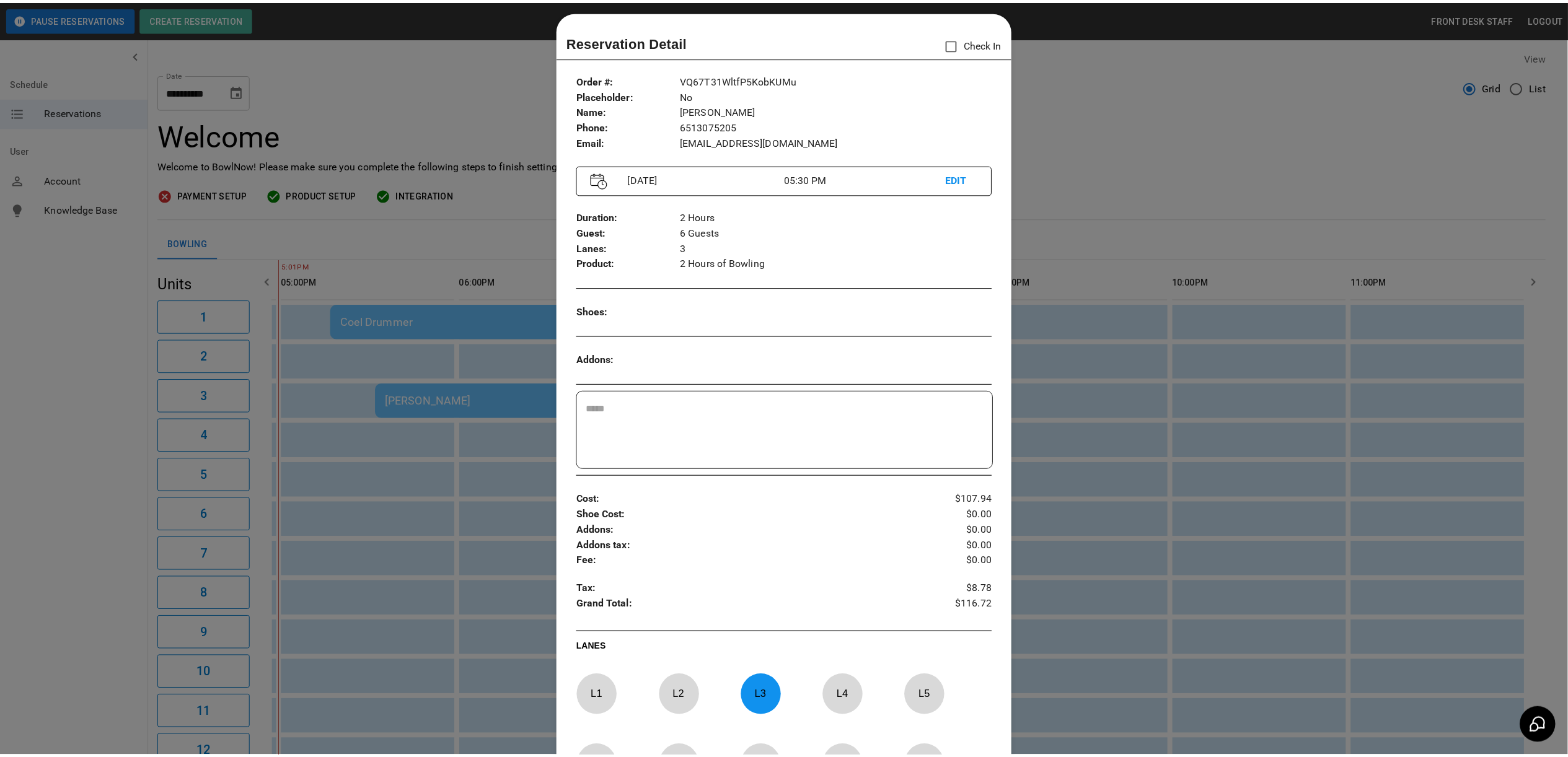
scroll to position [0, 0]
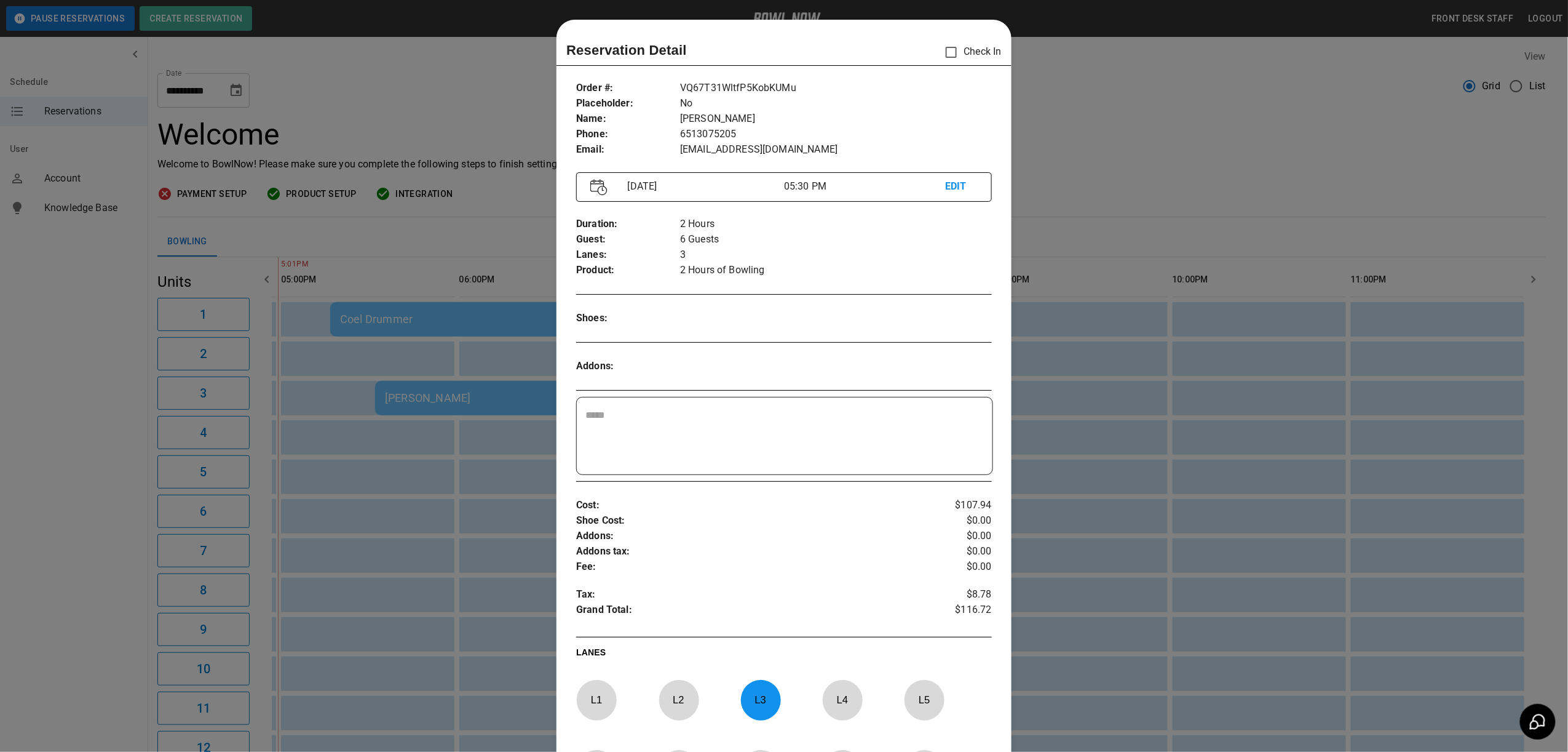
click at [1235, 183] on div at bounding box center [784, 376] width 1568 height 752
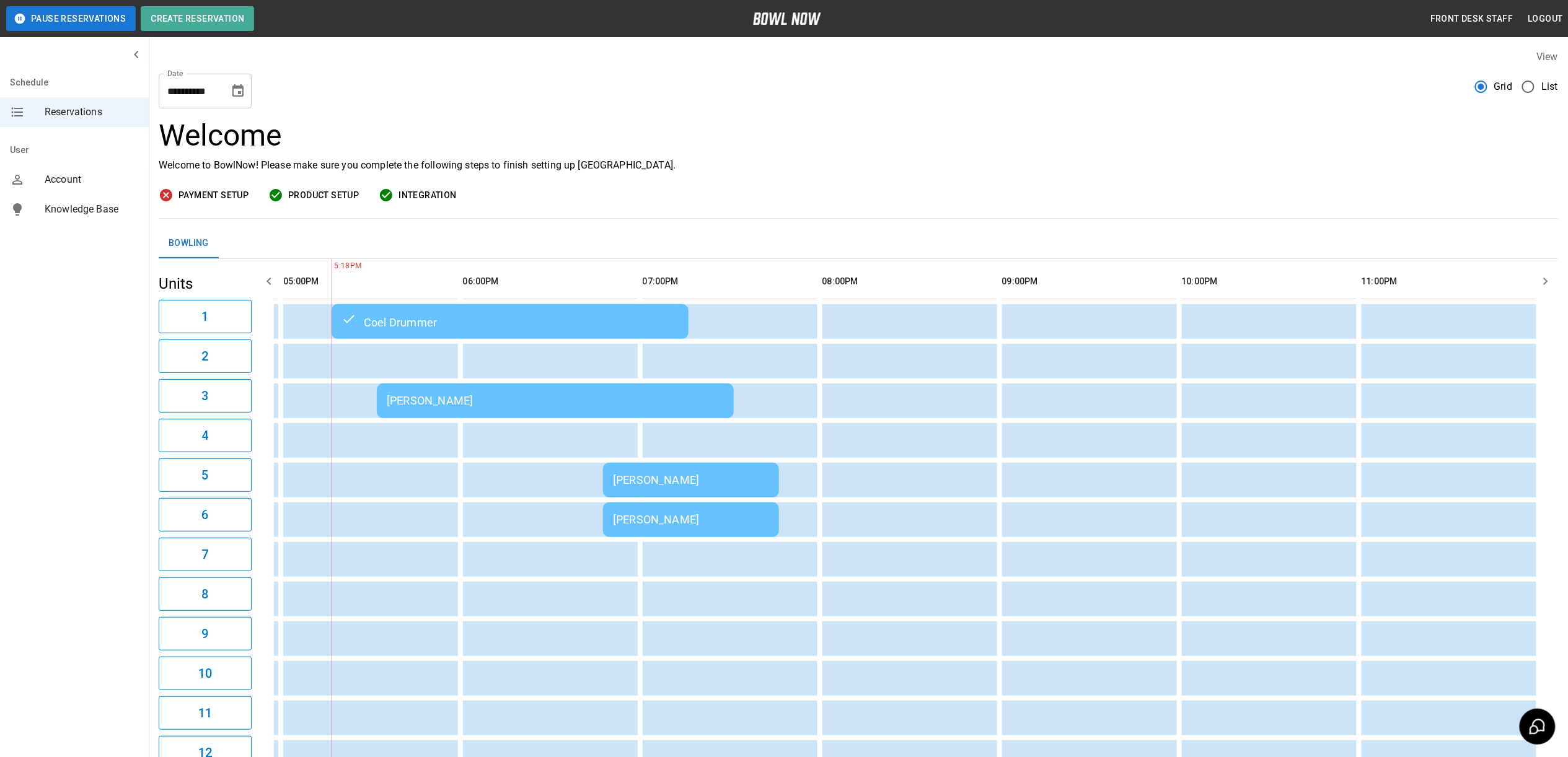
click at [462, 399] on div "[PERSON_NAME]" at bounding box center [555, 400] width 337 height 13
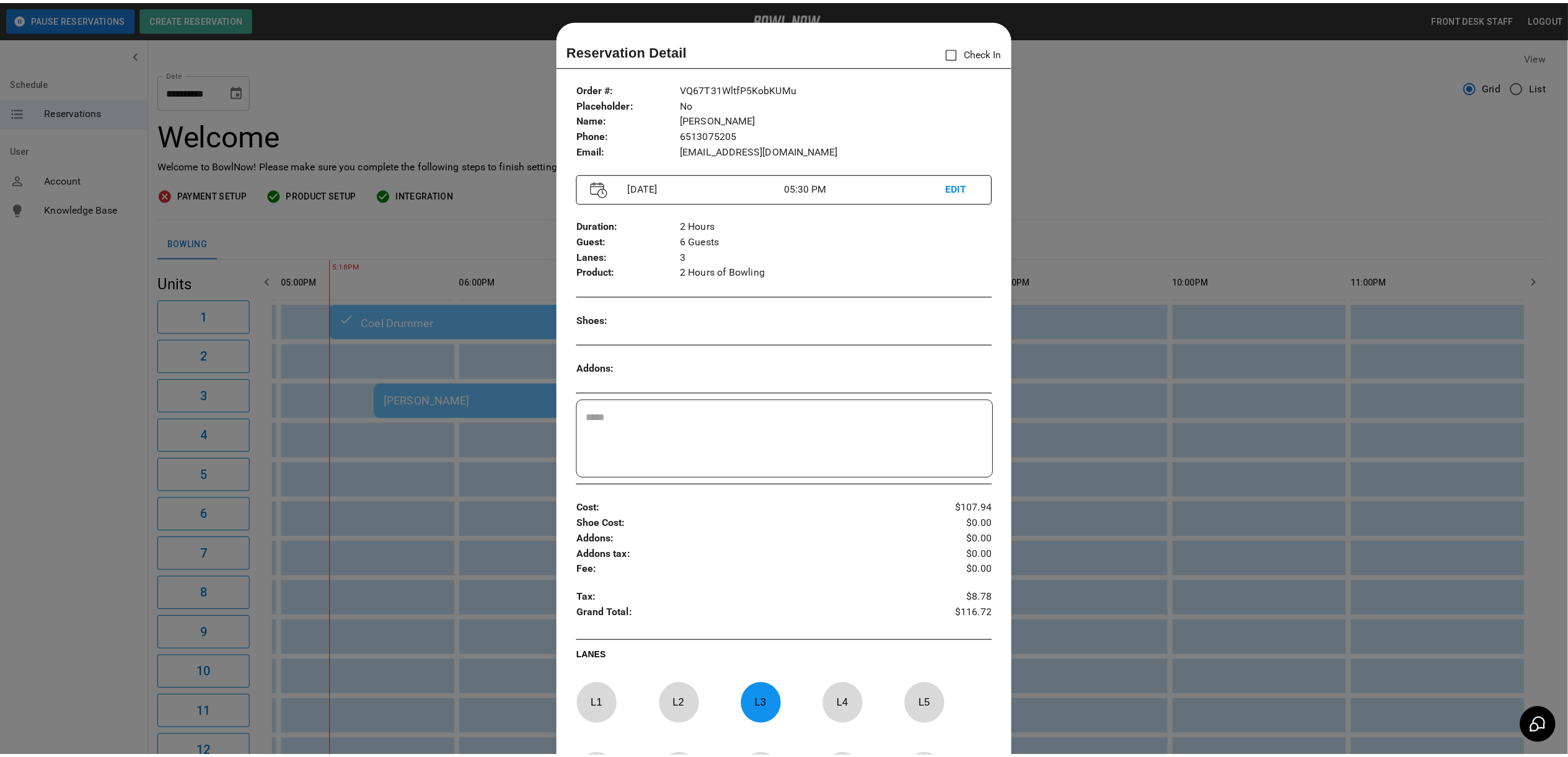
scroll to position [20, 0]
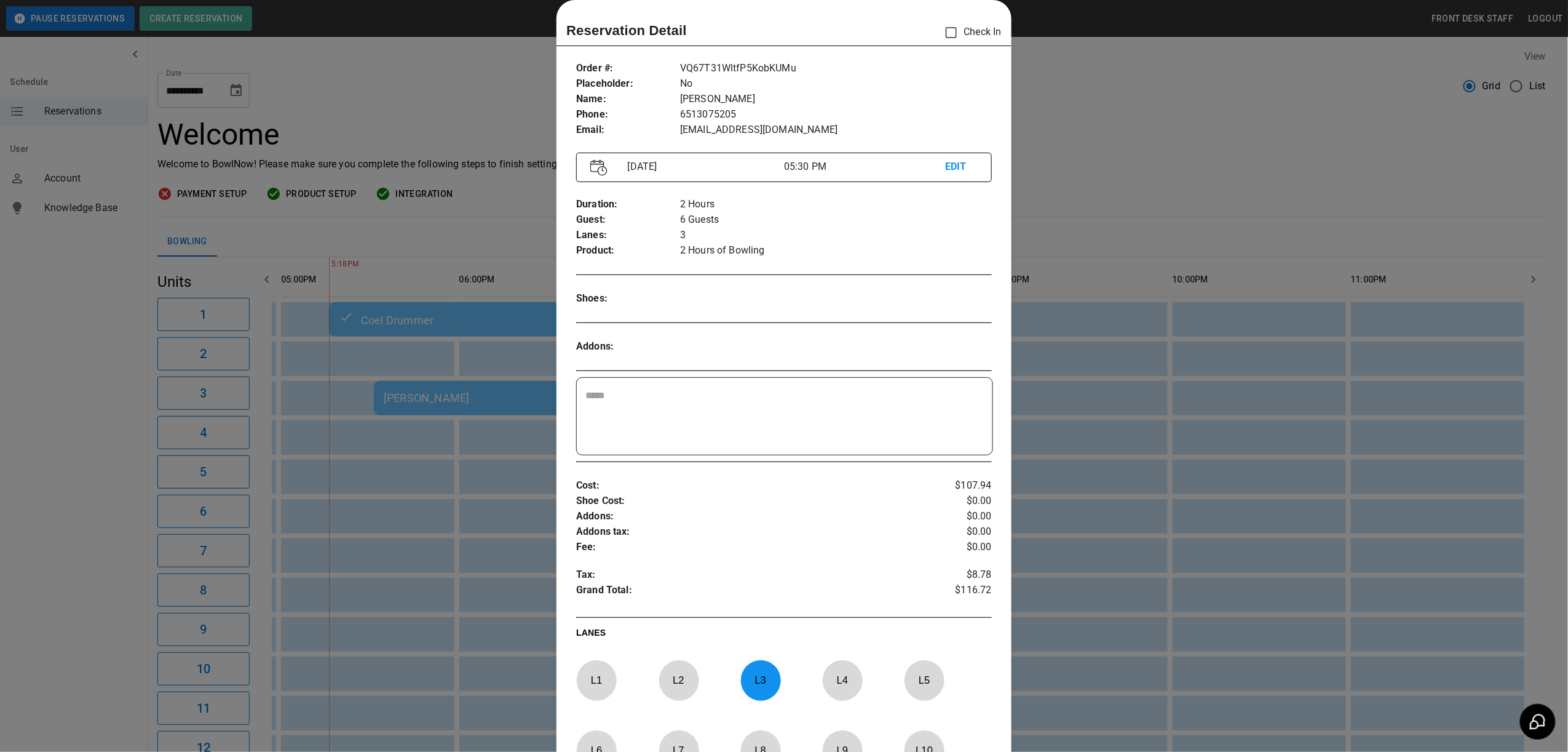
click at [1167, 195] on div at bounding box center [784, 376] width 1568 height 752
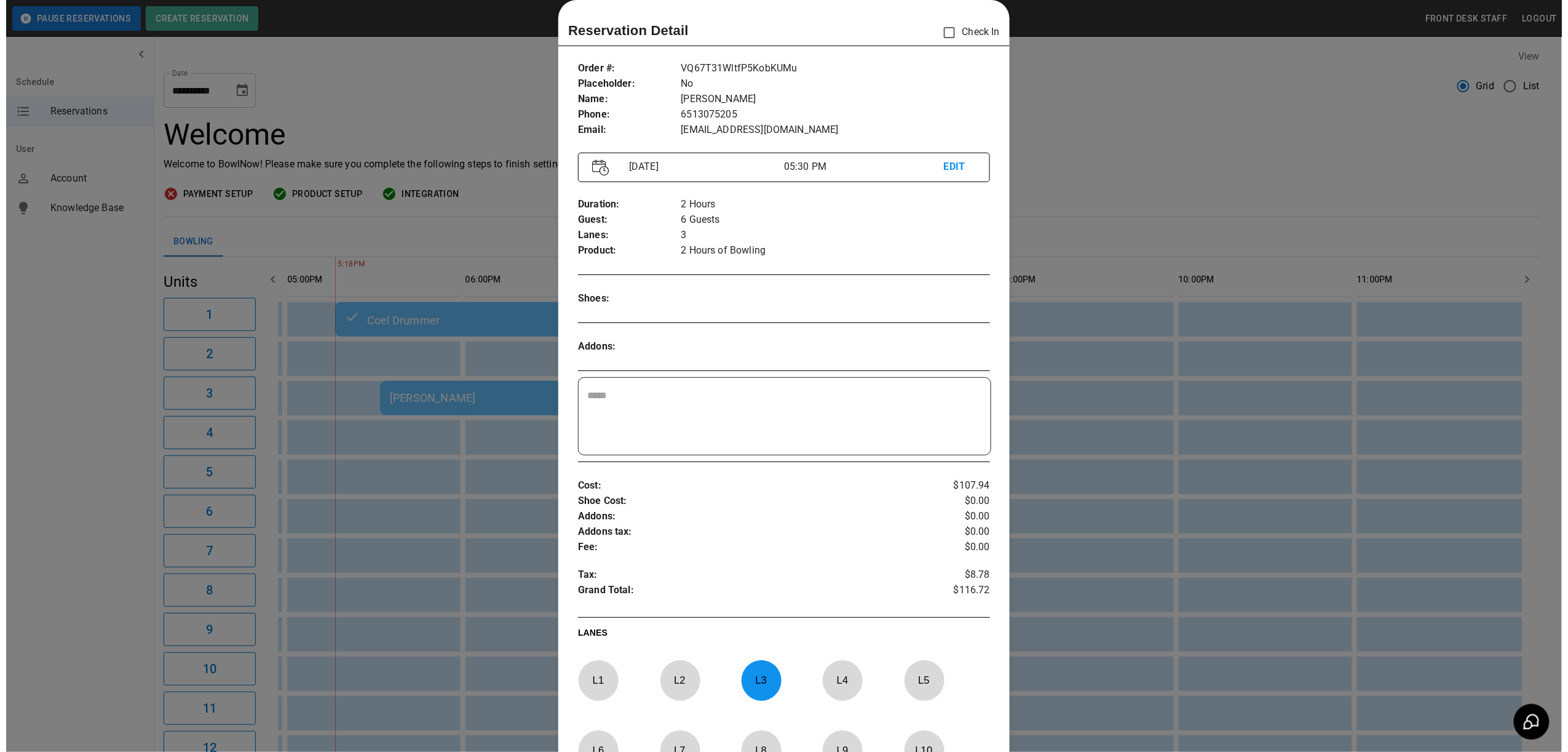
scroll to position [0, 1069]
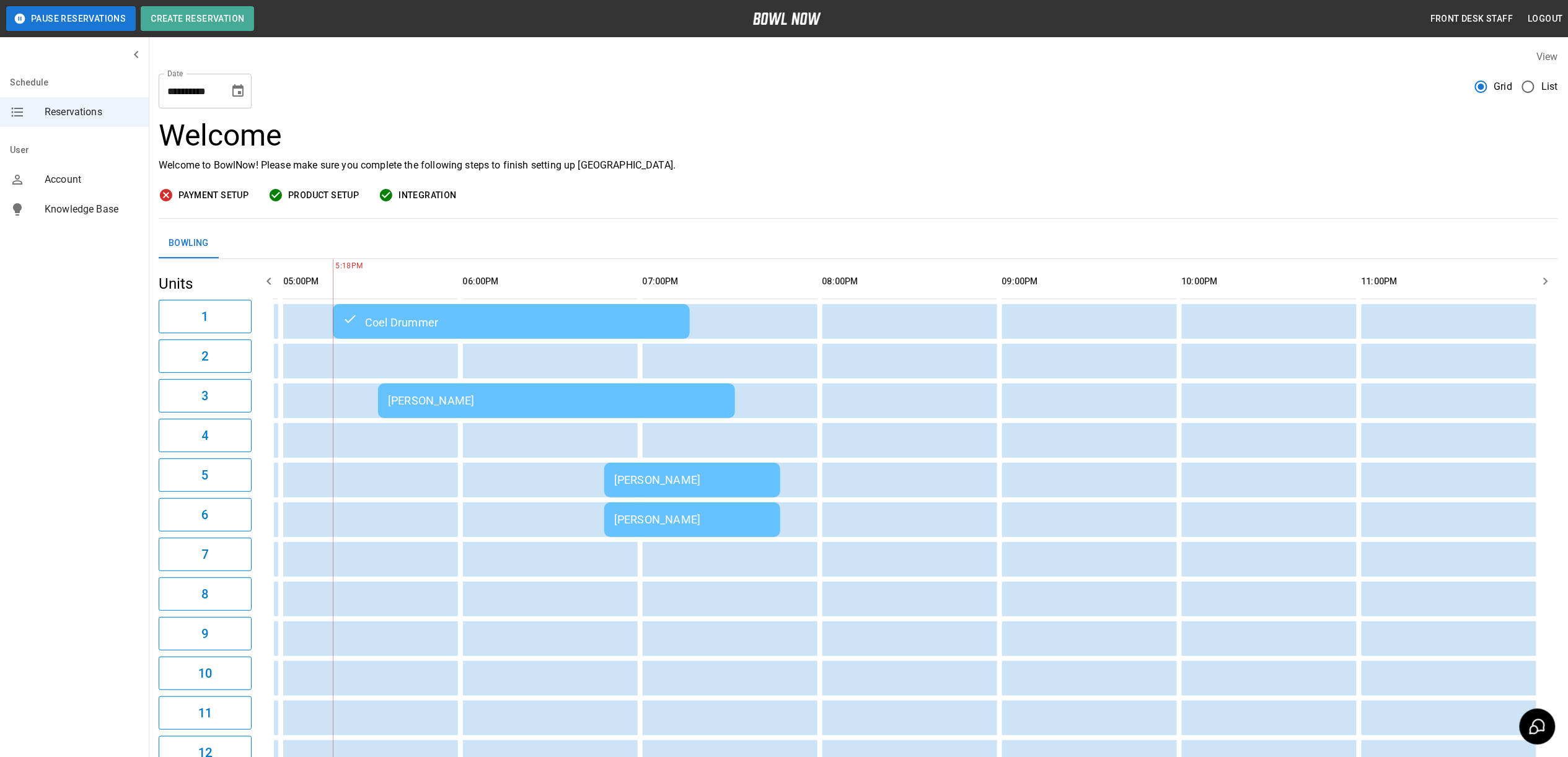
click at [672, 483] on div "[PERSON_NAME]" at bounding box center [692, 480] width 156 height 13
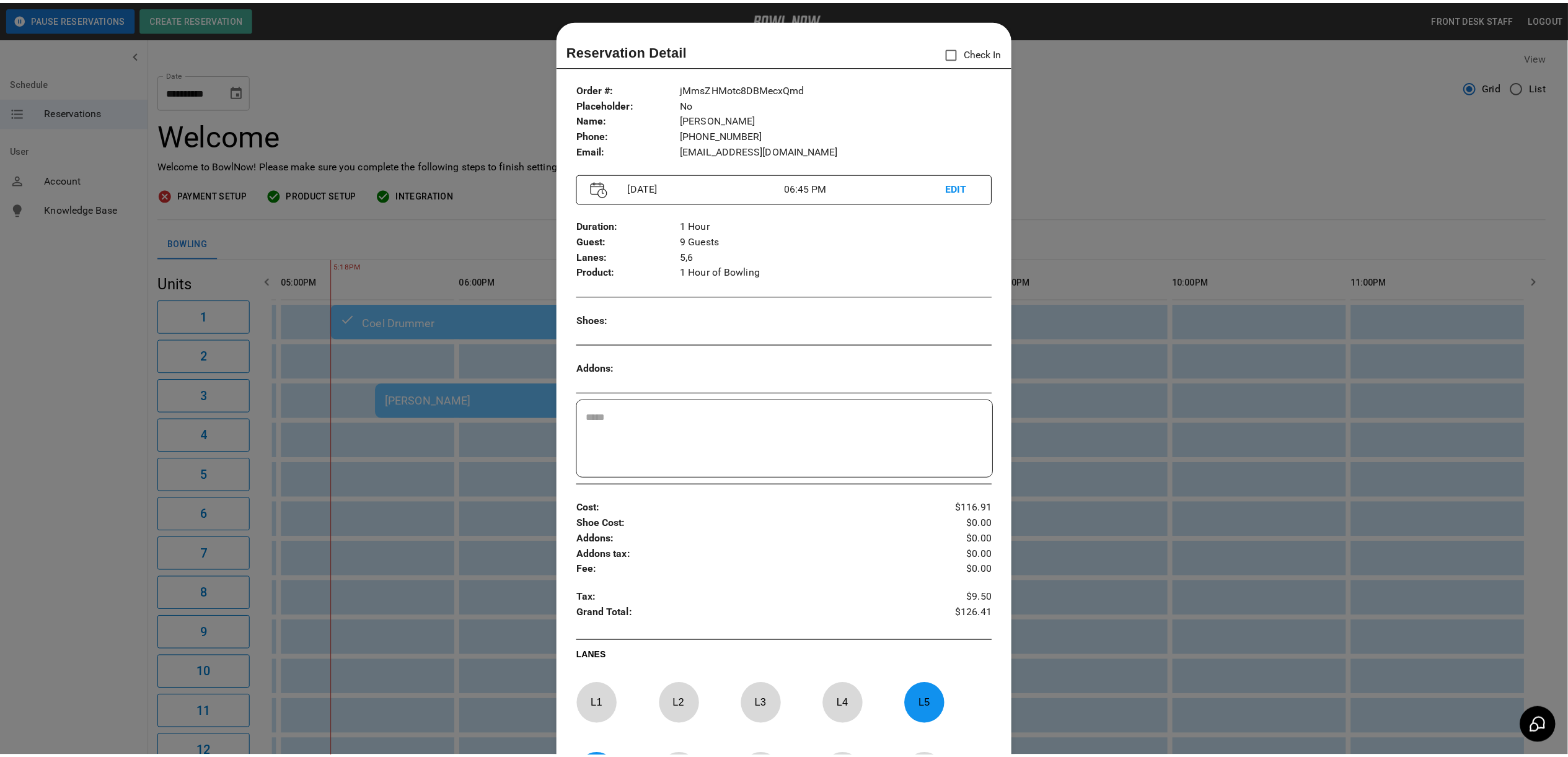
scroll to position [20, 0]
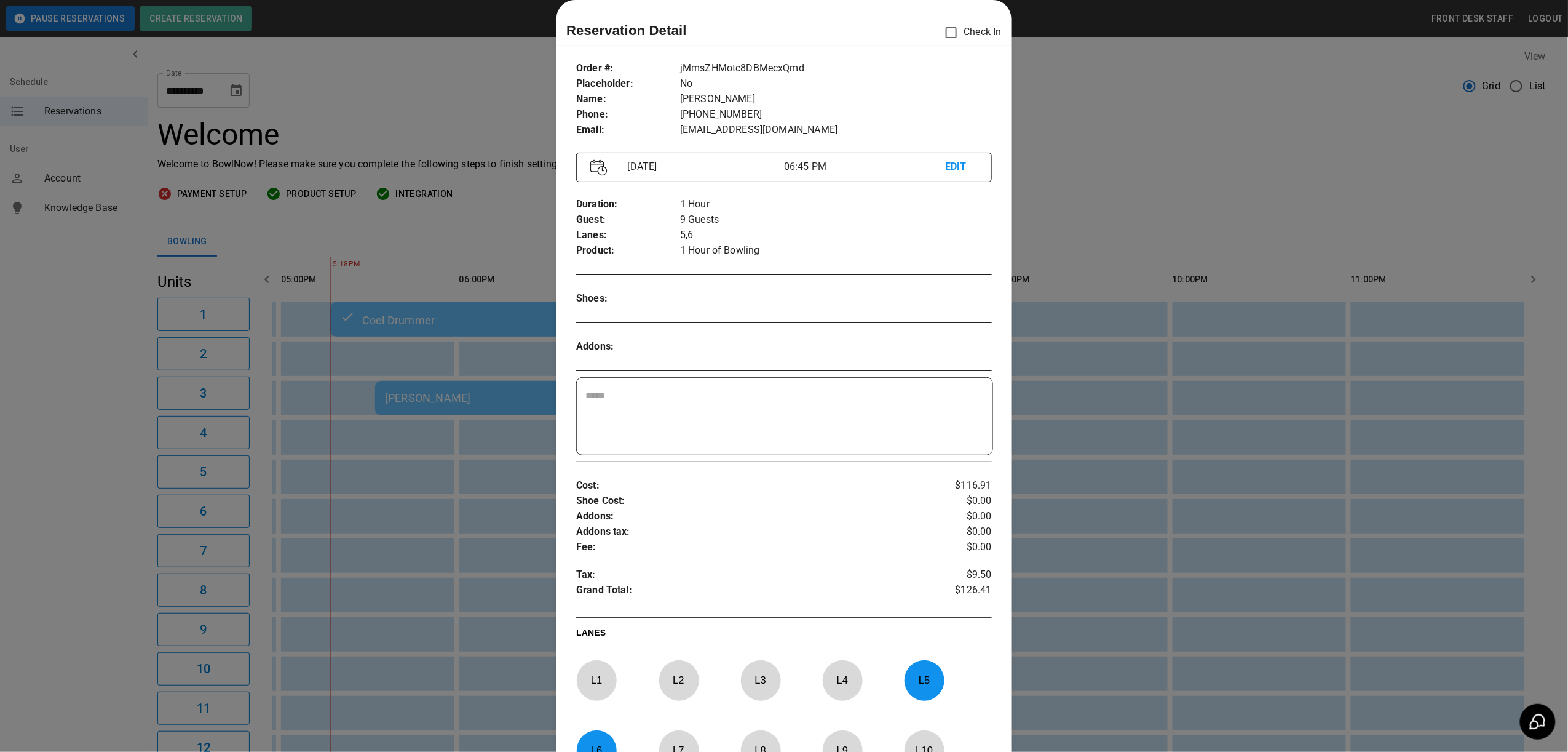
click at [1408, 289] on div at bounding box center [784, 376] width 1568 height 752
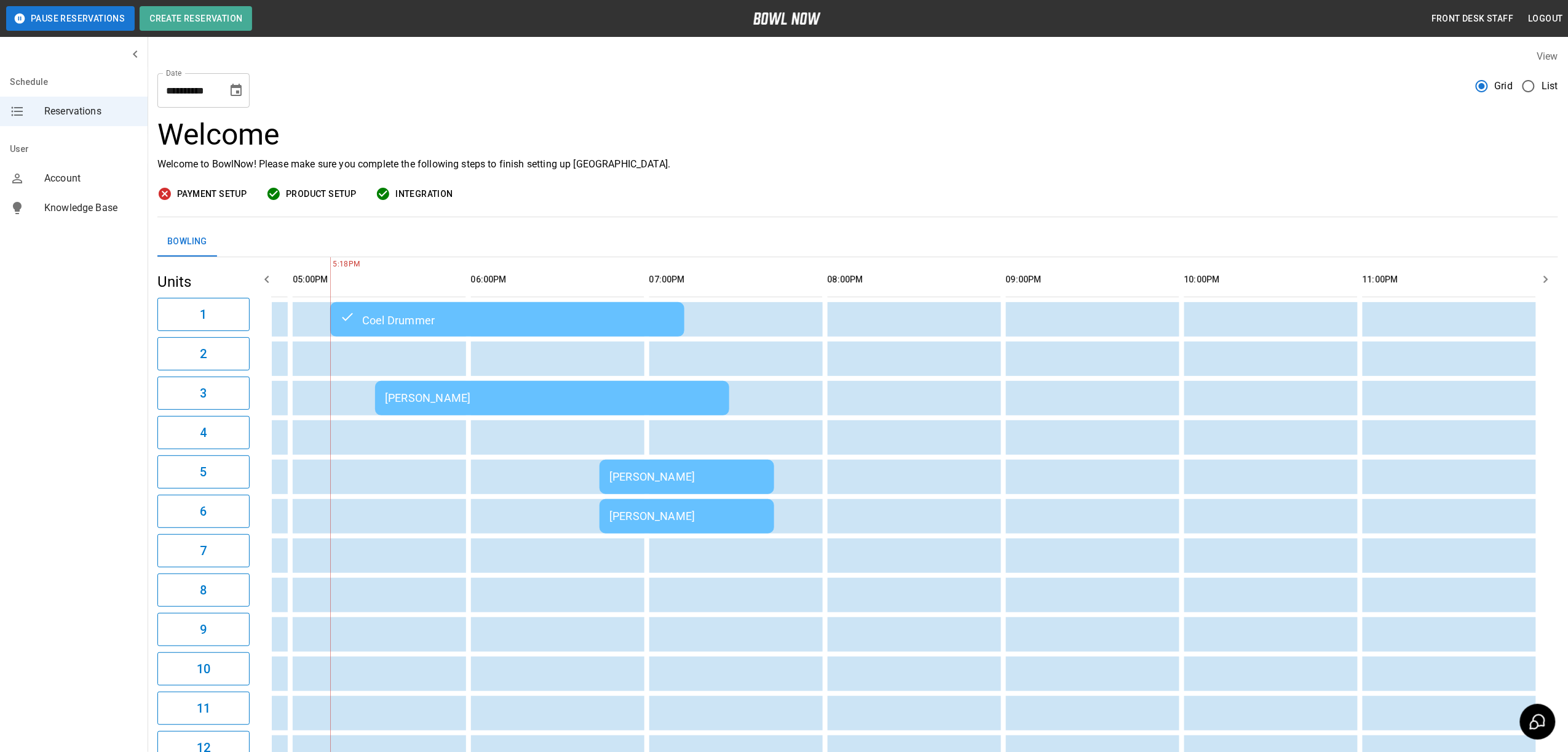
scroll to position [0, 1037]
click at [402, 392] on div "[PERSON_NAME]" at bounding box center [552, 398] width 334 height 13
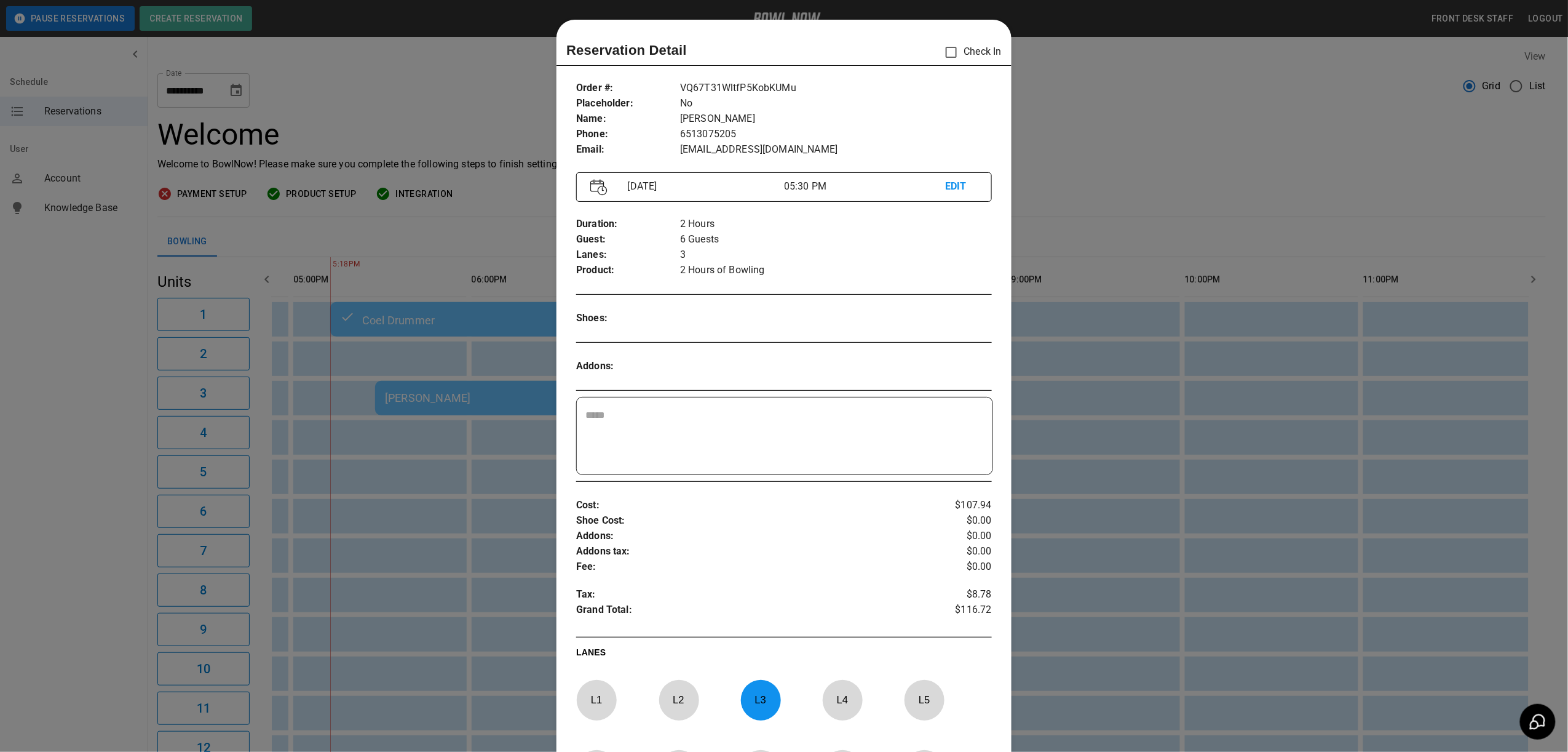
scroll to position [20, 0]
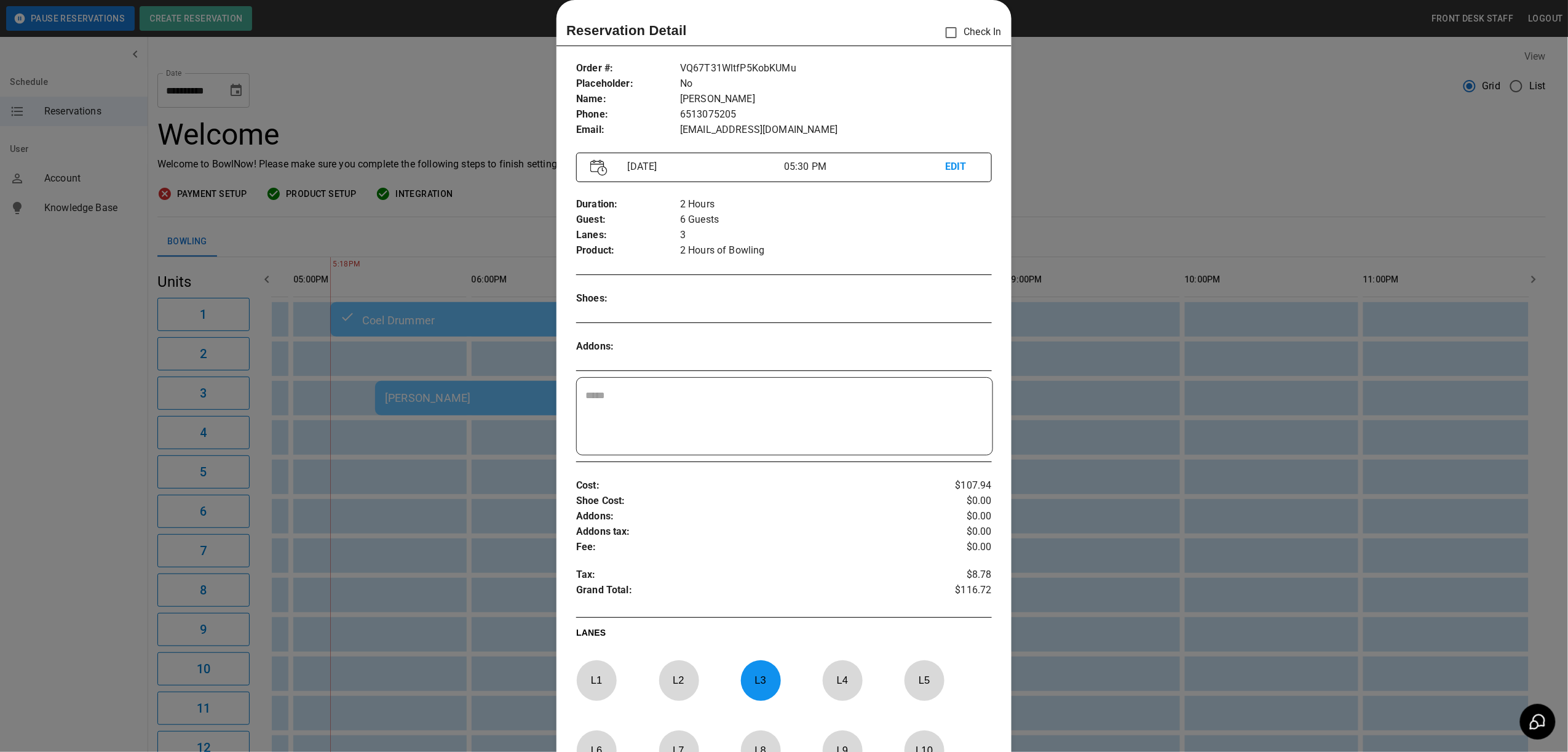
click at [1072, 212] on div at bounding box center [784, 376] width 1568 height 752
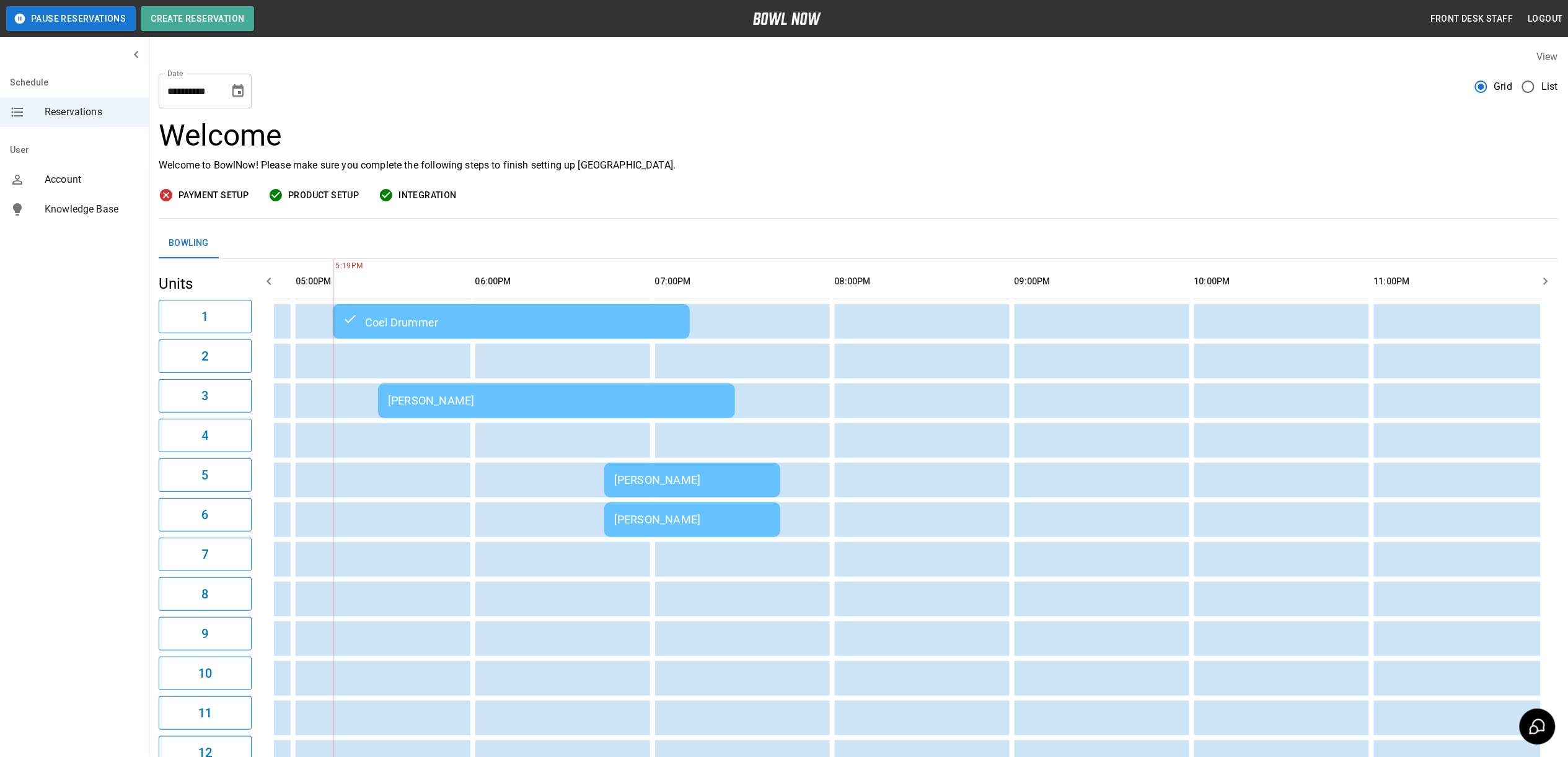
click at [487, 393] on td "[PERSON_NAME]" at bounding box center [556, 400] width 357 height 35
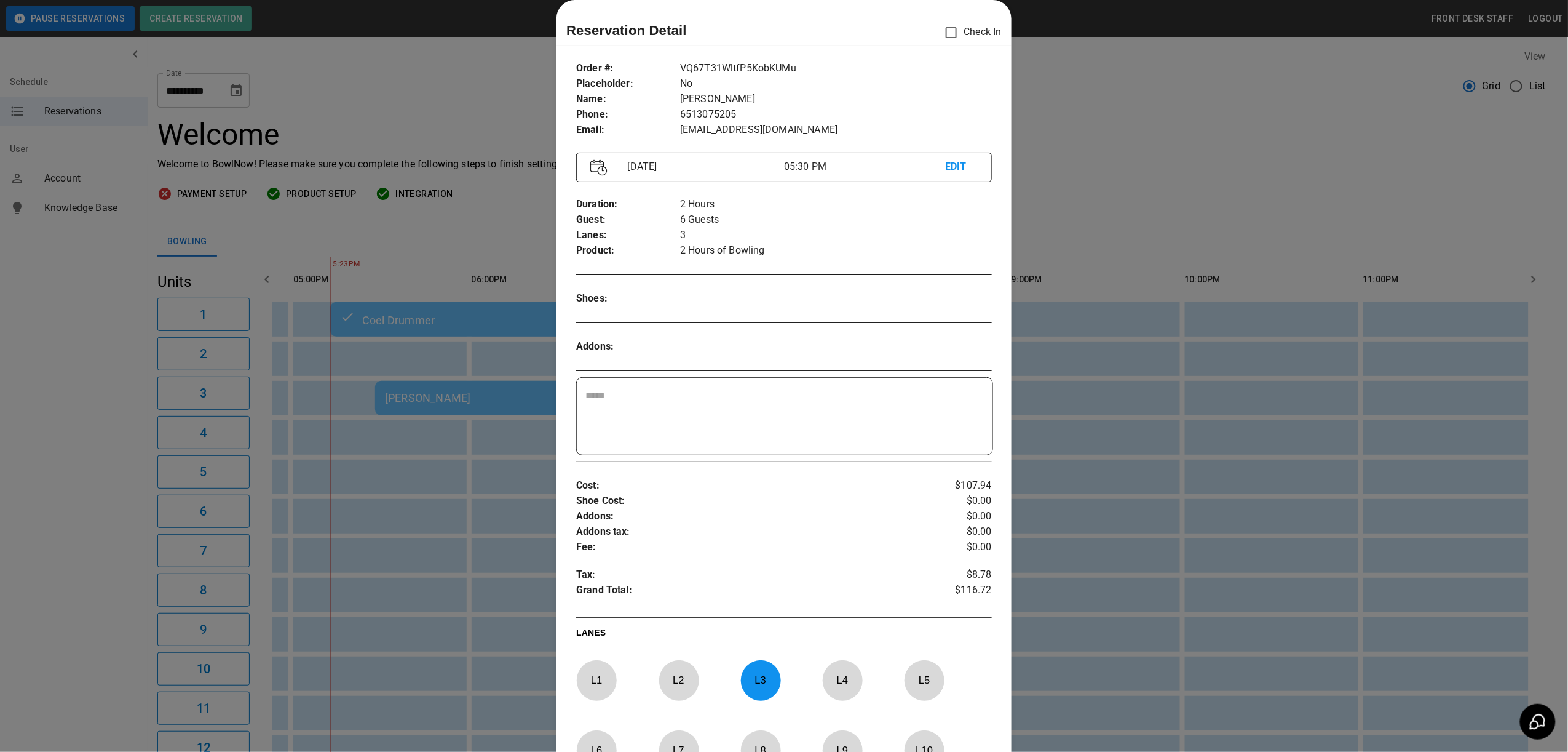
click at [968, 35] on p "Check In" at bounding box center [970, 32] width 64 height 26
click at [1171, 264] on div at bounding box center [784, 376] width 1568 height 752
